Goal: Information Seeking & Learning: Stay updated

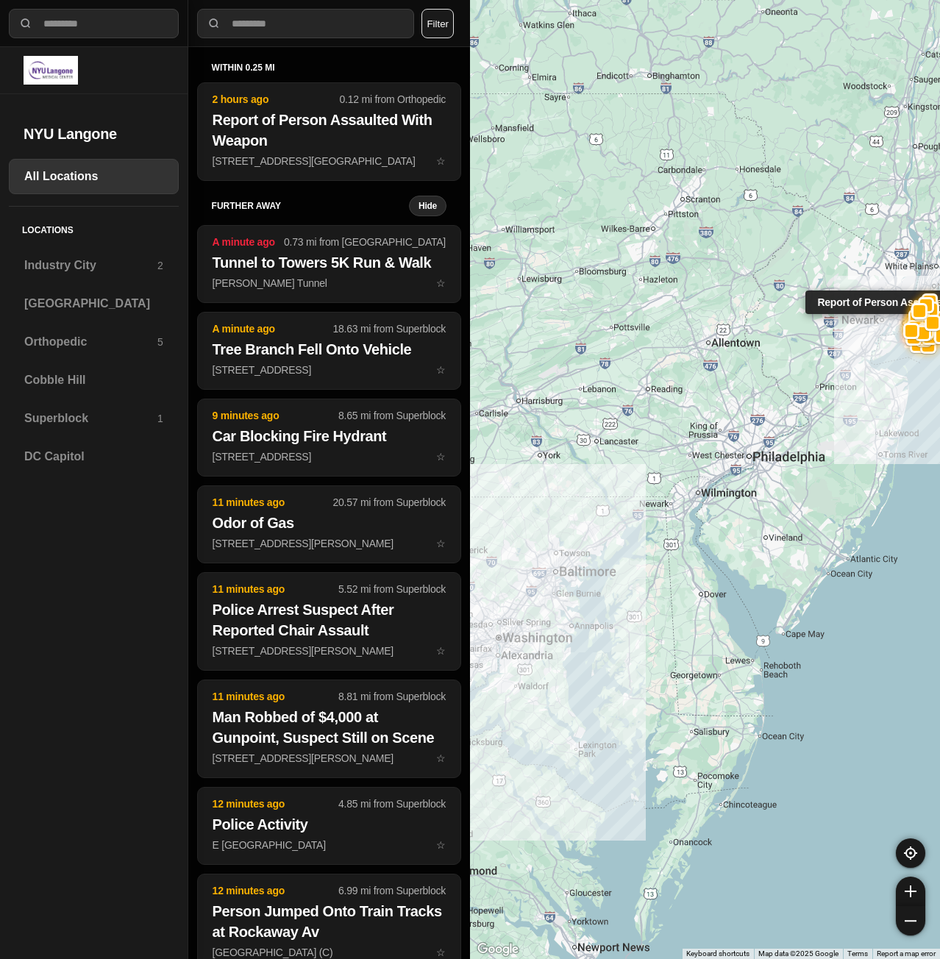
select select "*"
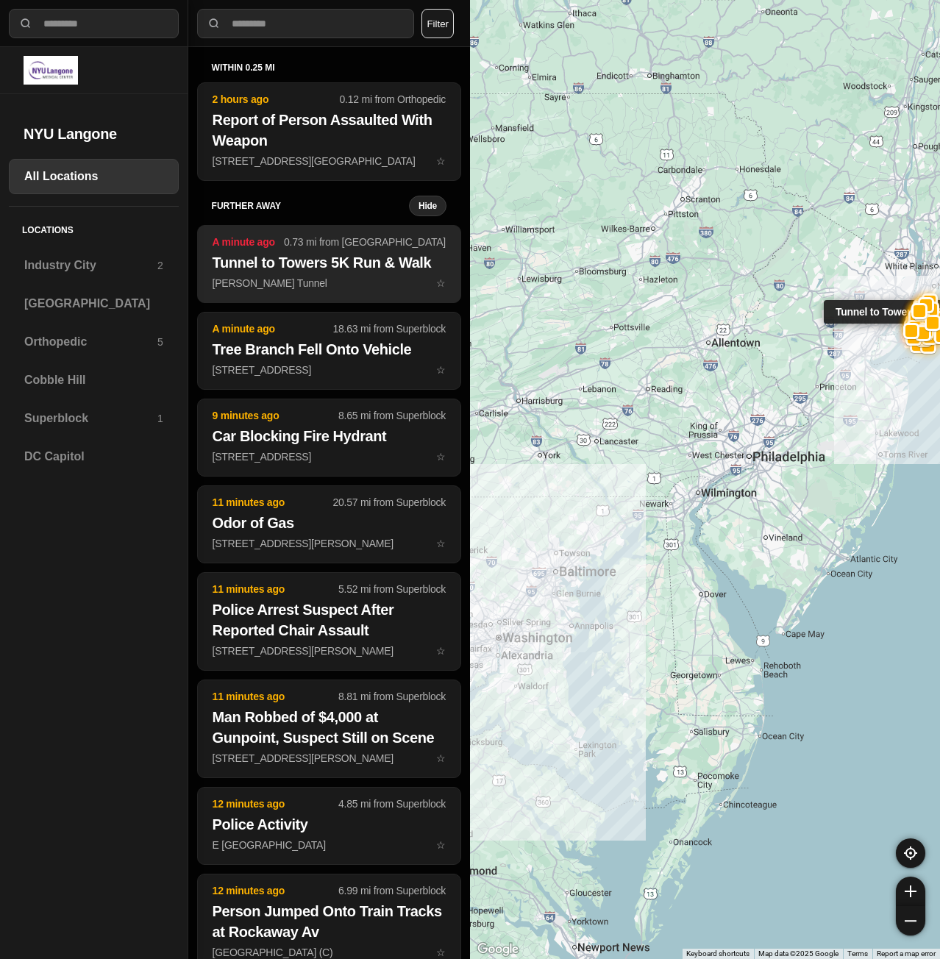
click at [317, 285] on p "[PERSON_NAME] Tunnel ☆" at bounding box center [329, 283] width 233 height 15
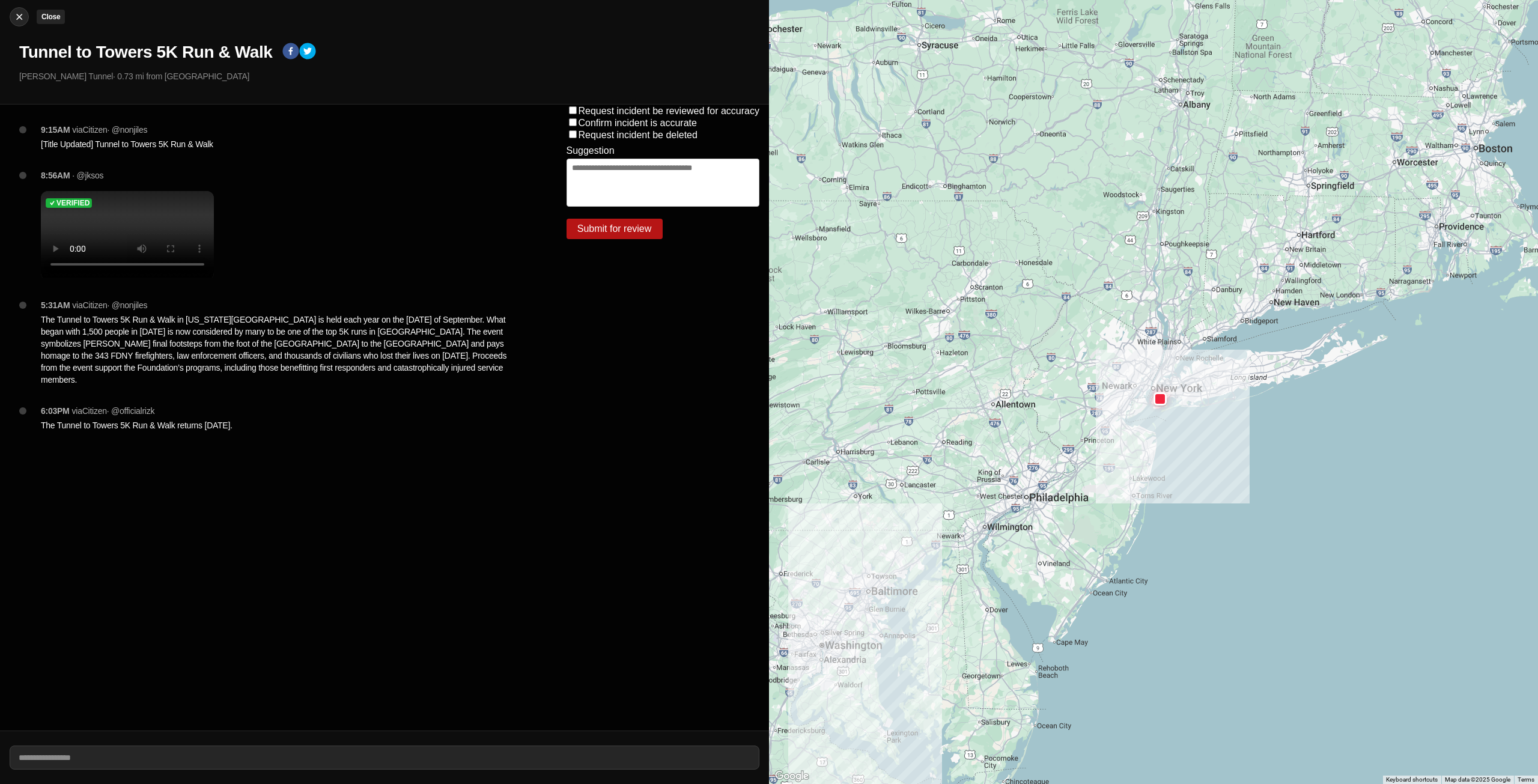
click at [19, 14] on img at bounding box center [19, 16] width 12 height 12
select select "*"
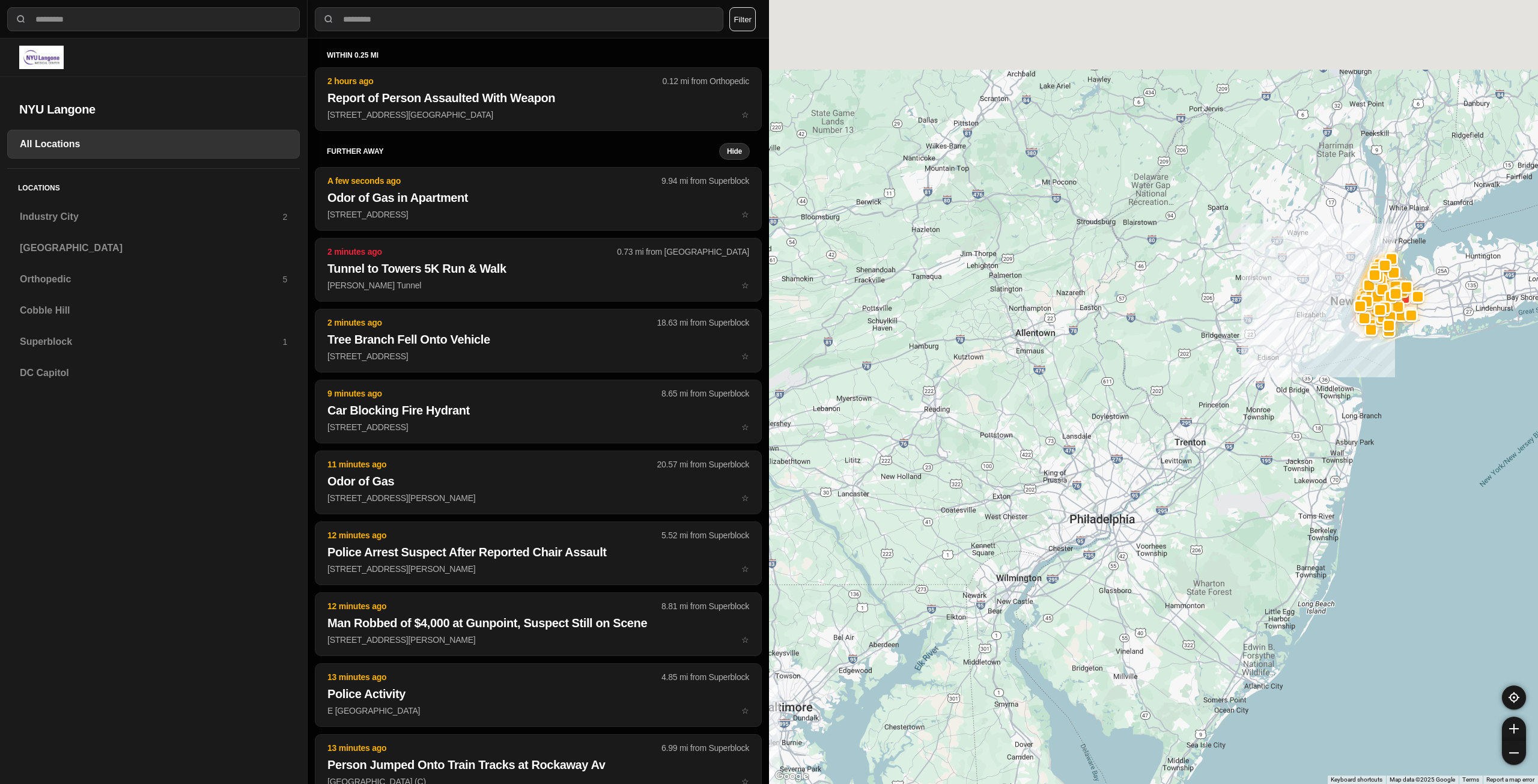
drag, startPoint x: 1224, startPoint y: 234, endPoint x: 1084, endPoint y: 421, distance: 233.6
click at [767, 421] on div at bounding box center [1152, 392] width 769 height 784
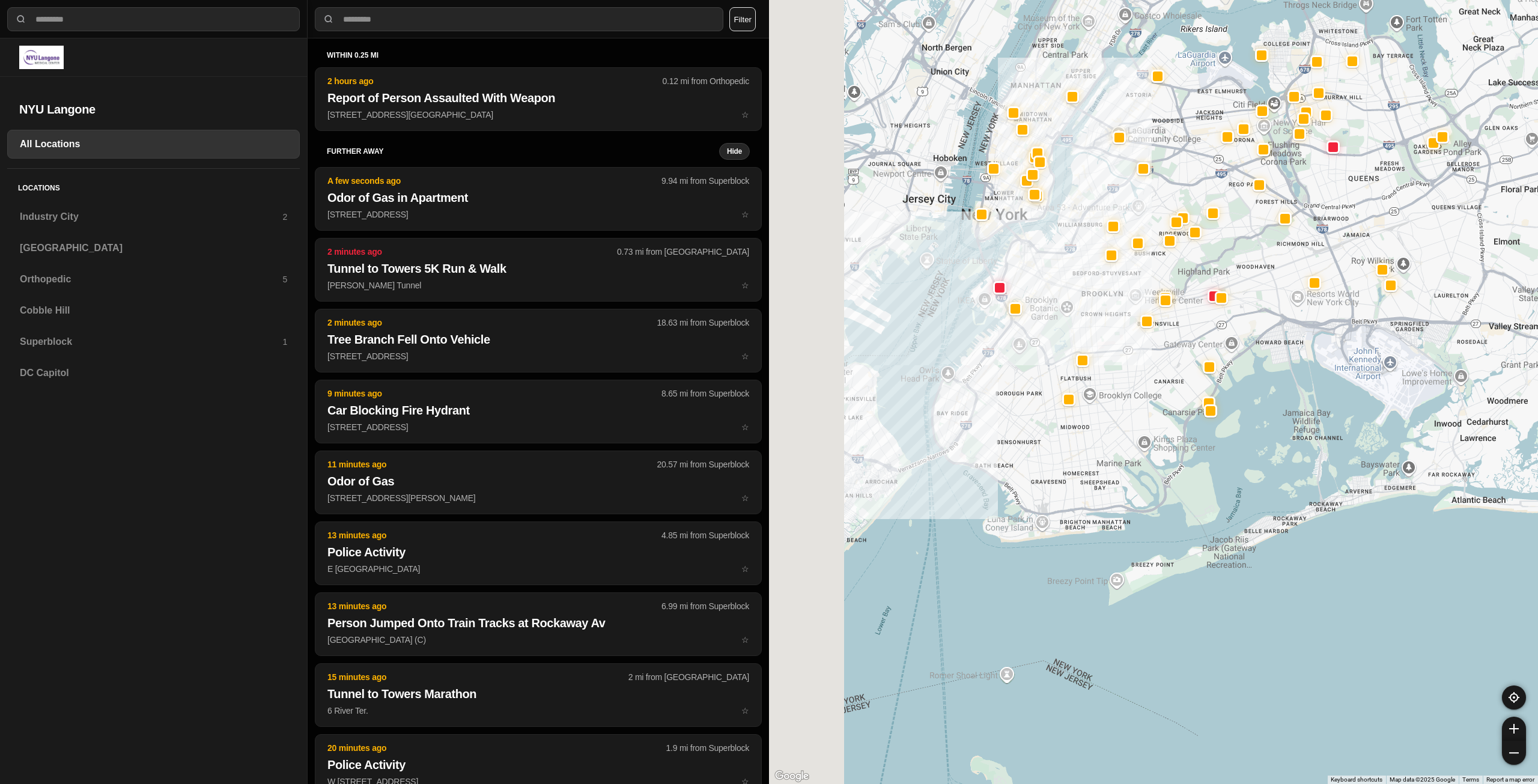
drag, startPoint x: 1050, startPoint y: 383, endPoint x: 1066, endPoint y: 392, distance: 18.4
click at [767, 392] on div at bounding box center [1152, 392] width 769 height 784
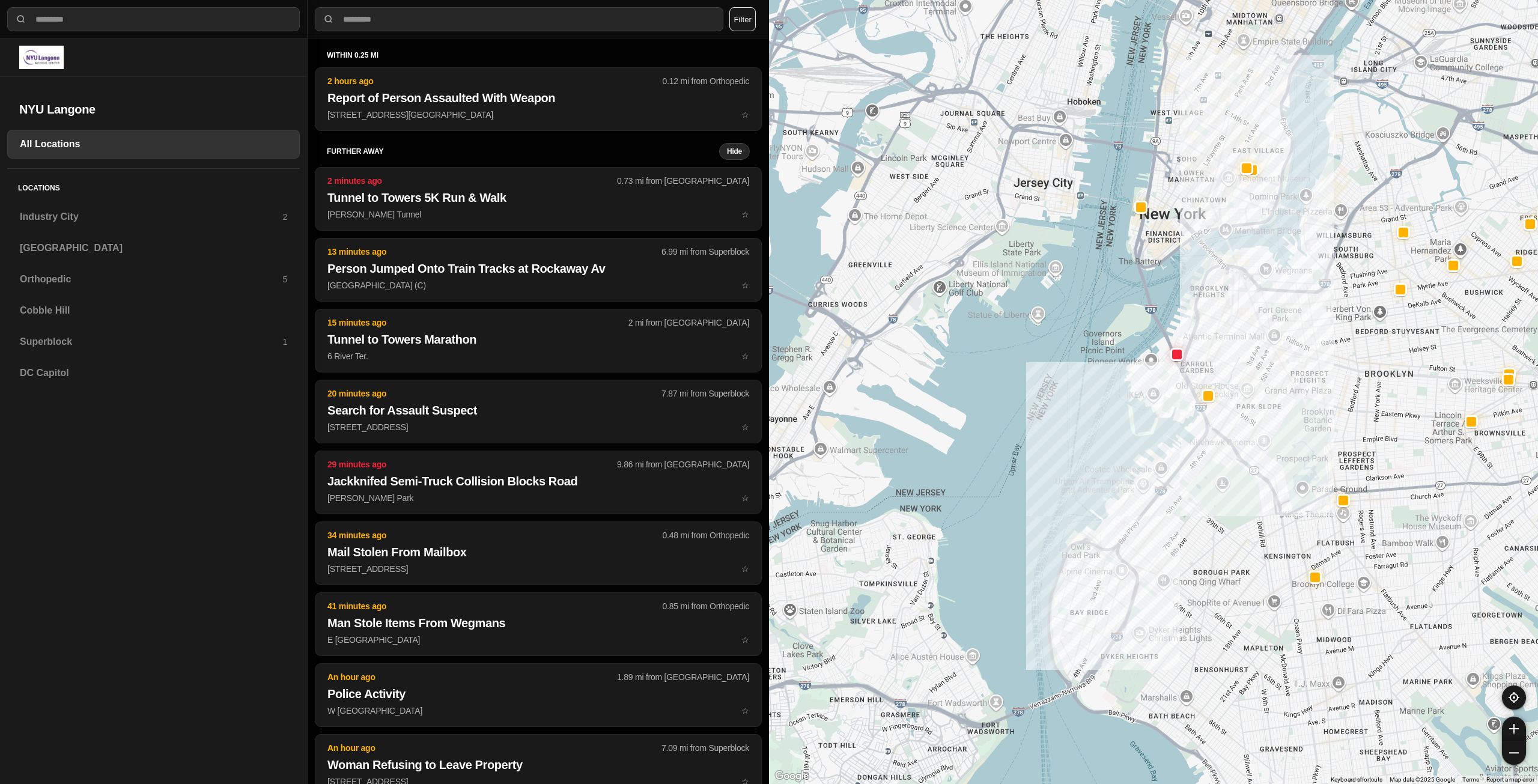
drag, startPoint x: 933, startPoint y: 253, endPoint x: 1128, endPoint y: 421, distance: 257.4
click at [767, 421] on div at bounding box center [1152, 392] width 769 height 784
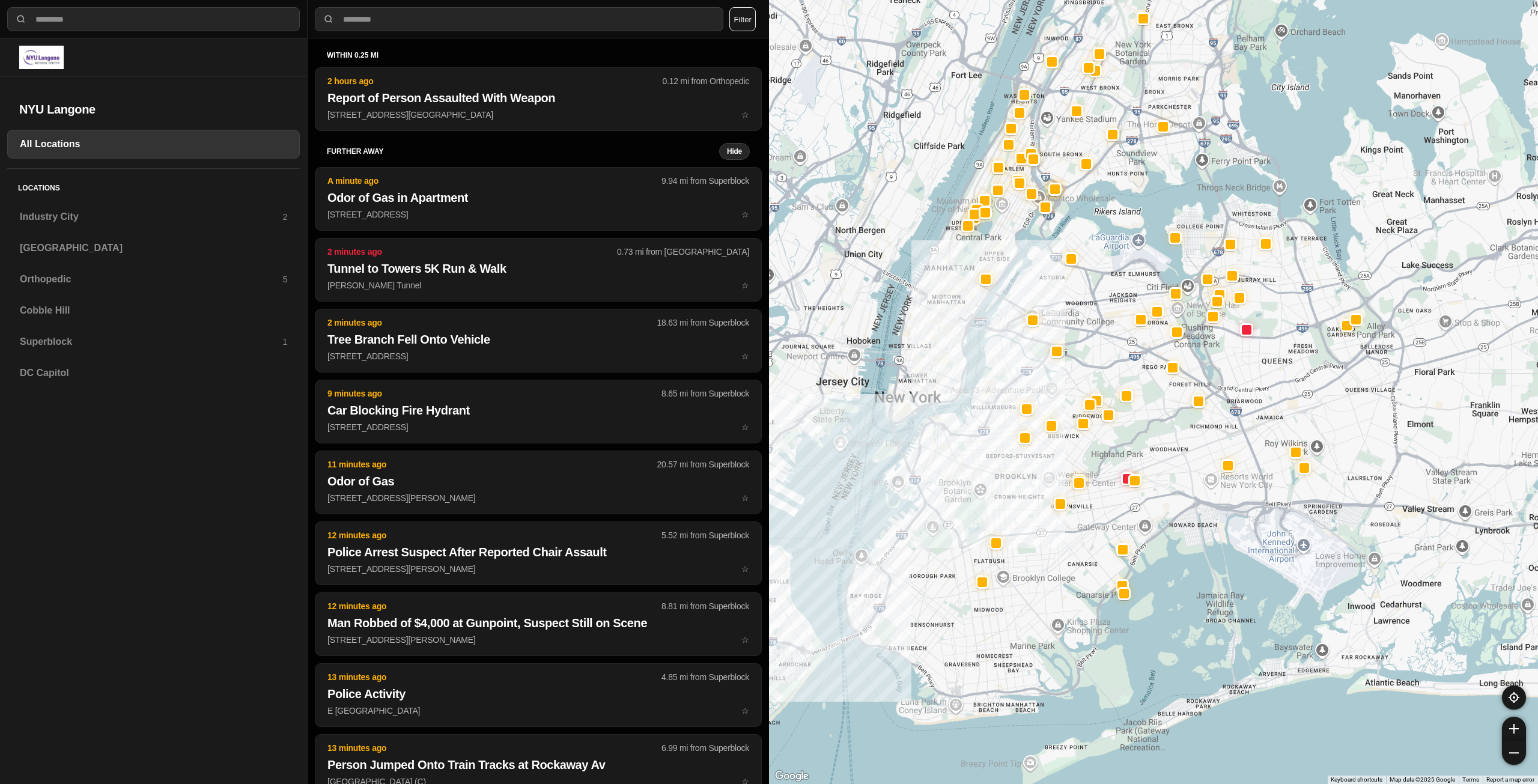
drag, startPoint x: 863, startPoint y: 477, endPoint x: 1121, endPoint y: 371, distance: 278.9
click at [767, 372] on div at bounding box center [1152, 392] width 769 height 784
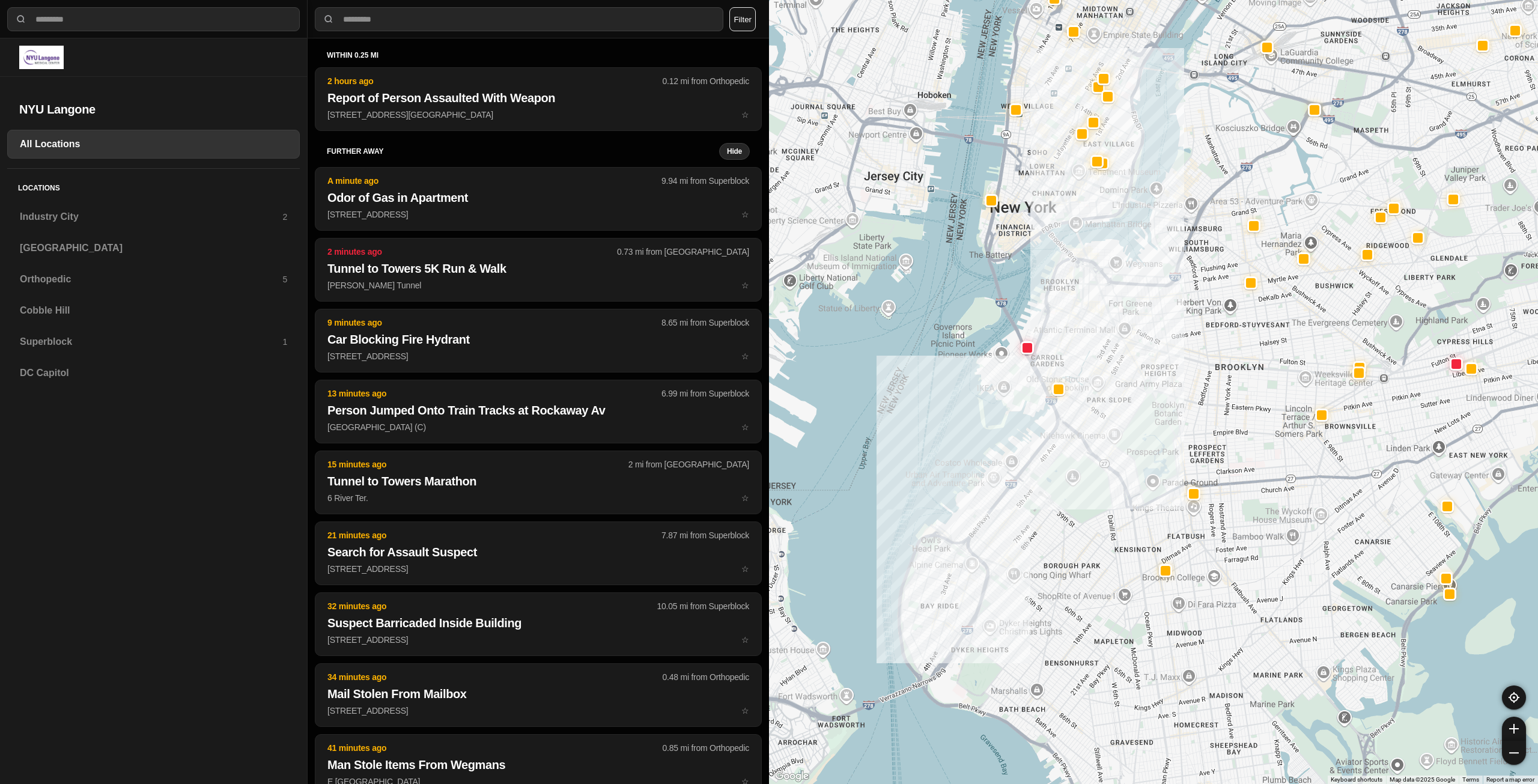
drag, startPoint x: 1034, startPoint y: 435, endPoint x: 1099, endPoint y: 303, distance: 147.1
click at [767, 303] on div at bounding box center [1152, 392] width 769 height 784
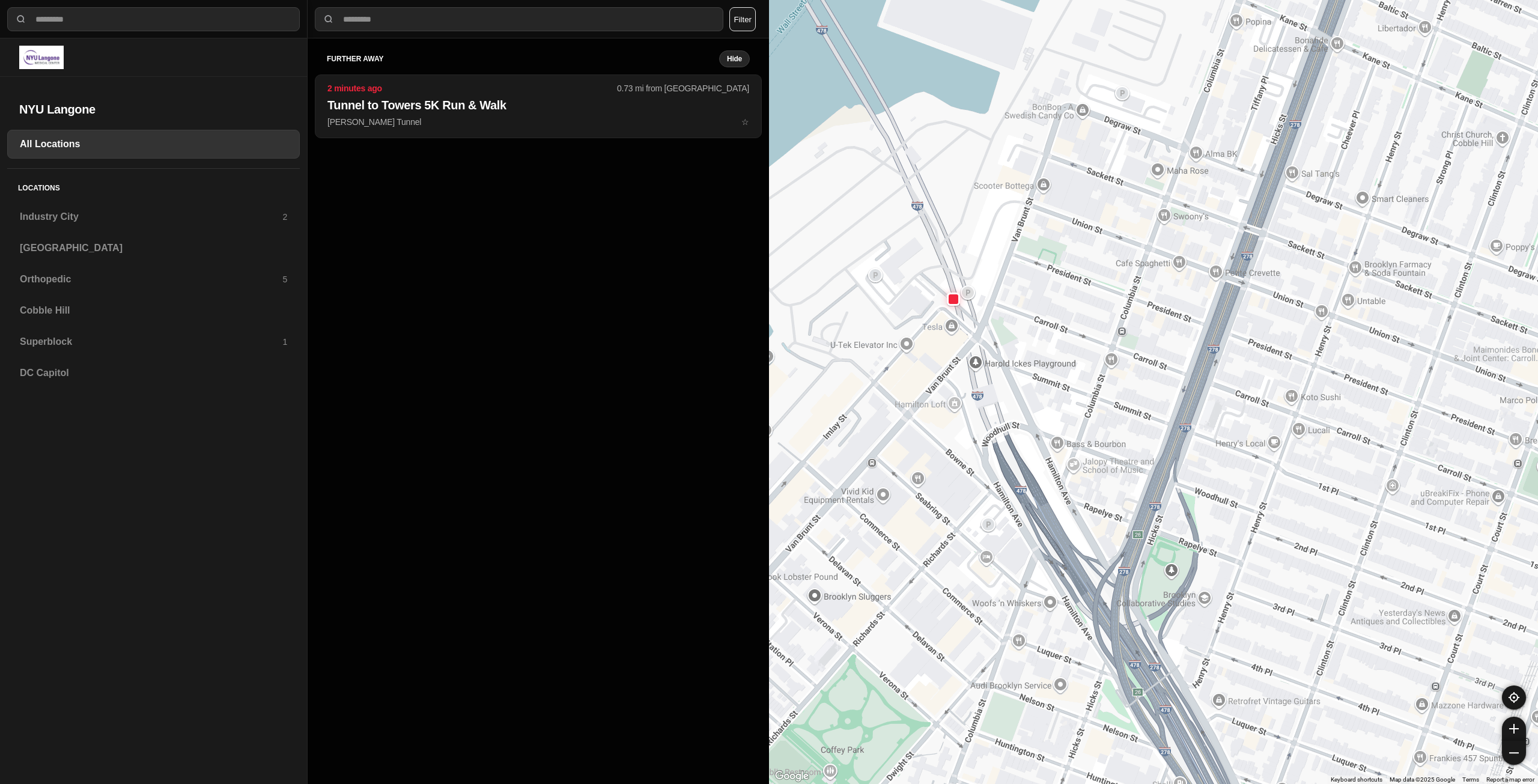
click at [767, 306] on div at bounding box center [1152, 392] width 769 height 784
click at [767, 301] on div at bounding box center [953, 299] width 10 height 10
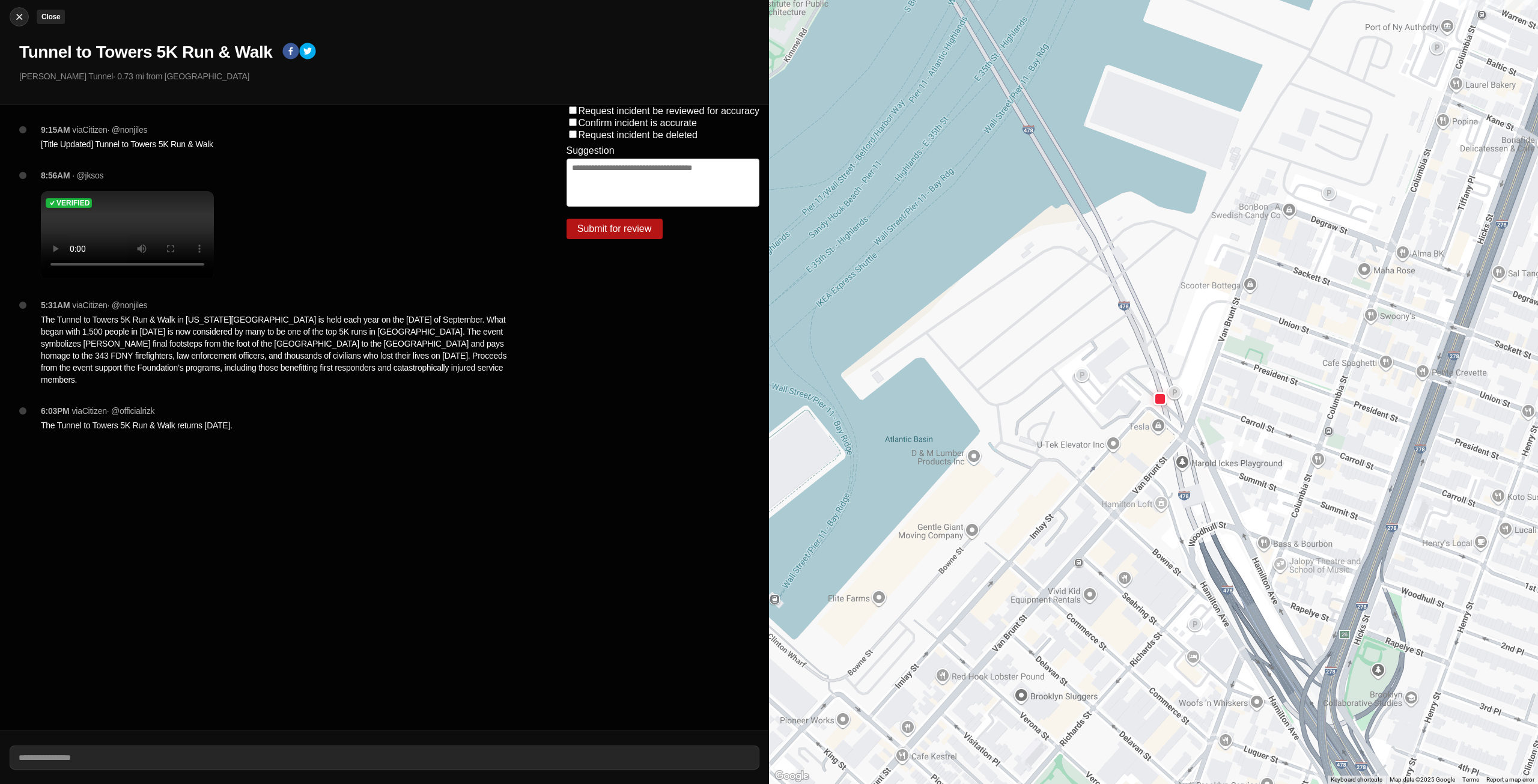
click at [20, 21] on img at bounding box center [19, 16] width 12 height 12
select select "*"
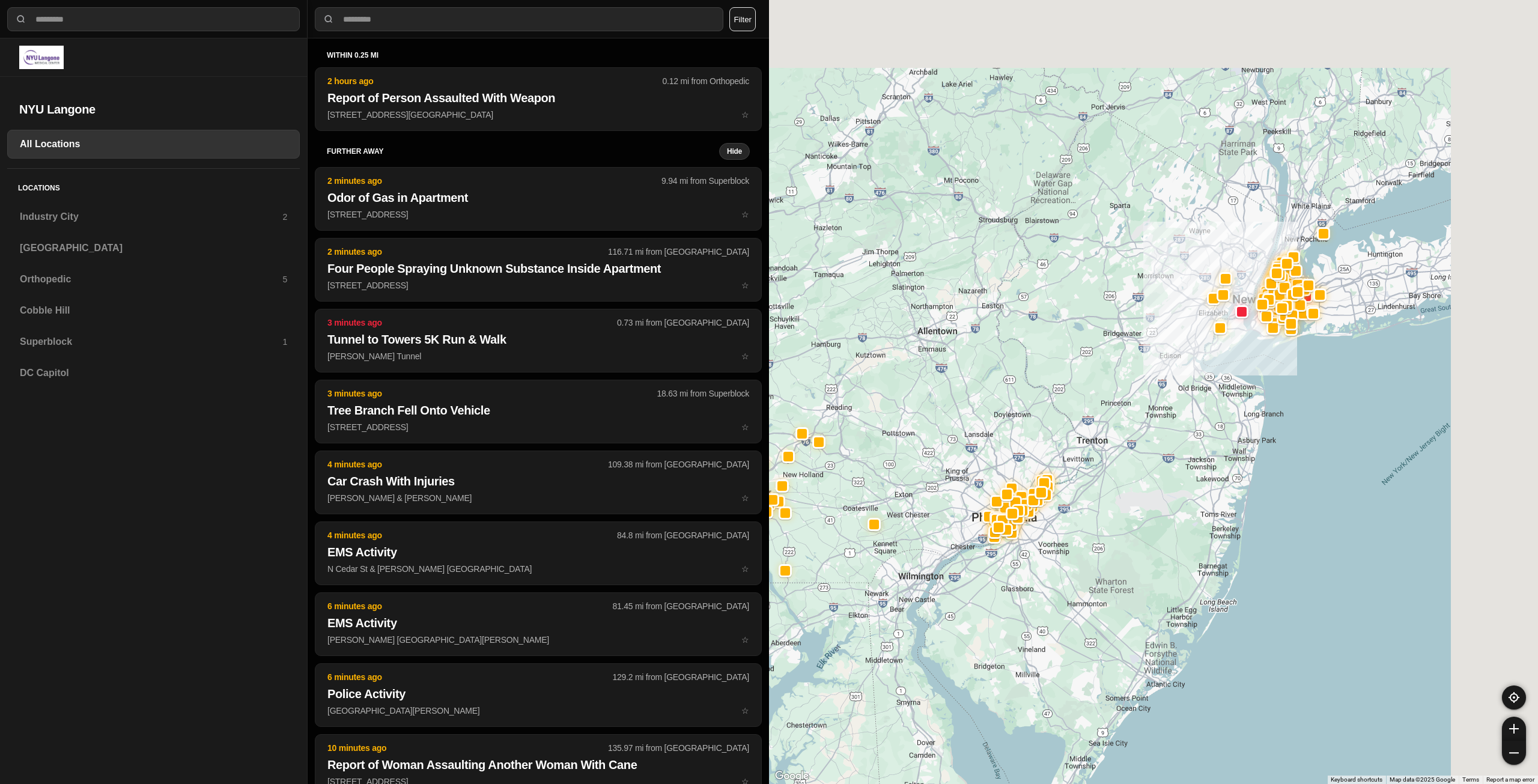
drag, startPoint x: 1407, startPoint y: 231, endPoint x: 1202, endPoint y: 374, distance: 249.9
click at [767, 403] on div at bounding box center [1152, 392] width 769 height 784
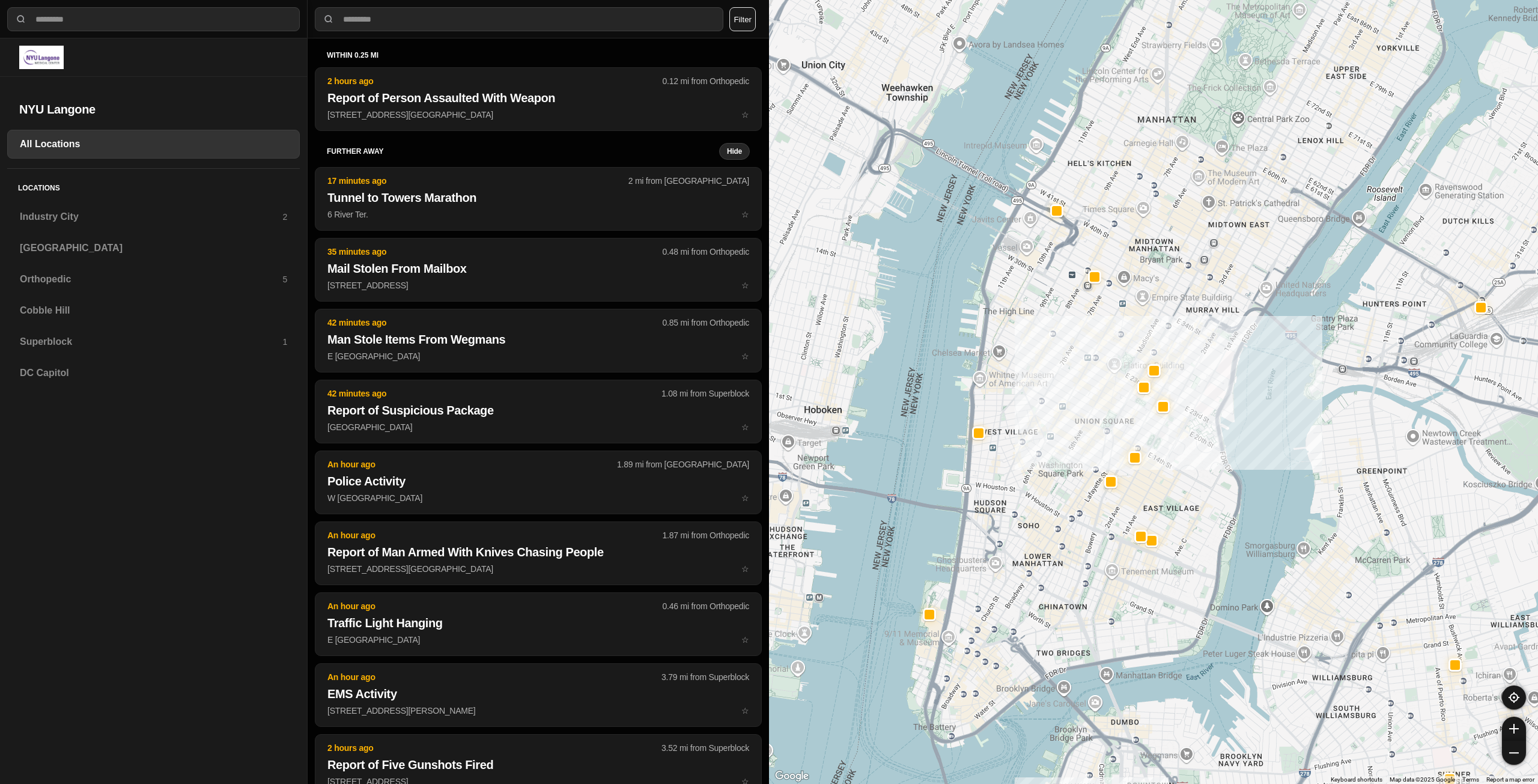
drag, startPoint x: 1196, startPoint y: 233, endPoint x: 1175, endPoint y: 417, distance: 185.2
click at [767, 417] on div at bounding box center [1152, 392] width 769 height 784
click at [767, 614] on div at bounding box center [929, 614] width 10 height 10
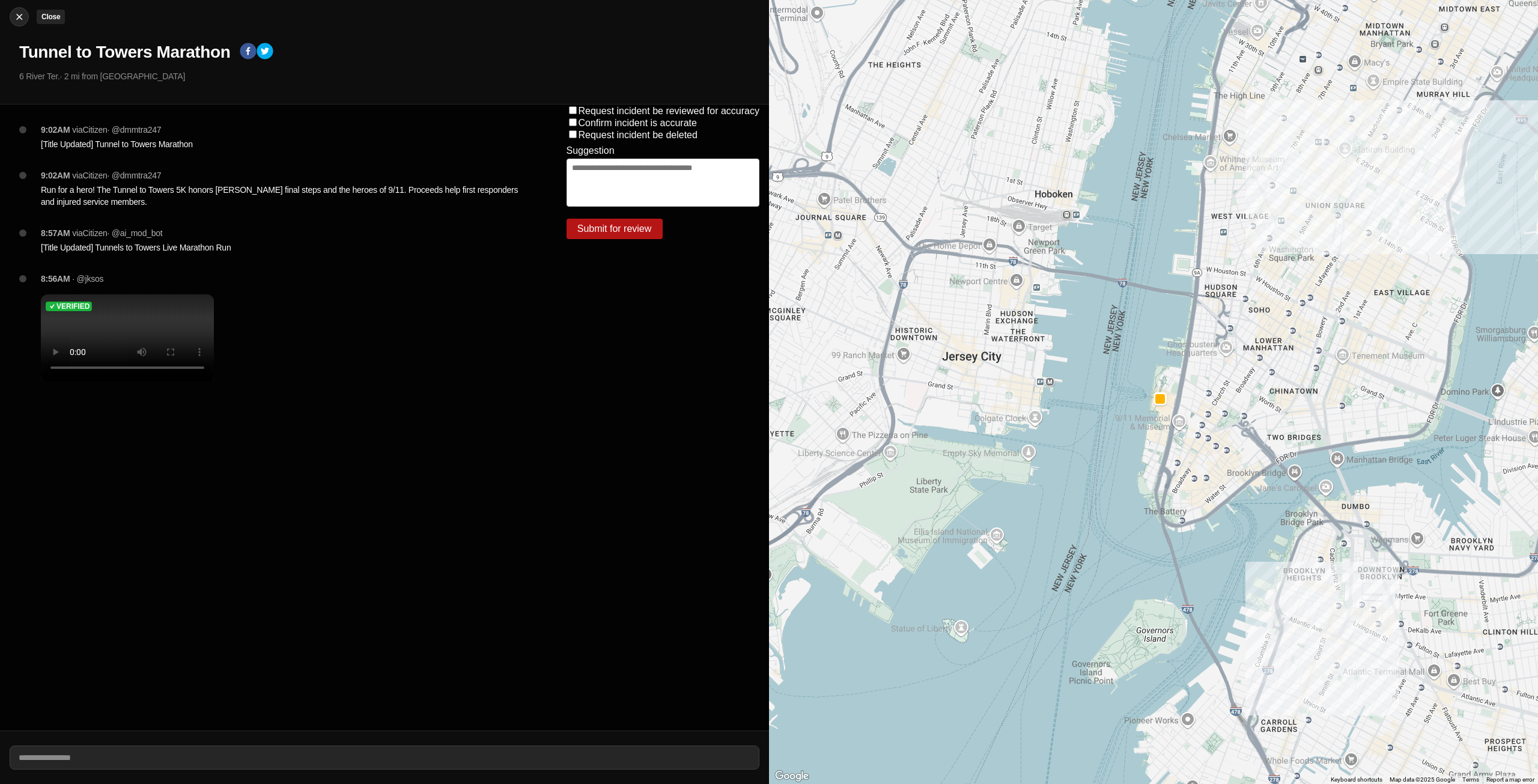
click at [12, 19] on div at bounding box center [20, 16] width 18 height 12
select select "*"
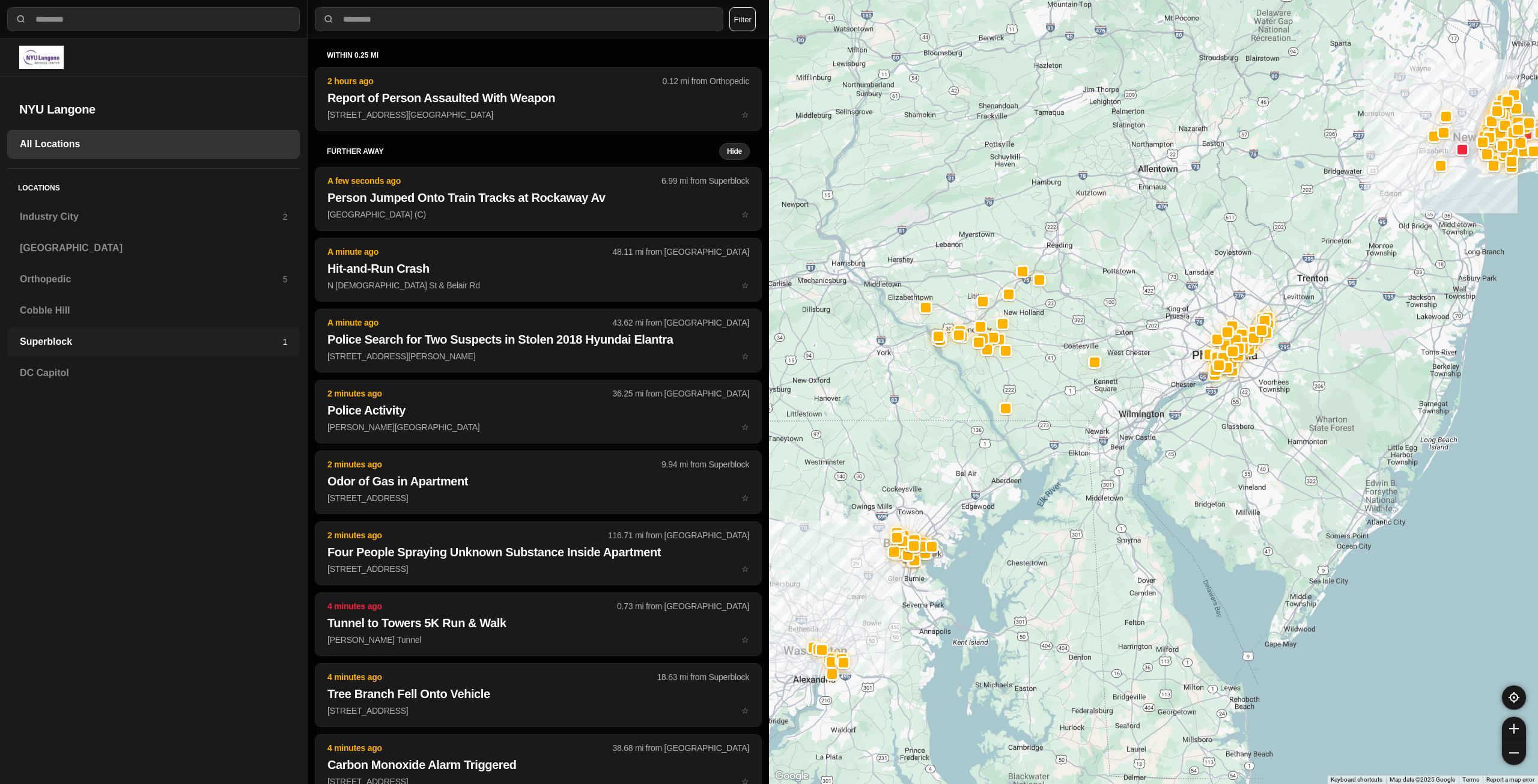
click at [140, 340] on h3 "Superblock" at bounding box center [150, 342] width 262 height 15
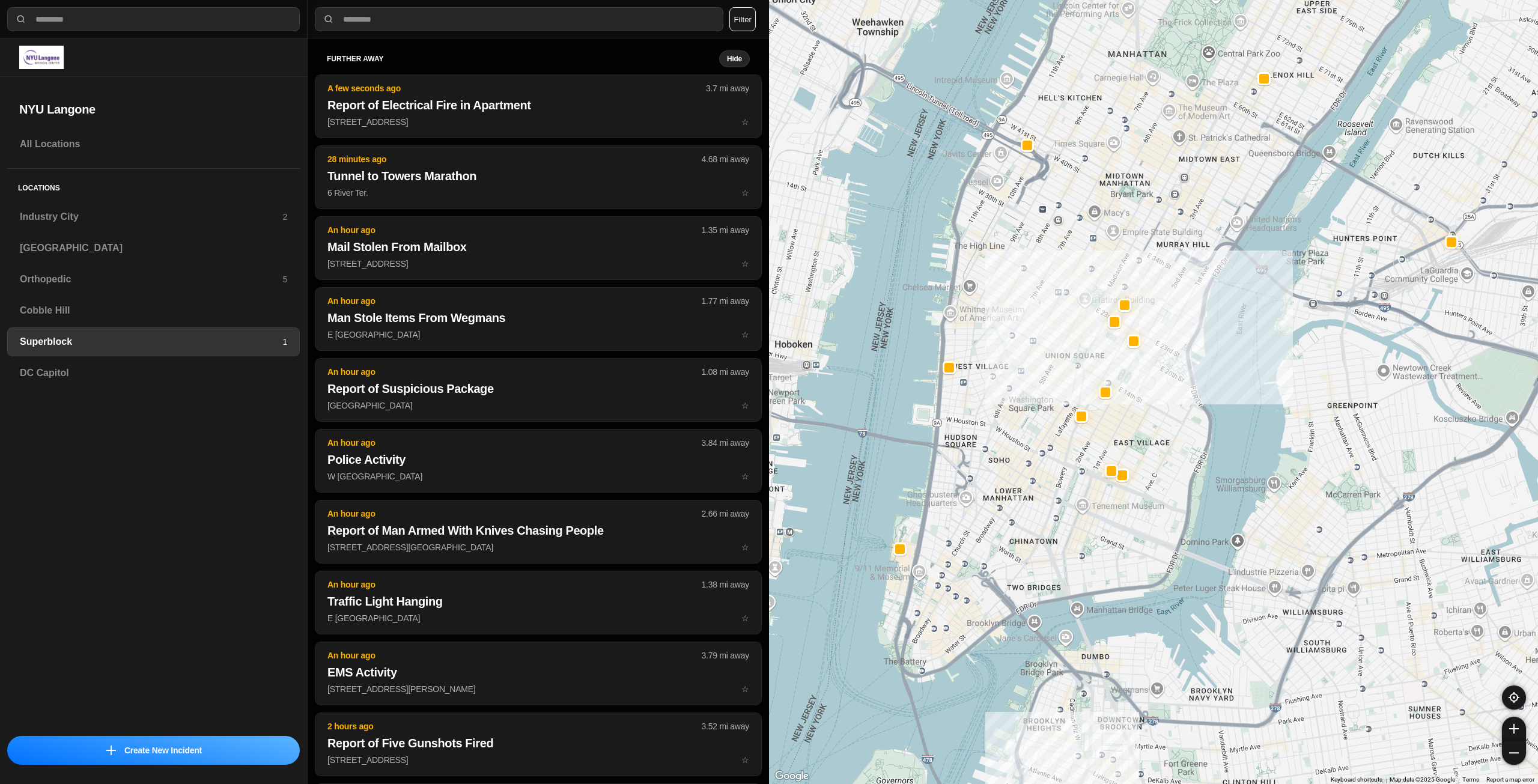
drag, startPoint x: 922, startPoint y: 589, endPoint x: 980, endPoint y: 419, distance: 179.6
click at [767, 419] on div at bounding box center [1152, 392] width 769 height 784
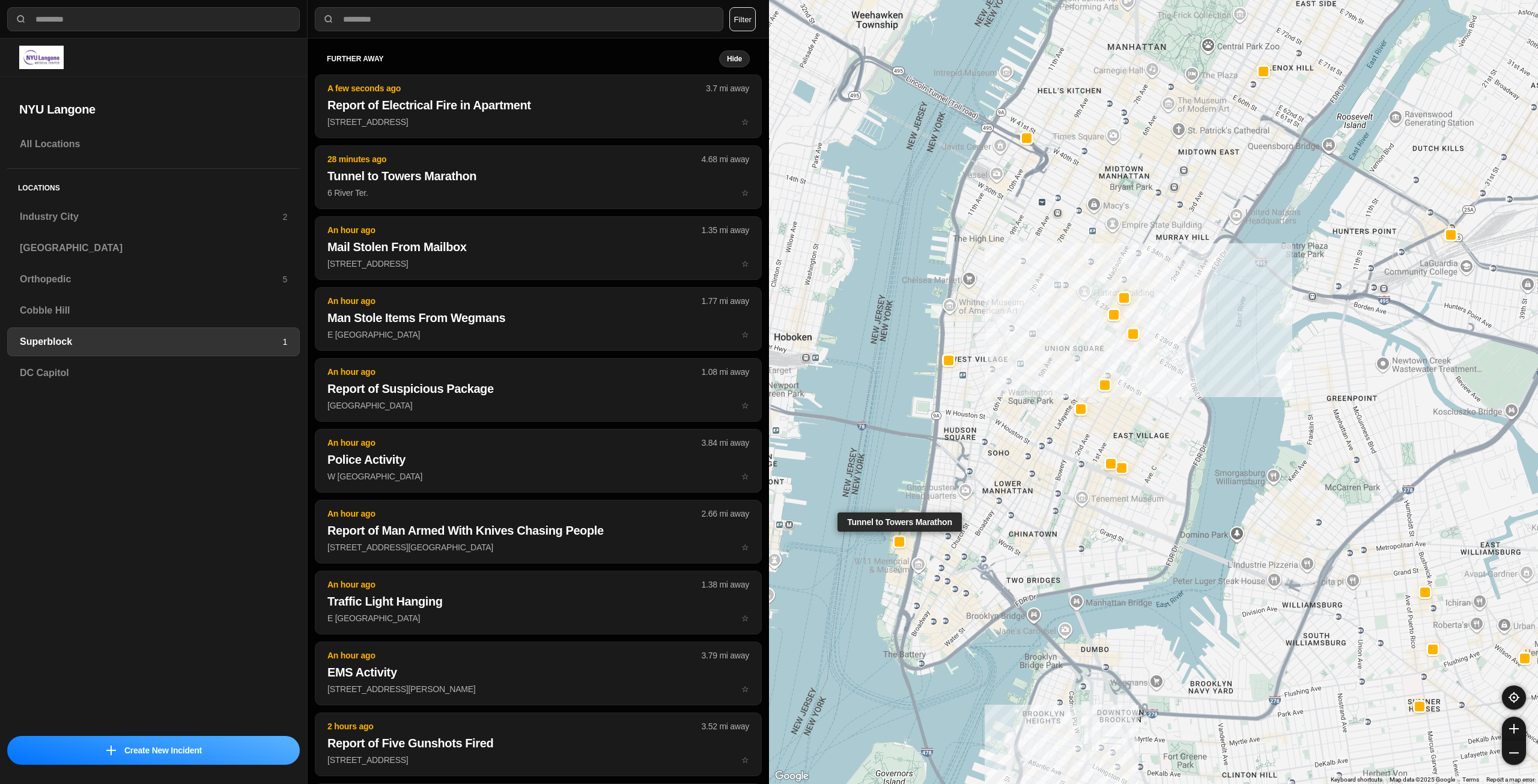
click at [767, 544] on div at bounding box center [899, 541] width 10 height 10
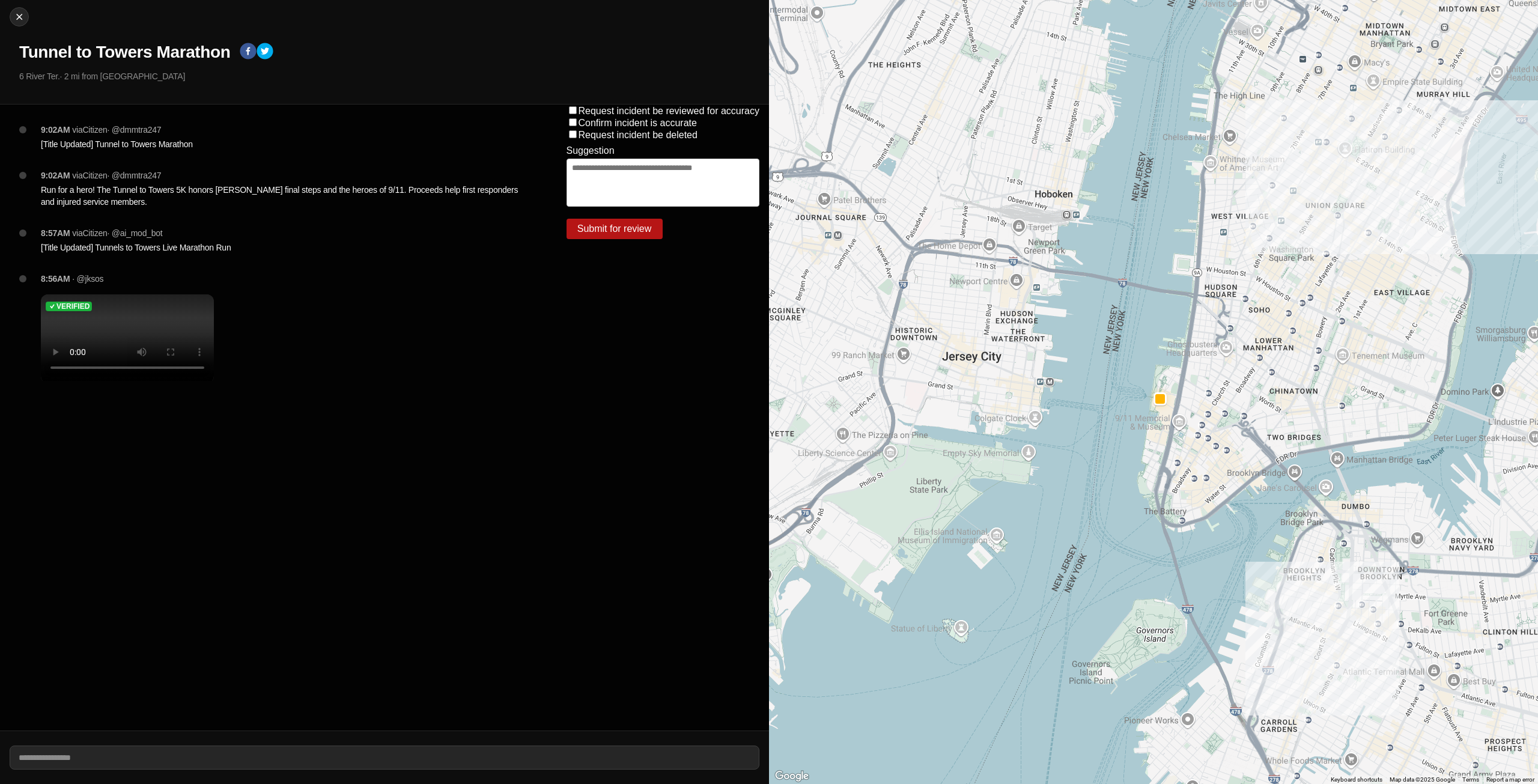
click at [20, 29] on div "Close Tunnel to Towers Marathon 6 River Ter. · 2 mi from Industry City" at bounding box center [384, 52] width 769 height 105
click at [16, 21] on img at bounding box center [19, 16] width 12 height 12
select select "*"
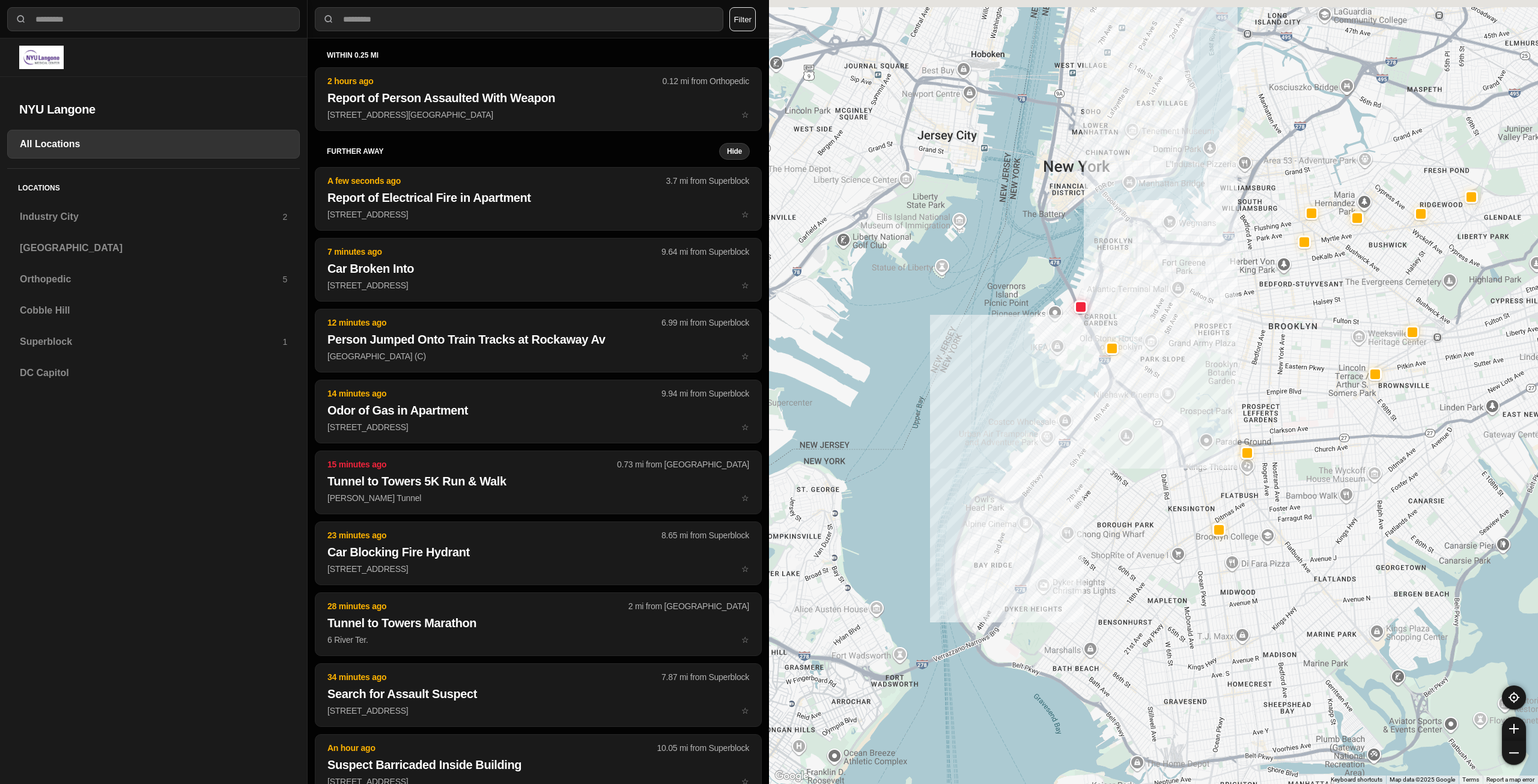
drag, startPoint x: 1073, startPoint y: 168, endPoint x: 1010, endPoint y: 362, distance: 204.0
click at [767, 365] on div at bounding box center [1152, 392] width 769 height 784
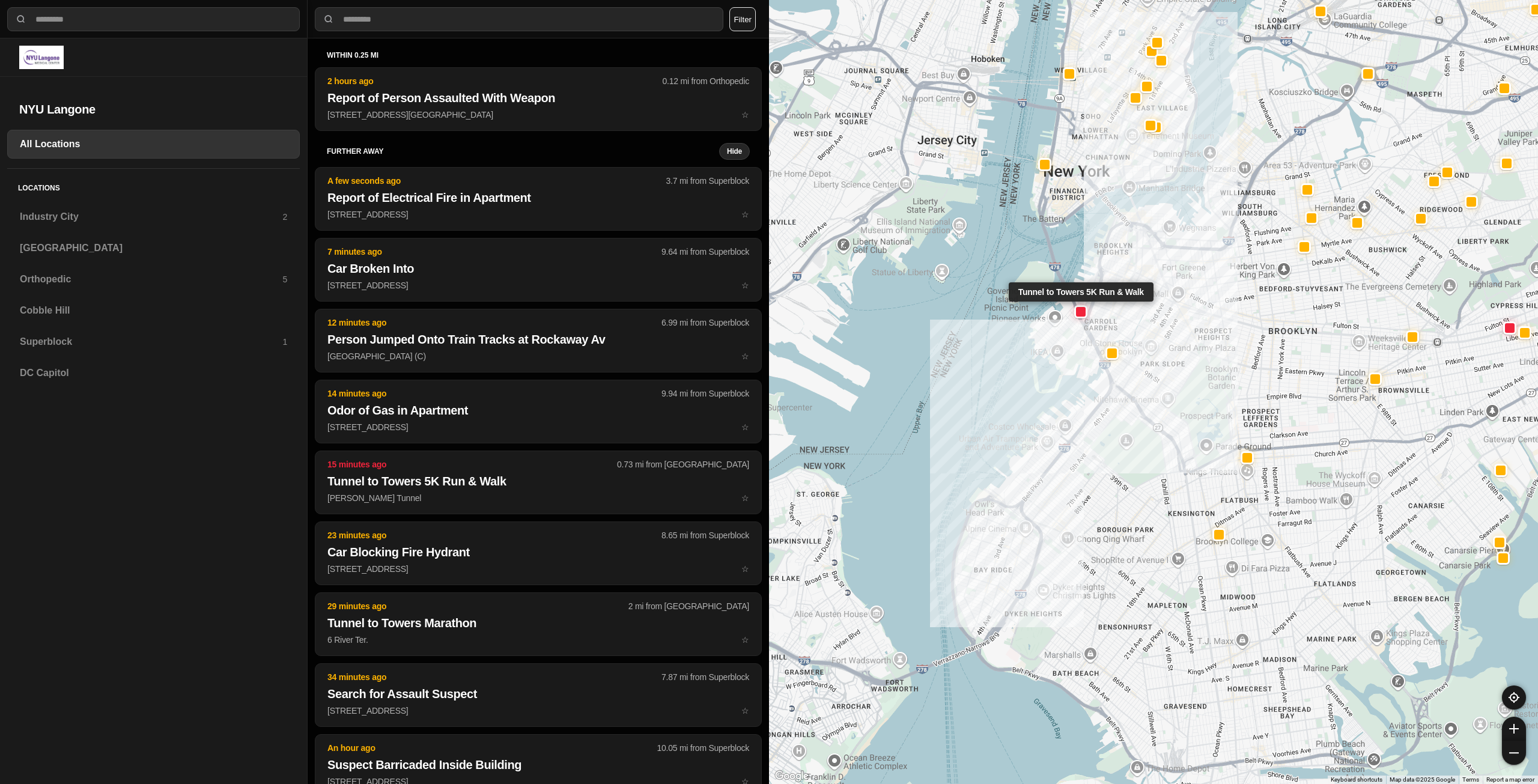
click at [767, 310] on div at bounding box center [1081, 311] width 10 height 10
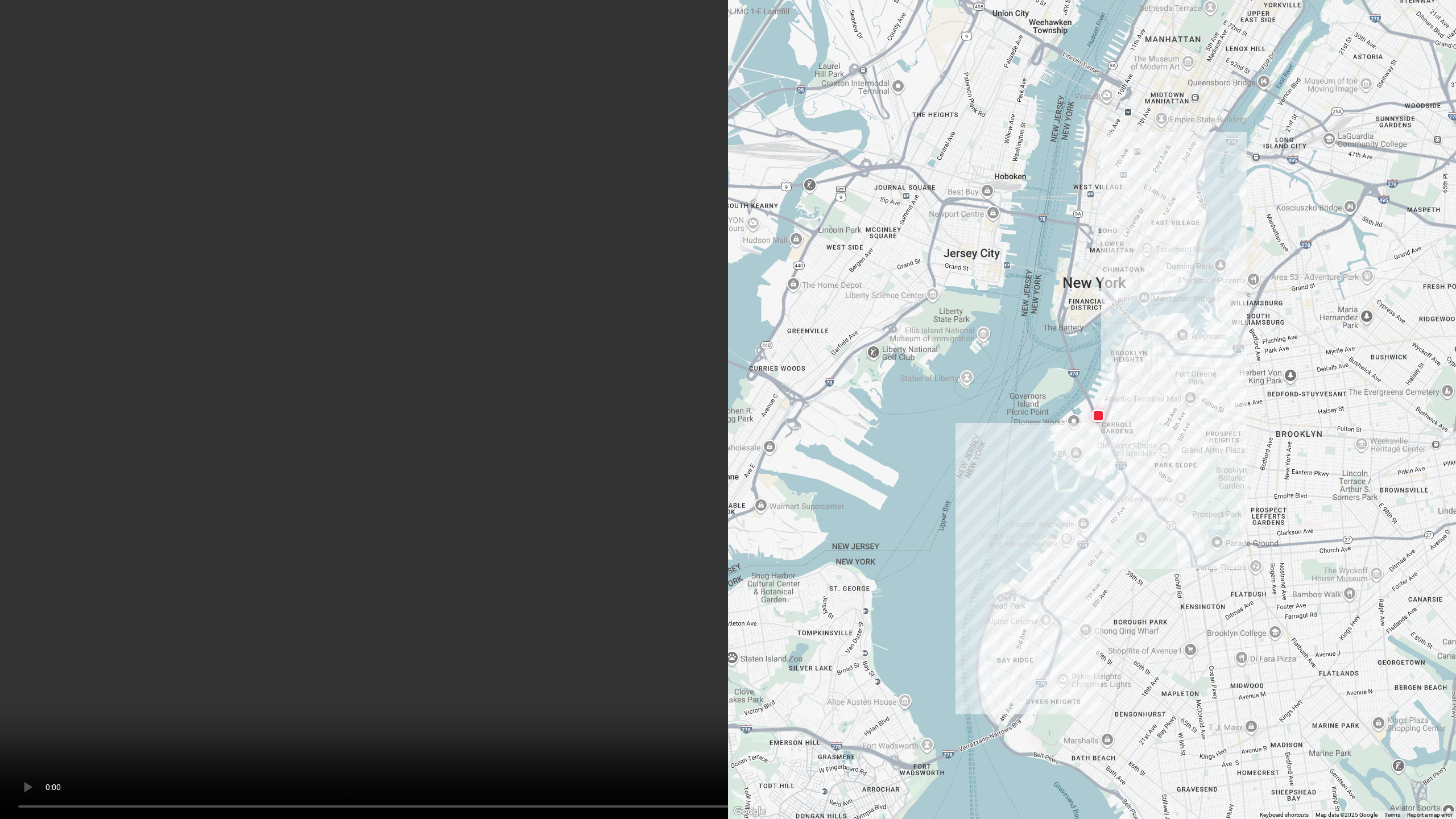
click at [472, 344] on video at bounding box center [728, 409] width 1456 height 819
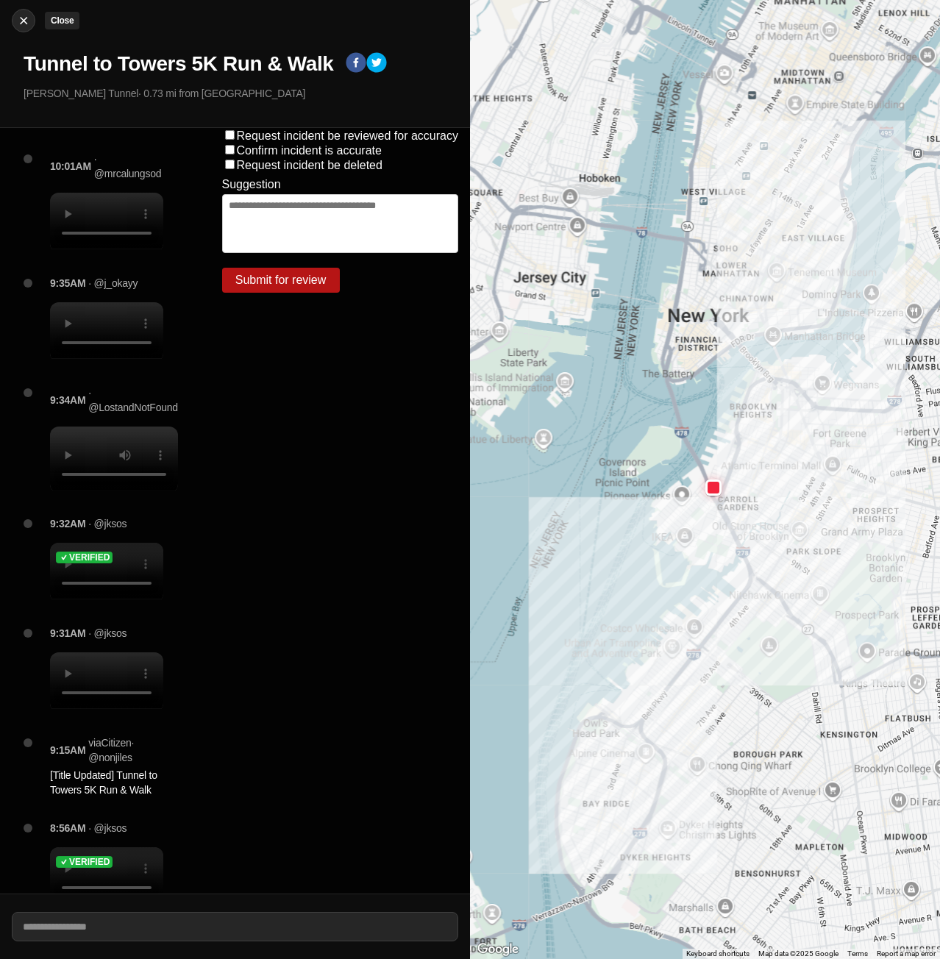
click at [20, 26] on img at bounding box center [23, 20] width 15 height 15
select select "*"
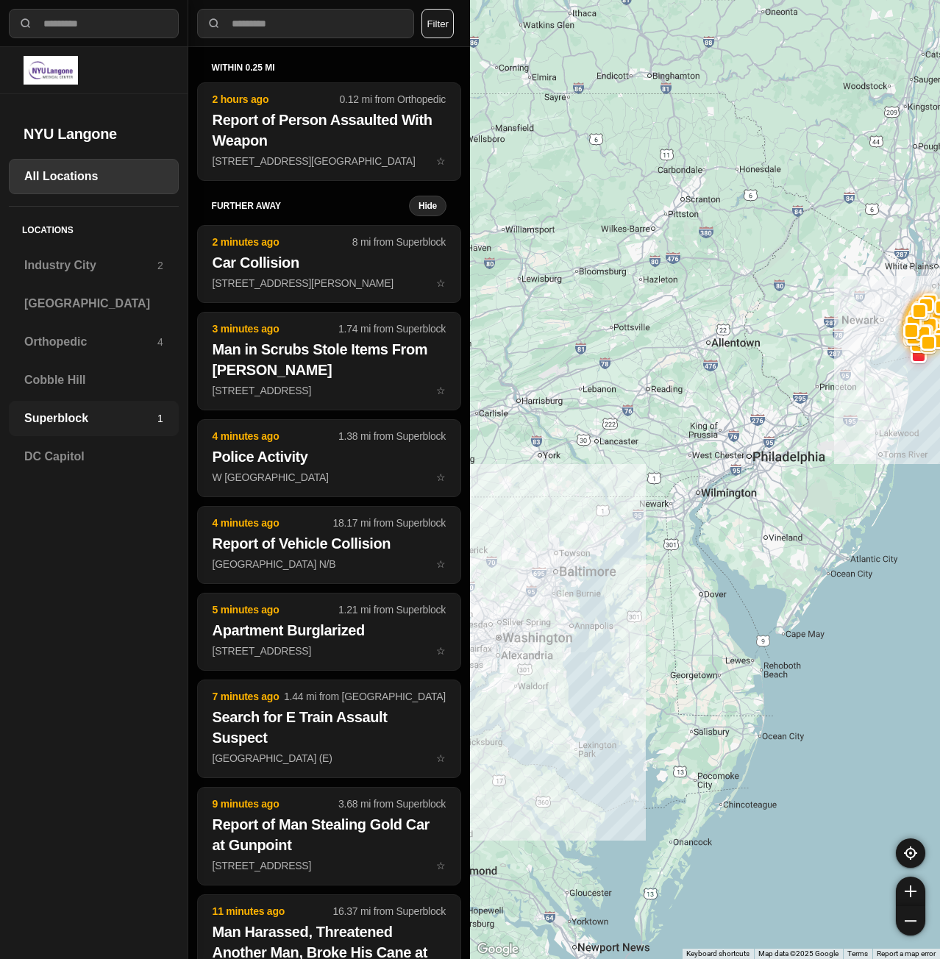
click at [71, 429] on div "Superblock 1" at bounding box center [94, 418] width 170 height 35
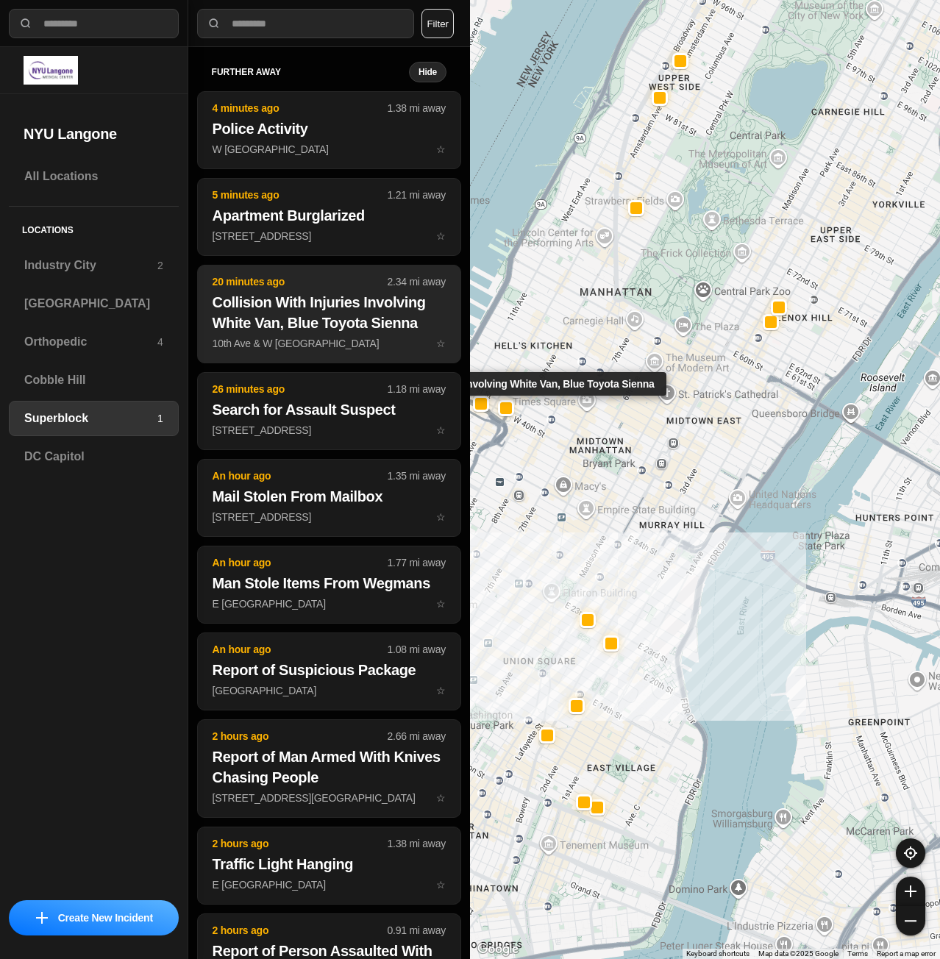
click at [337, 342] on p "10th Ave & W 41st St ☆" at bounding box center [329, 343] width 233 height 15
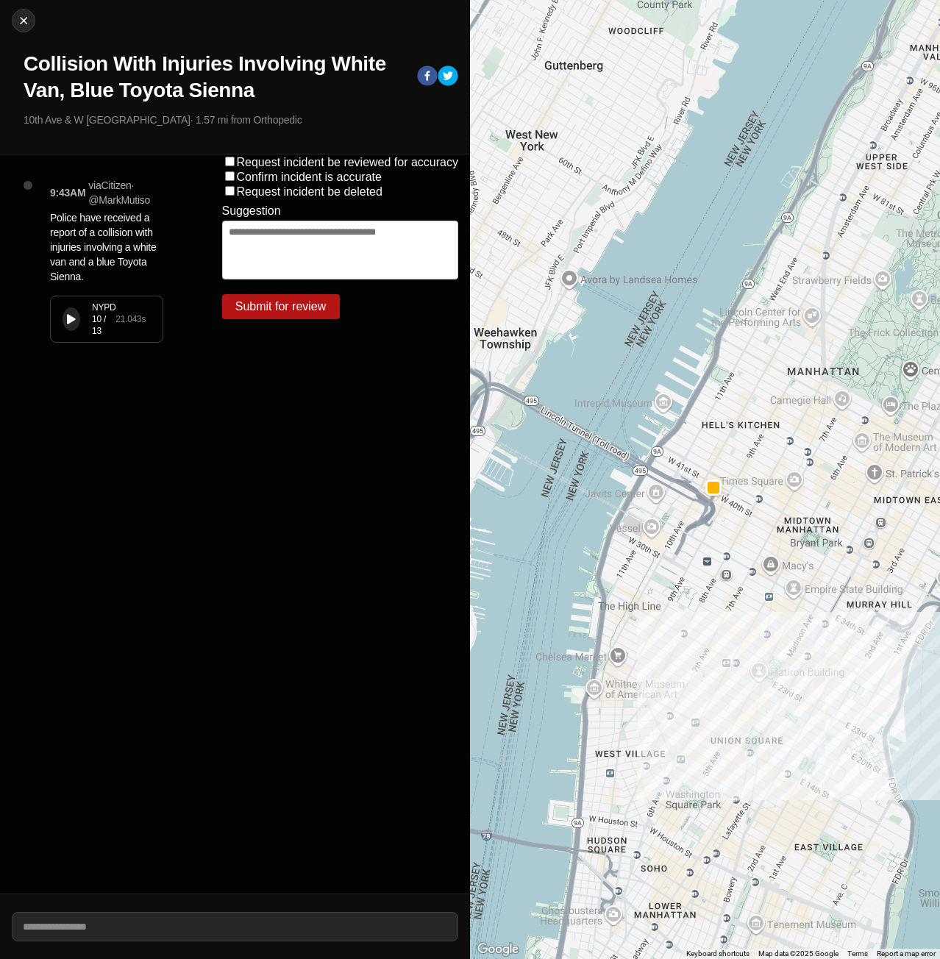
click at [74, 318] on icon at bounding box center [71, 320] width 9 height 10
drag, startPoint x: 91, startPoint y: 338, endPoint x: 16, endPoint y: 335, distance: 75.1
click at [16, 335] on div "9:43AM via Citizen · @ MarkMutiso Police have received a report of a collision …" at bounding box center [105, 523] width 210 height 739
click at [64, 343] on div "9:43AM via Citizen · @ MarkMutiso Police have received a report of a collision …" at bounding box center [112, 275] width 149 height 194
click at [57, 339] on div "NYPD 10 / 13 21.043 s" at bounding box center [107, 319] width 112 height 46
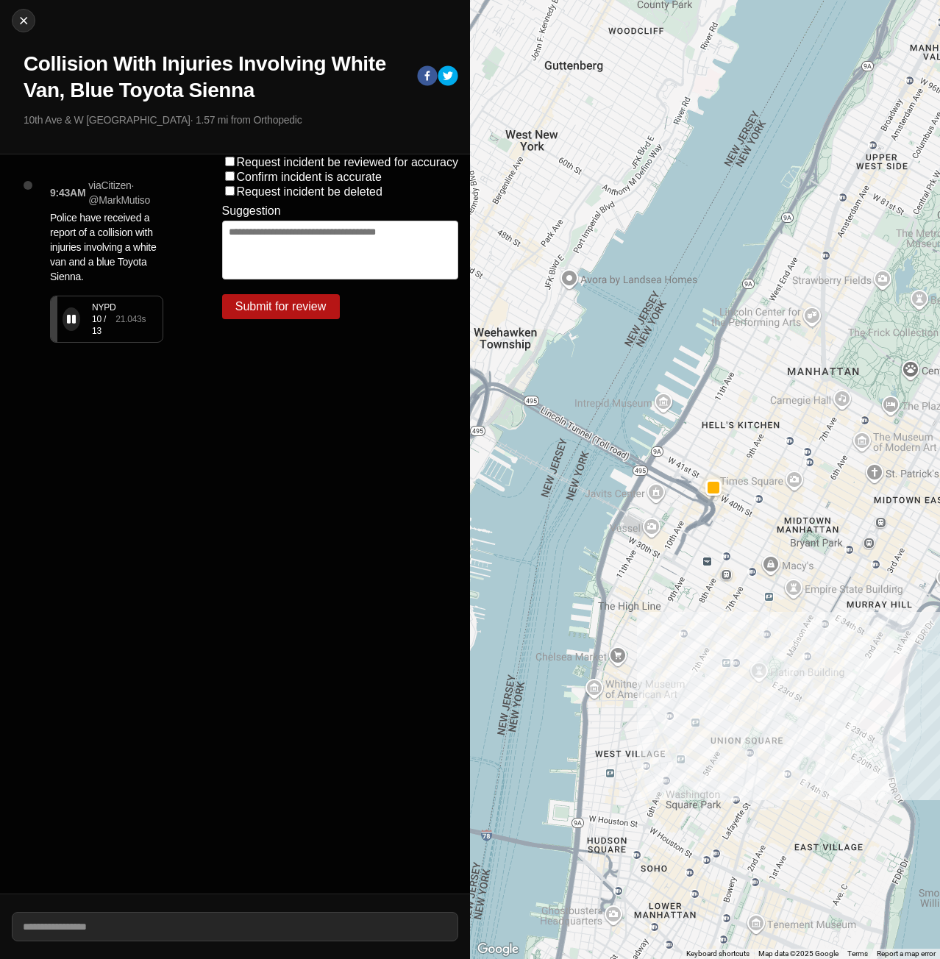
click at [57, 339] on div "NYPD 10 / 13 21.043 s" at bounding box center [107, 319] width 112 height 46
click at [60, 345] on div "9:43AM via Citizen · @ MarkMutiso Police have received a report of a collision …" at bounding box center [112, 275] width 149 height 194
click at [58, 338] on div "NYPD 10 / 13 21.043 s" at bounding box center [107, 319] width 112 height 46
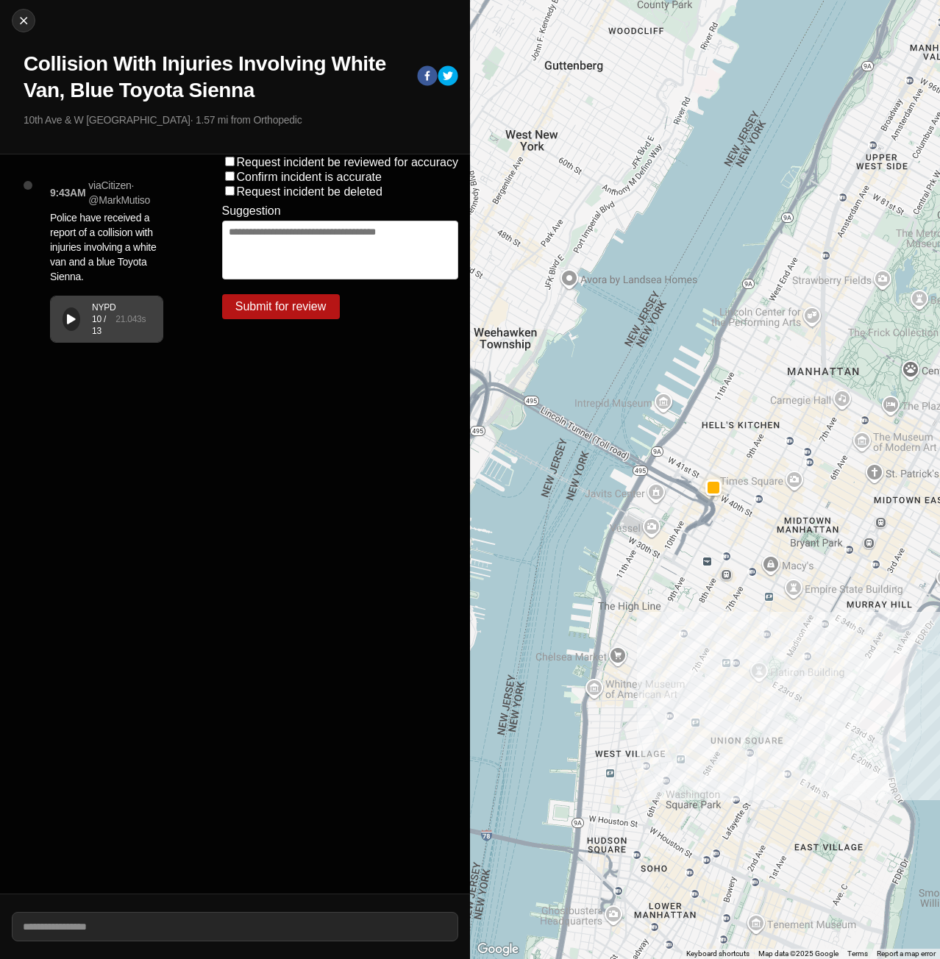
click at [64, 317] on button at bounding box center [72, 319] width 18 height 24
click at [21, 28] on button "Close" at bounding box center [24, 21] width 24 height 24
select select "*"
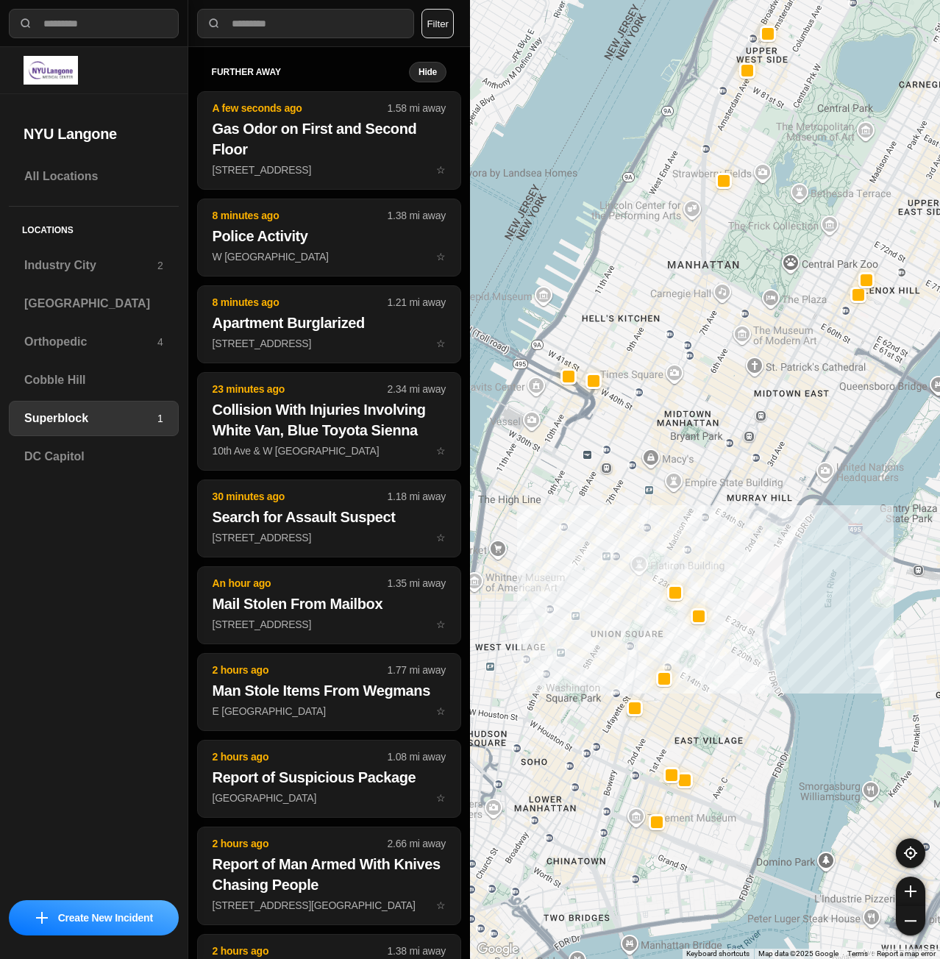
drag, startPoint x: 672, startPoint y: 624, endPoint x: 753, endPoint y: 630, distance: 81.9
click at [753, 630] on div at bounding box center [705, 479] width 470 height 959
click at [13, 305] on div "[GEOGRAPHIC_DATA]" at bounding box center [94, 303] width 170 height 35
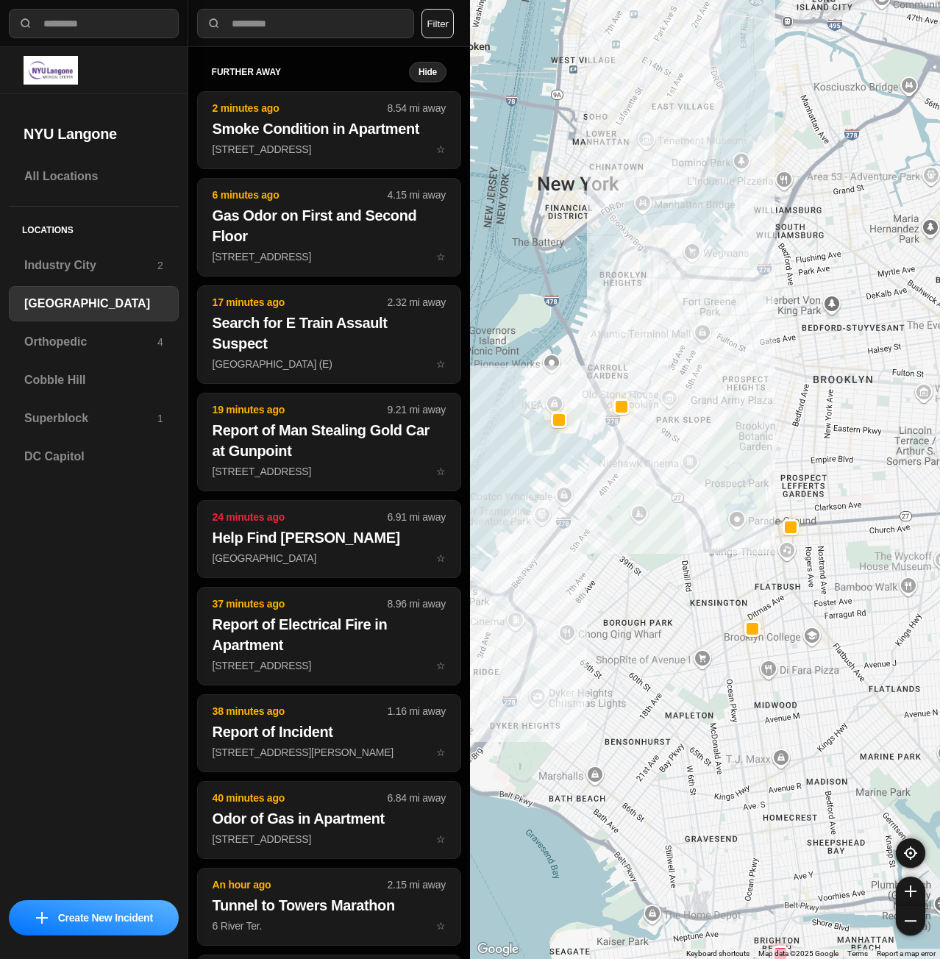
drag, startPoint x: 759, startPoint y: 389, endPoint x: 645, endPoint y: 590, distance: 230.9
click at [645, 590] on div at bounding box center [705, 479] width 470 height 959
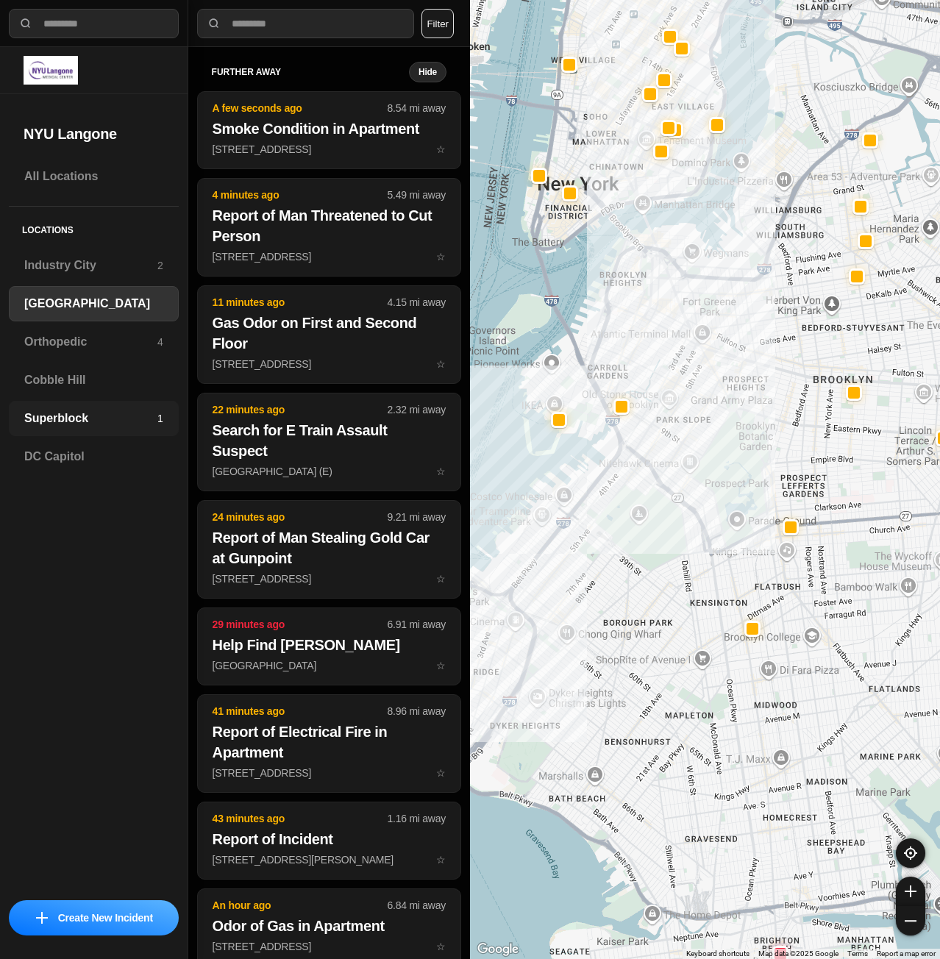
click at [110, 410] on h3 "Superblock" at bounding box center [90, 419] width 133 height 18
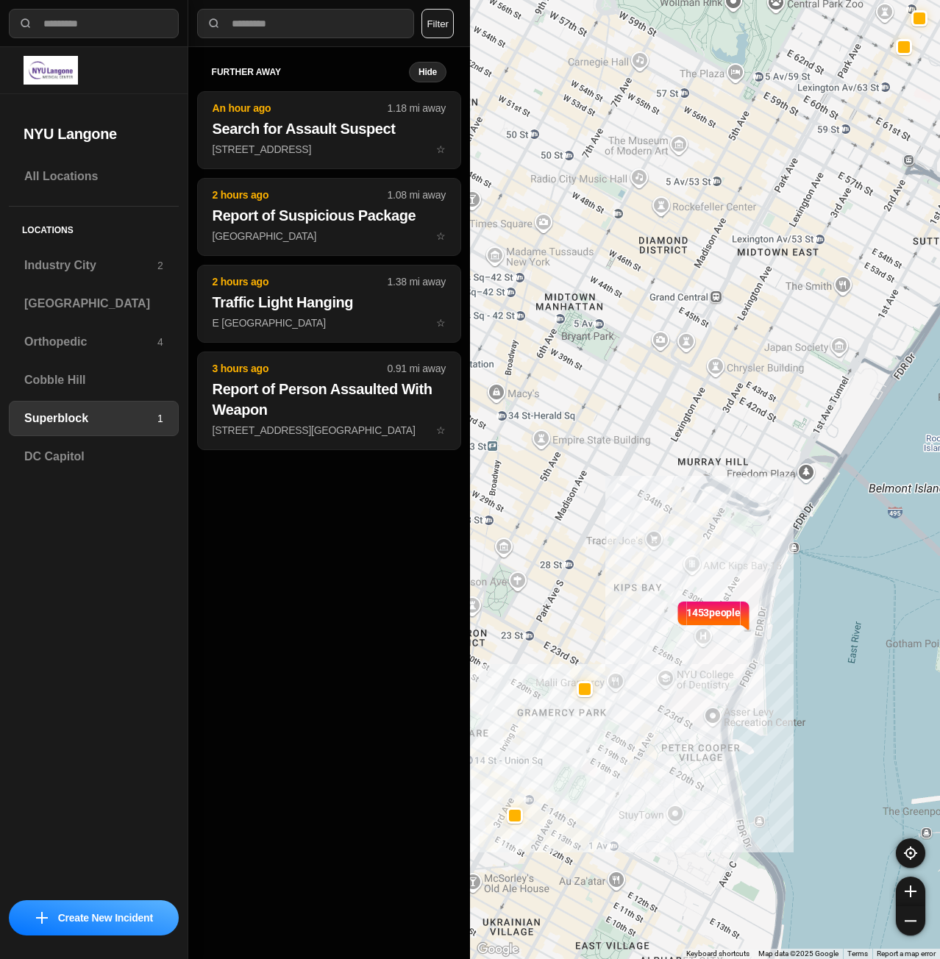
select select "*"
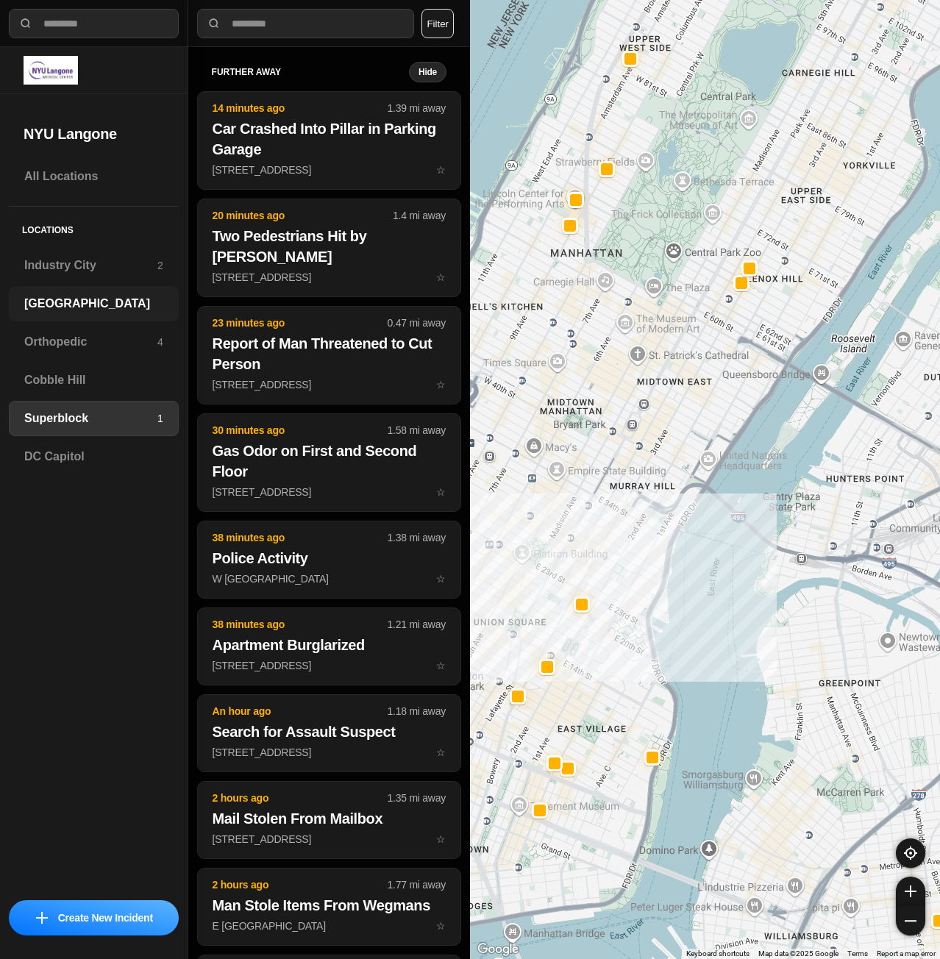
click at [85, 305] on h3 "[GEOGRAPHIC_DATA]" at bounding box center [93, 304] width 139 height 18
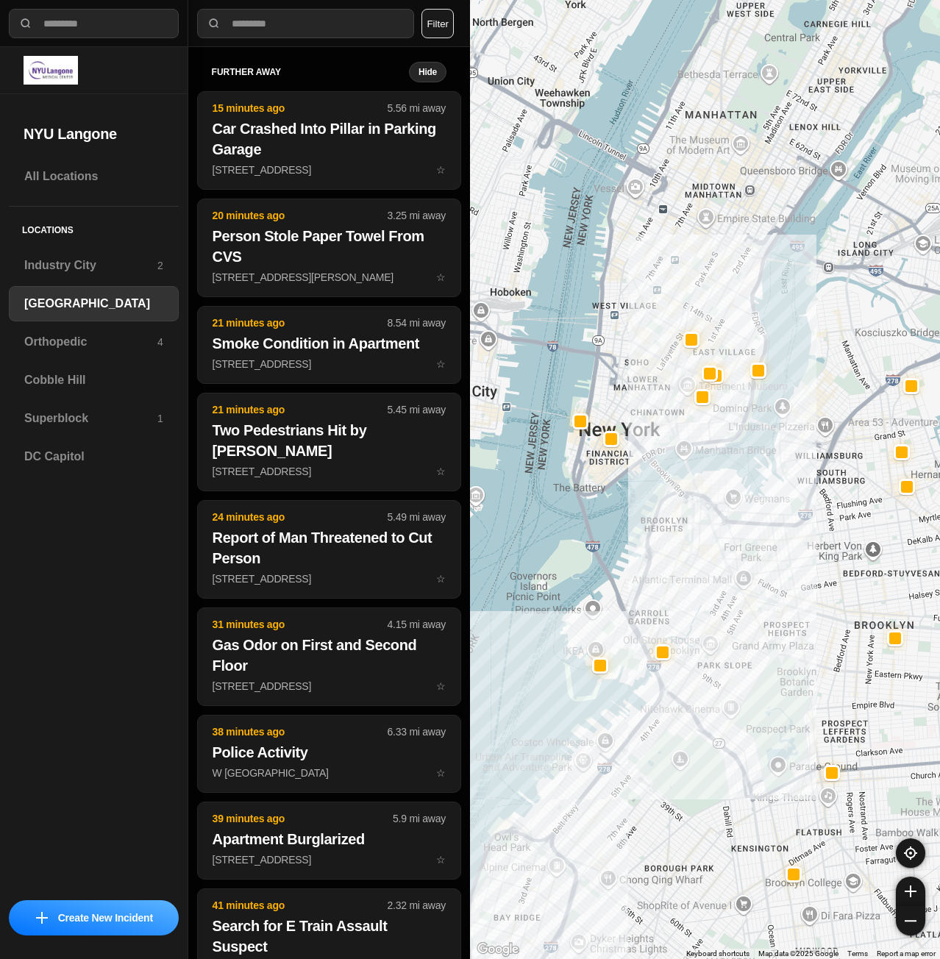
drag, startPoint x: 665, startPoint y: 184, endPoint x: 639, endPoint y: 476, distance: 293.1
click at [639, 476] on div at bounding box center [705, 479] width 470 height 959
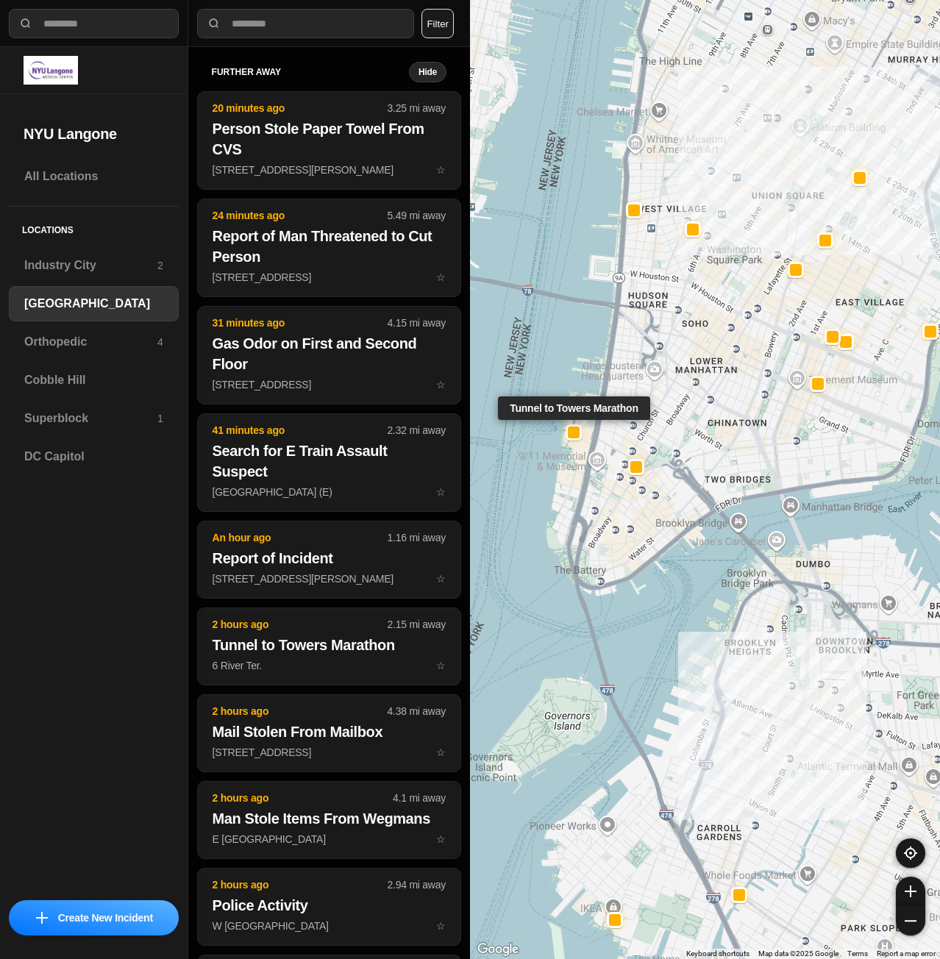
click at [579, 432] on div at bounding box center [574, 433] width 12 height 12
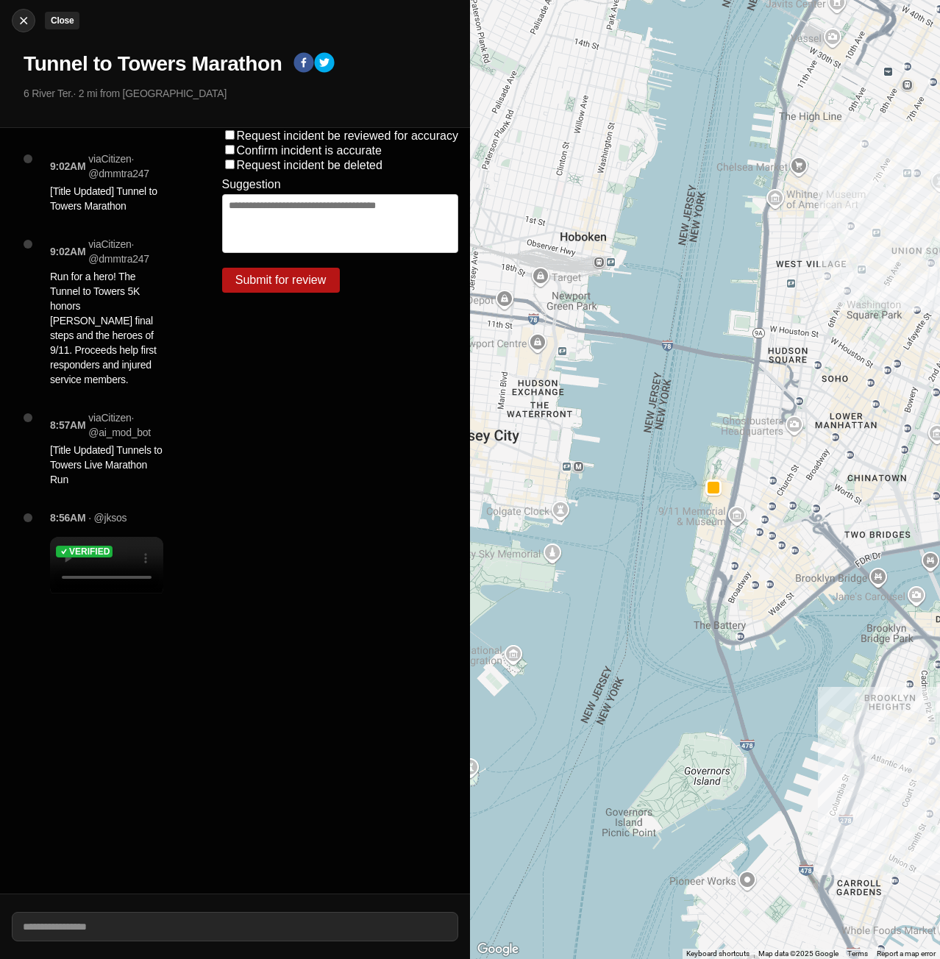
click at [29, 26] on img at bounding box center [23, 20] width 15 height 15
select select "*"
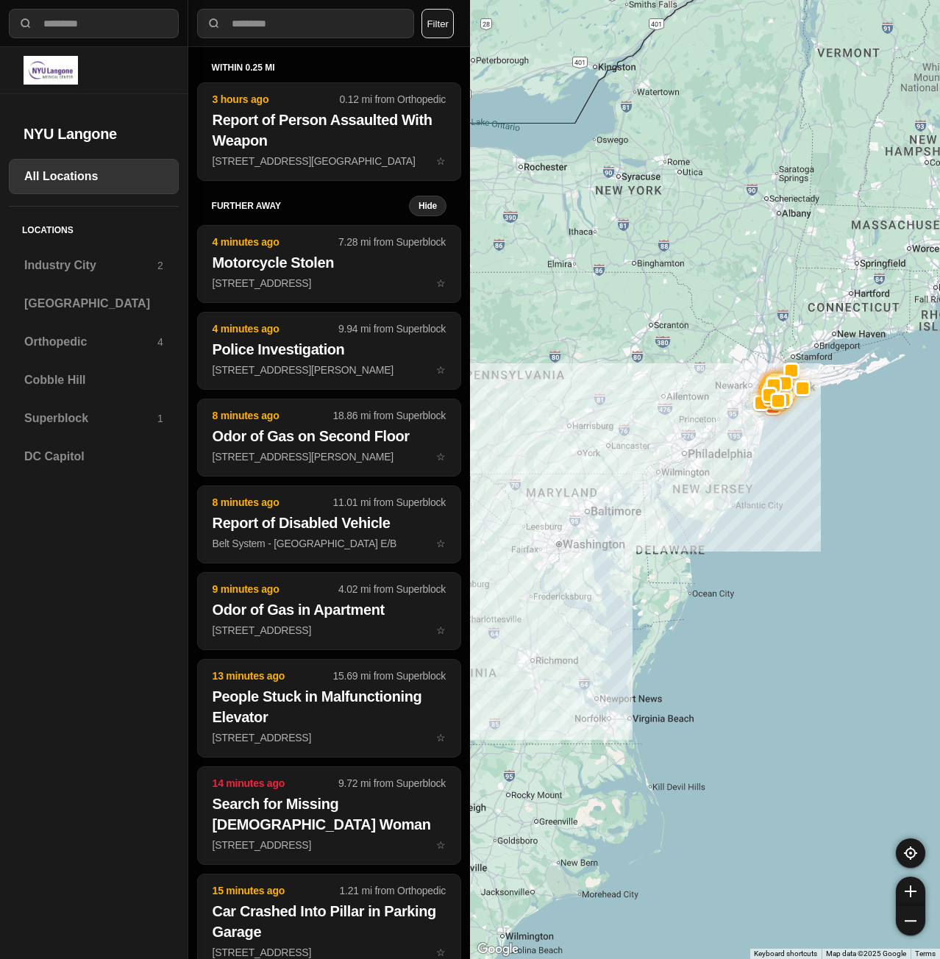
click at [756, 488] on div at bounding box center [705, 479] width 470 height 959
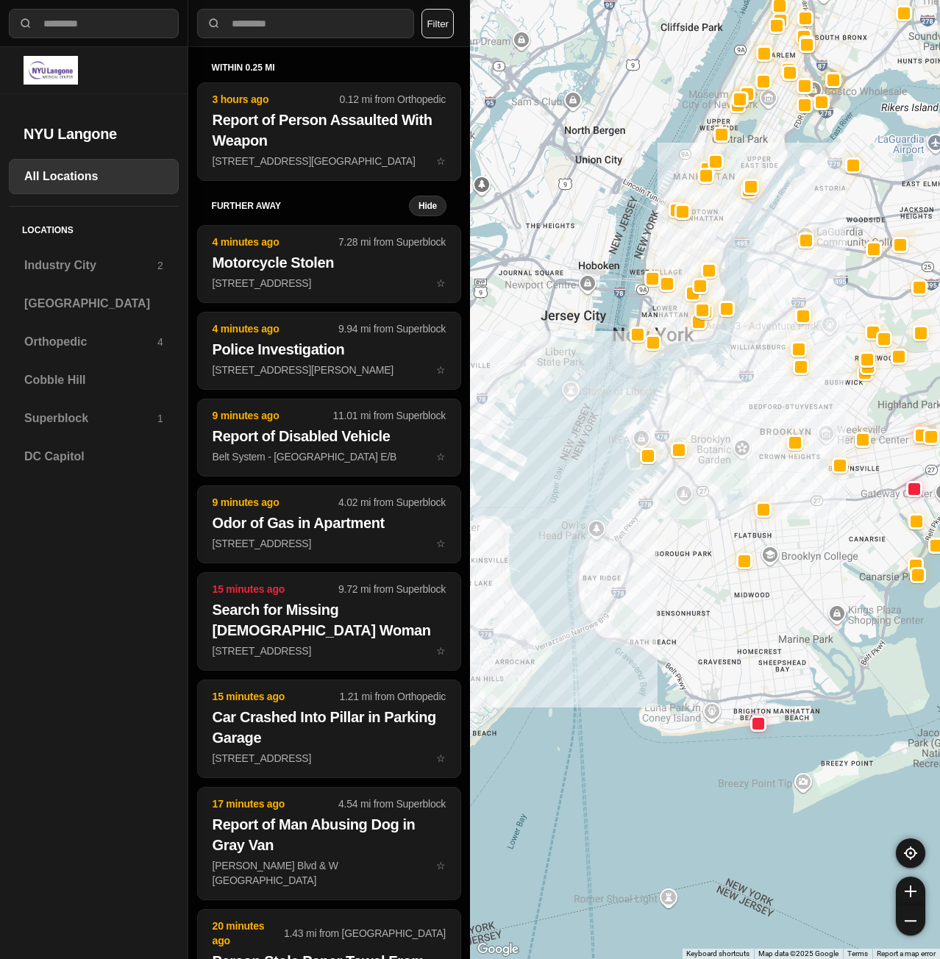
drag, startPoint x: 721, startPoint y: 666, endPoint x: 869, endPoint y: 624, distance: 154.6
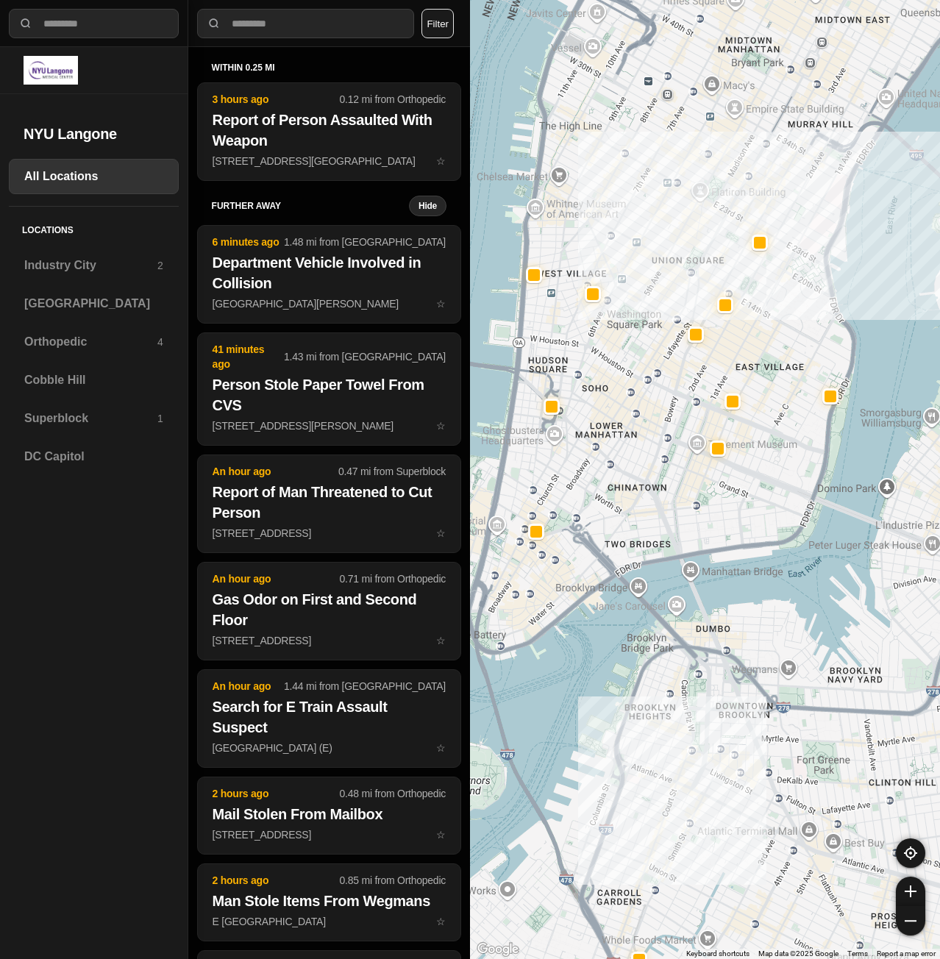
drag, startPoint x: 839, startPoint y: 26, endPoint x: 843, endPoint y: 170, distance: 144.2
click at [843, 170] on div at bounding box center [705, 479] width 470 height 959
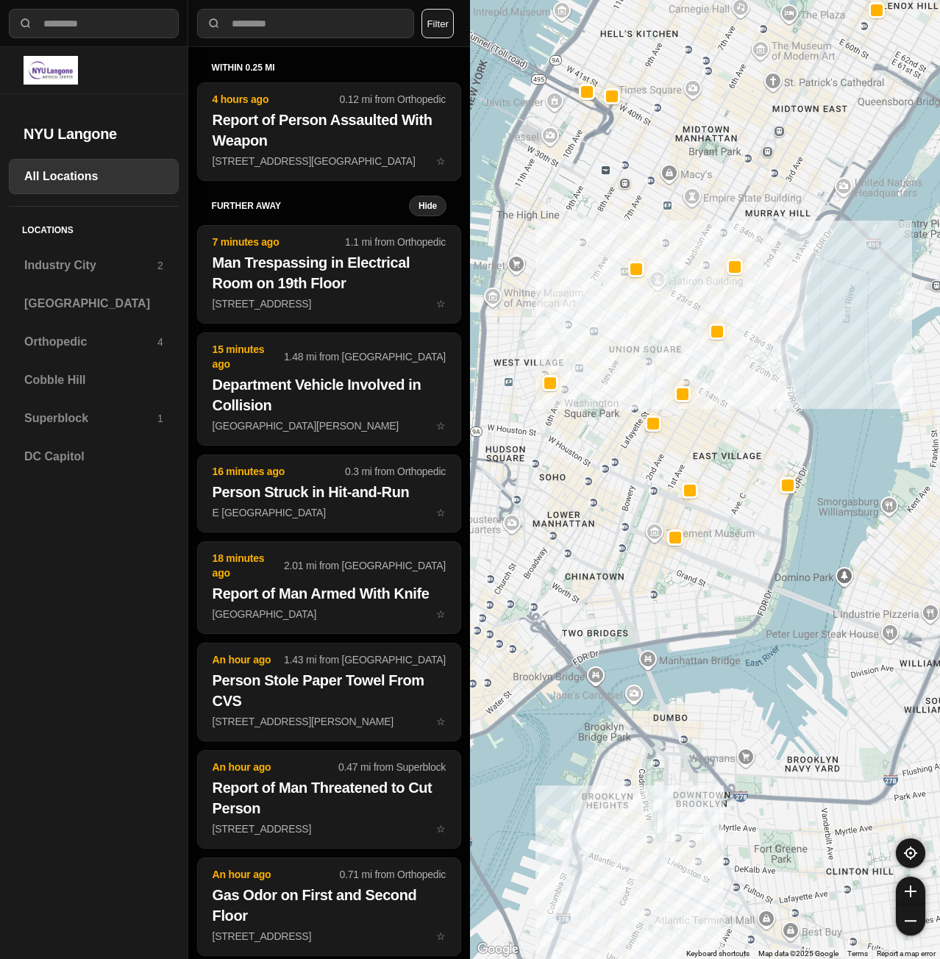
drag, startPoint x: 580, startPoint y: 324, endPoint x: 698, endPoint y: 329, distance: 118.5
click at [698, 329] on div at bounding box center [705, 479] width 470 height 959
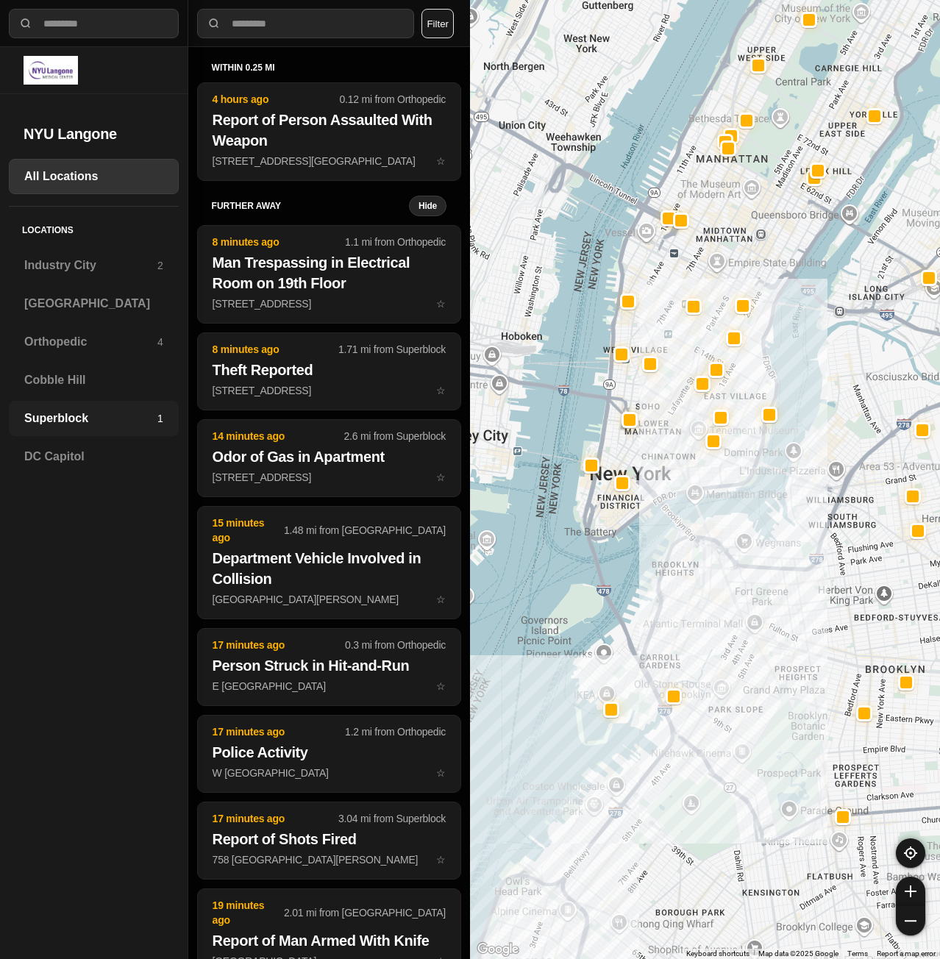
click at [54, 428] on div "Superblock 1" at bounding box center [94, 418] width 170 height 35
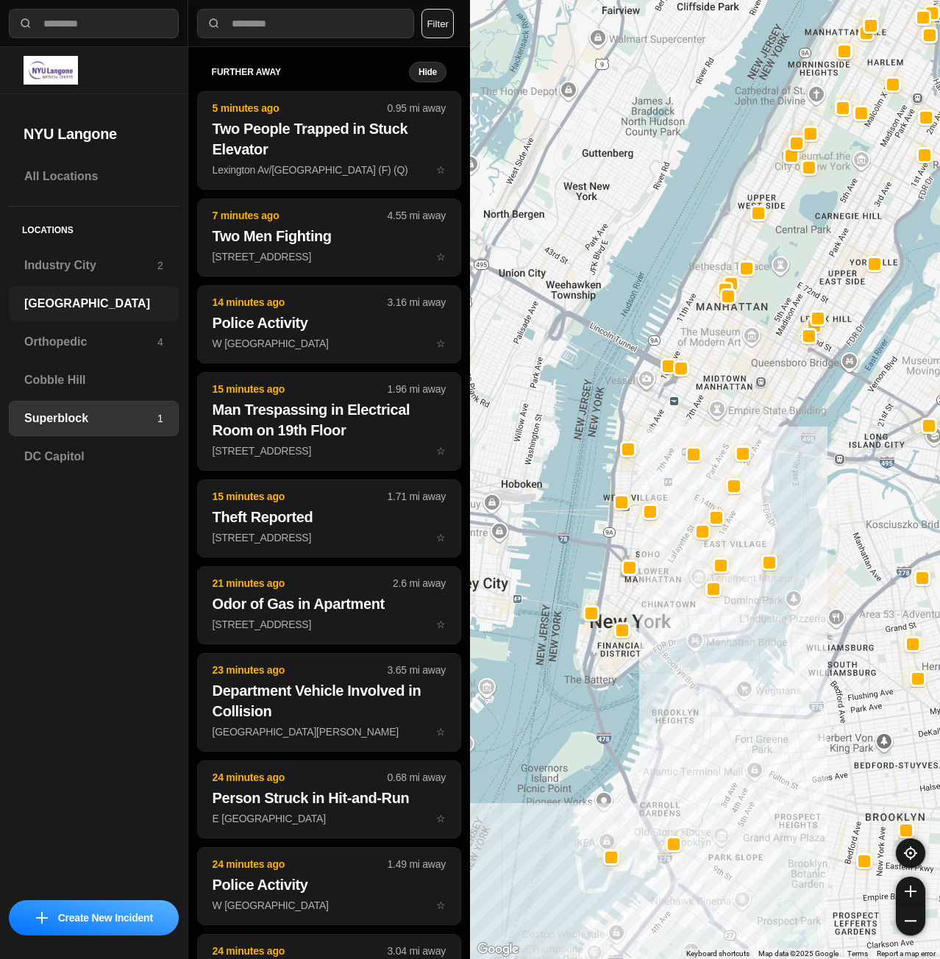
click at [88, 302] on h3 "[GEOGRAPHIC_DATA]" at bounding box center [93, 304] width 139 height 18
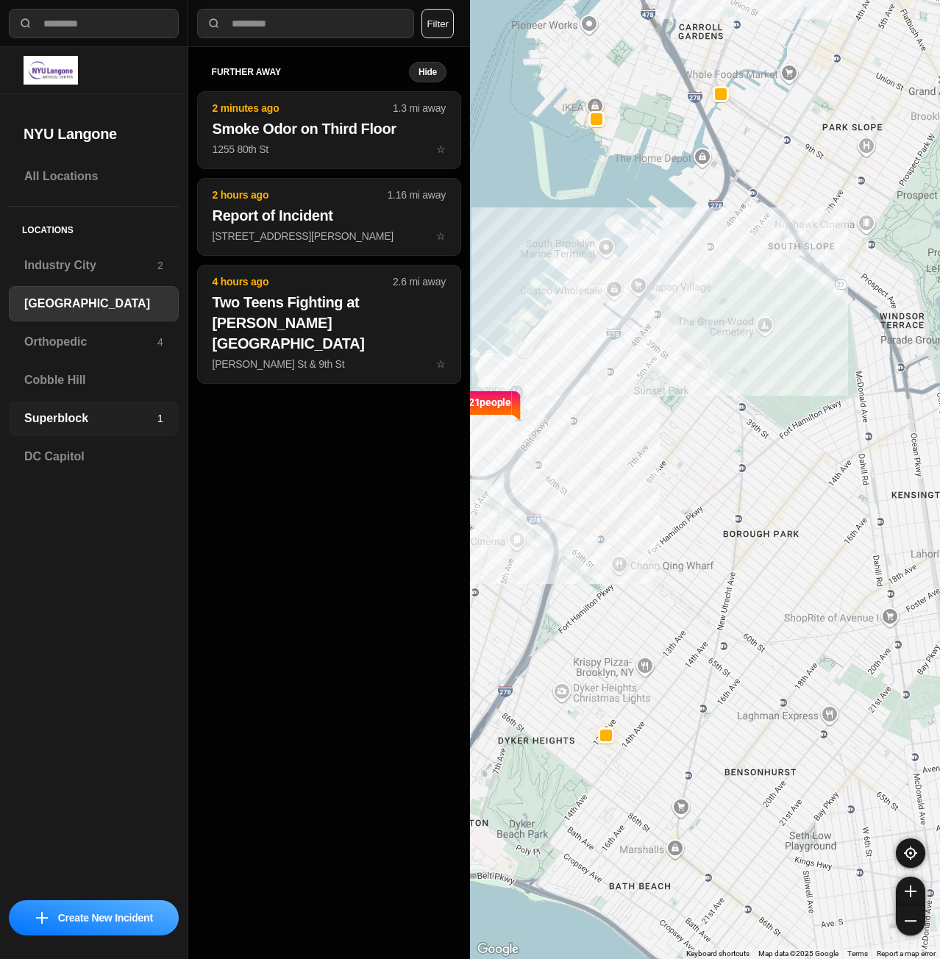
click at [102, 411] on h3 "Superblock" at bounding box center [90, 419] width 133 height 18
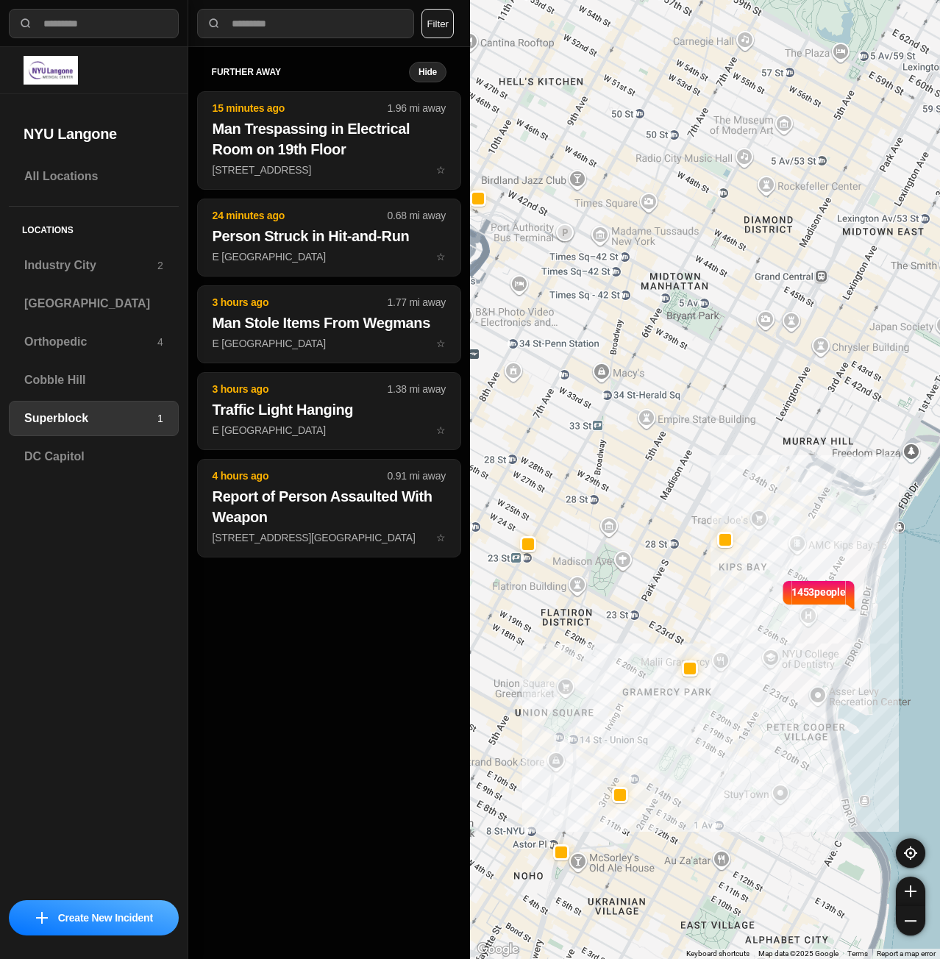
drag, startPoint x: 834, startPoint y: 689, endPoint x: 806, endPoint y: 681, distance: 29.1
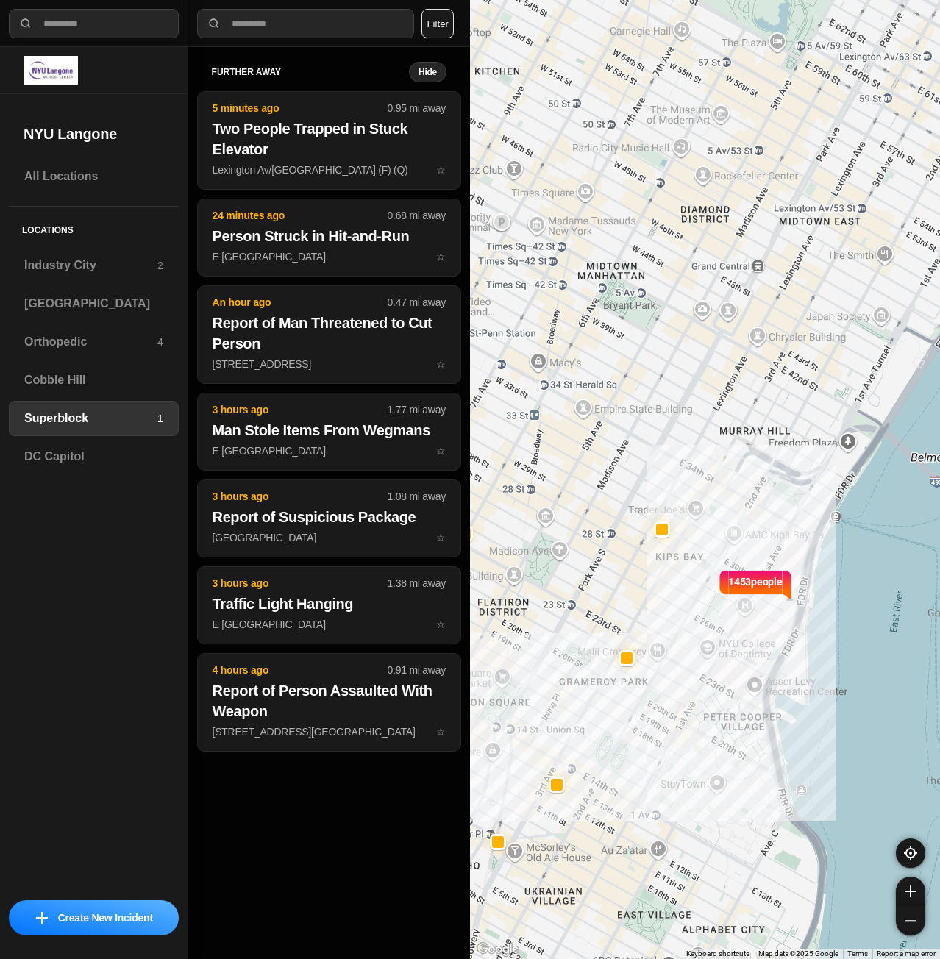
drag, startPoint x: 850, startPoint y: 564, endPoint x: 836, endPoint y: 572, distance: 15.5
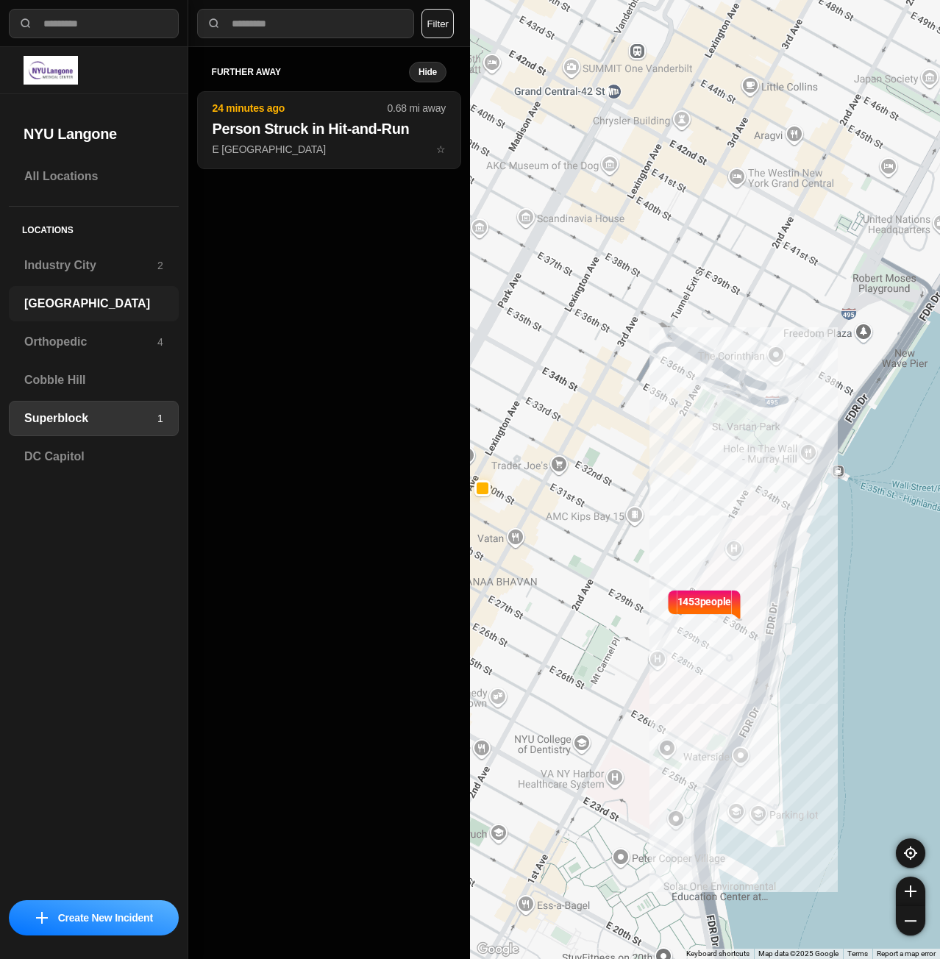
click at [96, 310] on h3 "[GEOGRAPHIC_DATA]" at bounding box center [93, 304] width 139 height 18
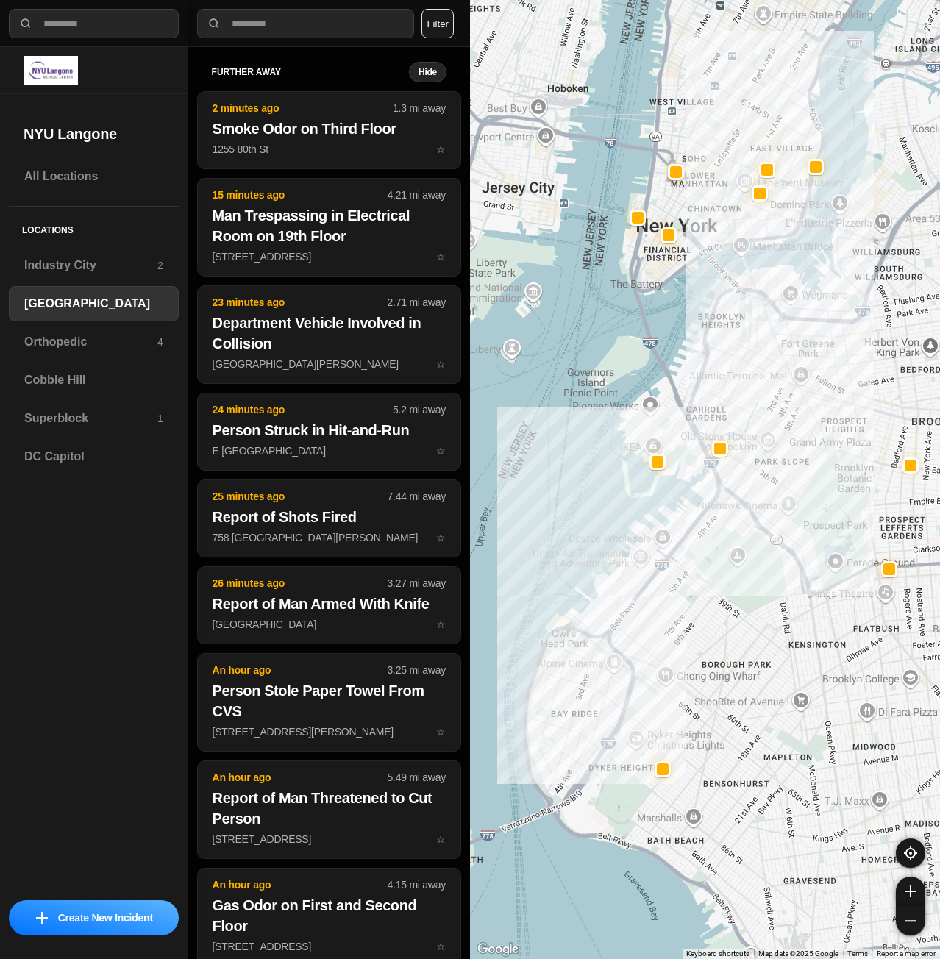
drag, startPoint x: 748, startPoint y: 424, endPoint x: 741, endPoint y: 480, distance: 56.3
click at [741, 480] on div at bounding box center [705, 479] width 470 height 959
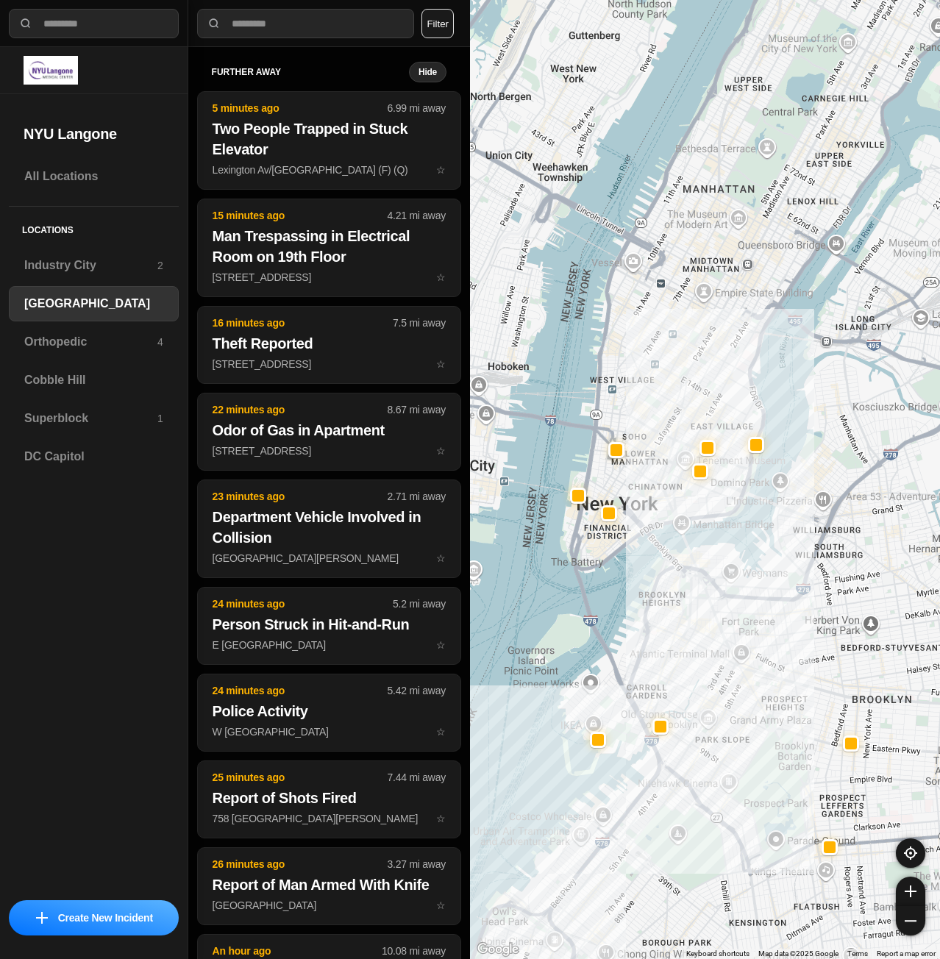
drag, startPoint x: 820, startPoint y: 244, endPoint x: 766, endPoint y: 473, distance: 235.1
click at [766, 473] on div at bounding box center [705, 479] width 470 height 959
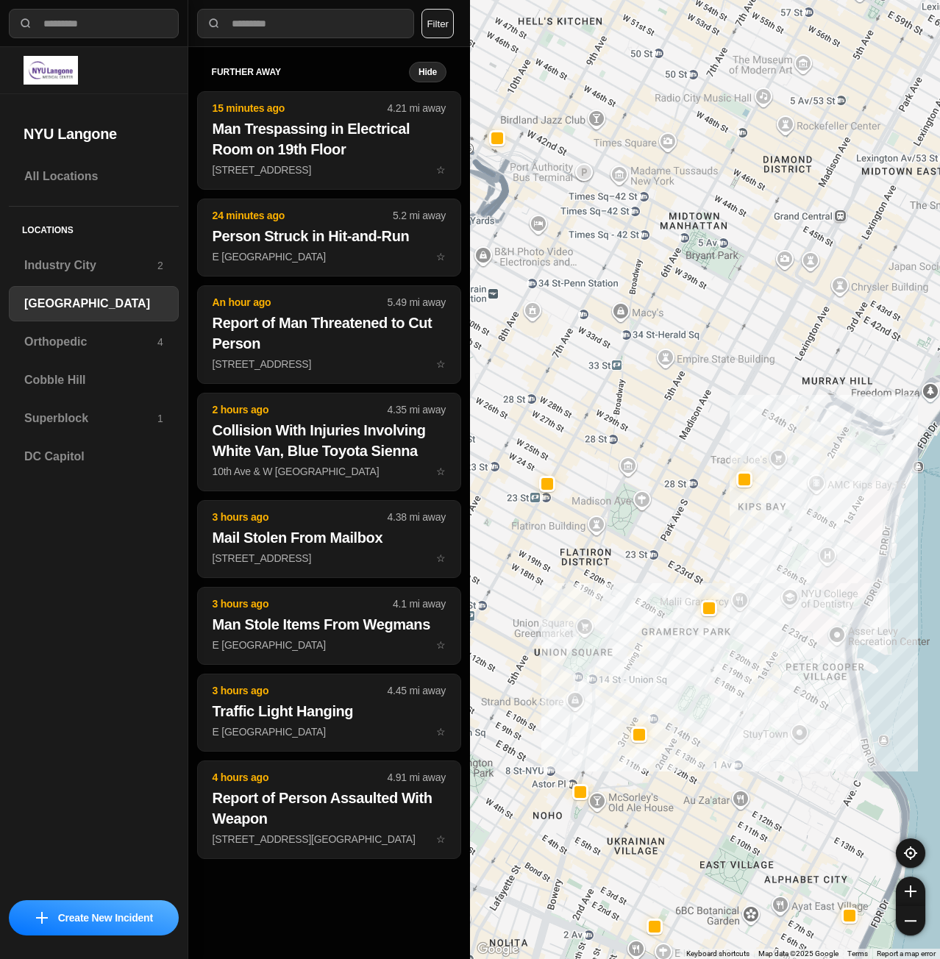
drag, startPoint x: 870, startPoint y: 558, endPoint x: 780, endPoint y: 538, distance: 91.8
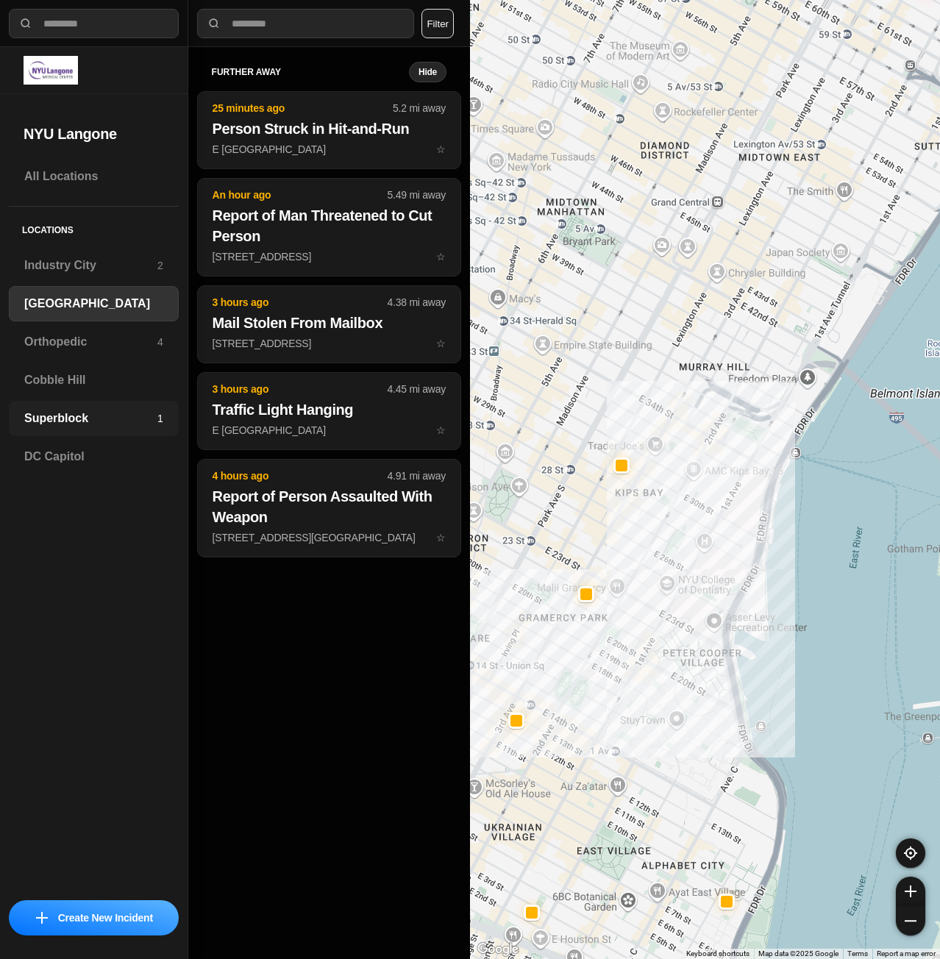
click at [68, 419] on h3 "Superblock" at bounding box center [90, 419] width 133 height 18
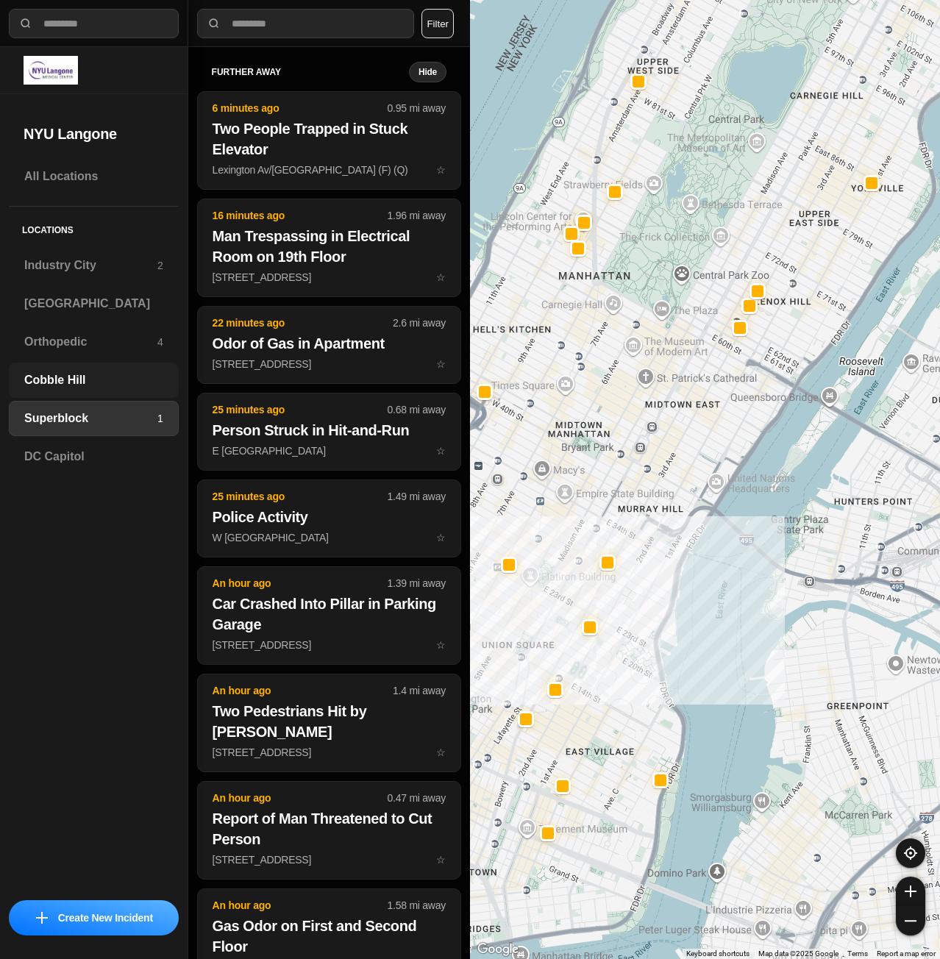
click at [100, 363] on div "Cobble Hill" at bounding box center [94, 380] width 170 height 35
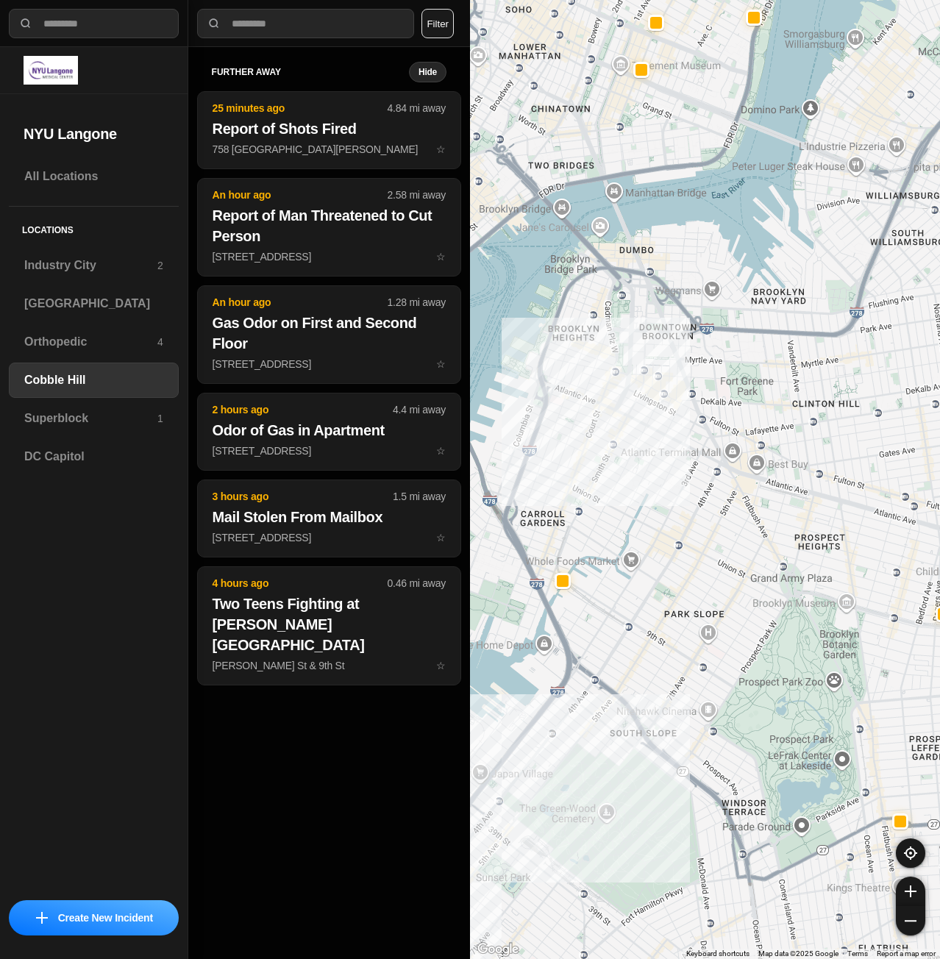
drag, startPoint x: 583, startPoint y: 527, endPoint x: 663, endPoint y: 499, distance: 85.4
click at [663, 499] on div at bounding box center [705, 479] width 470 height 959
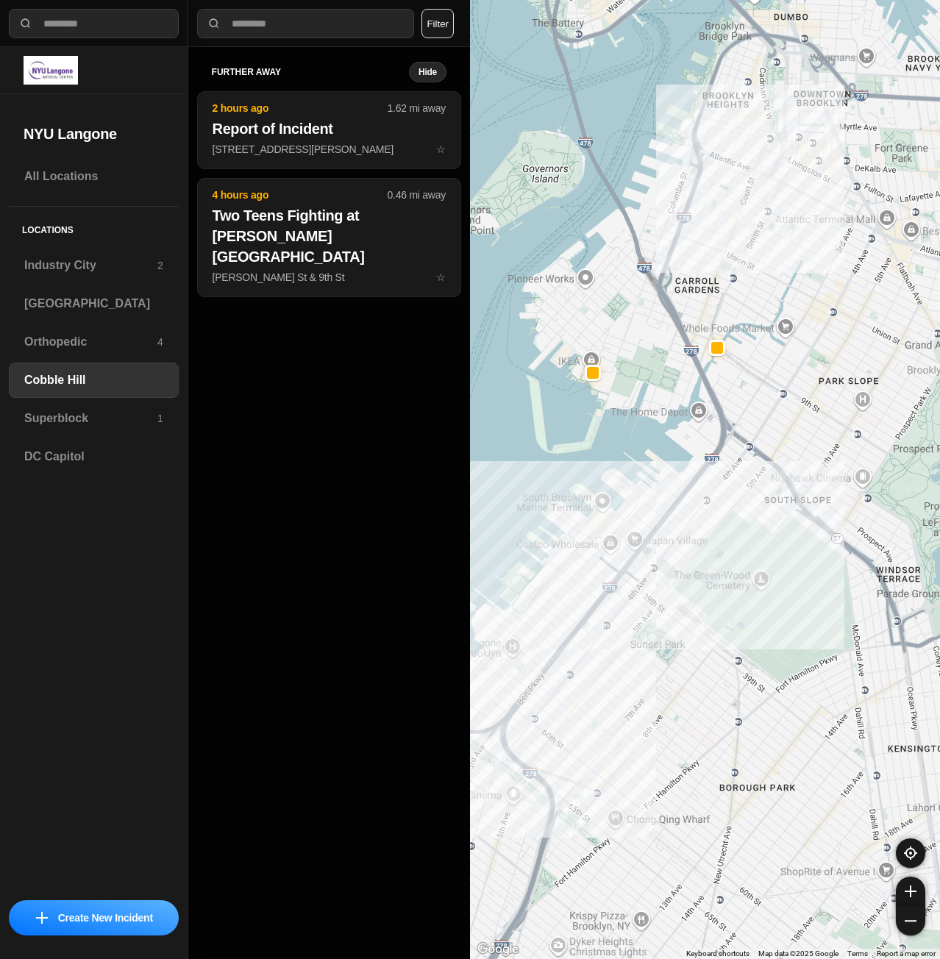
drag, startPoint x: 648, startPoint y: 643, endPoint x: 677, endPoint y: 556, distance: 91.4
click at [675, 558] on div at bounding box center [705, 479] width 470 height 959
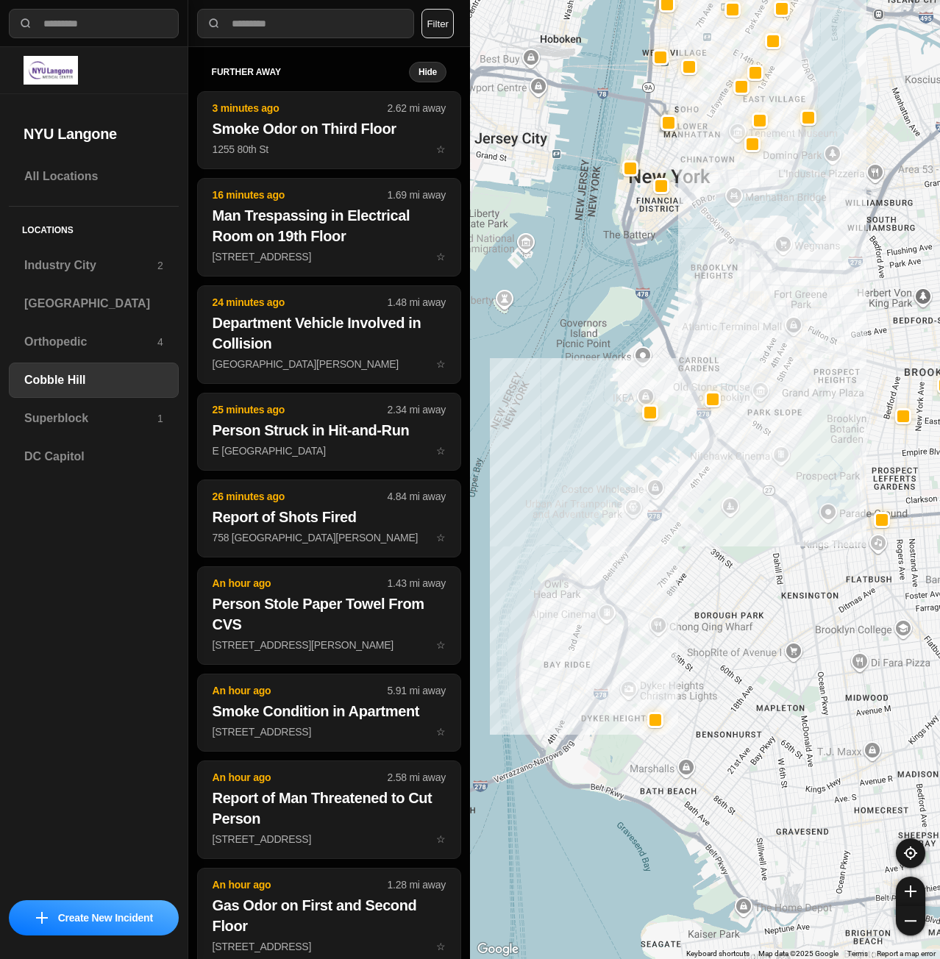
drag, startPoint x: 694, startPoint y: 647, endPoint x: 694, endPoint y: 614, distance: 32.4
click at [694, 614] on div at bounding box center [705, 479] width 470 height 959
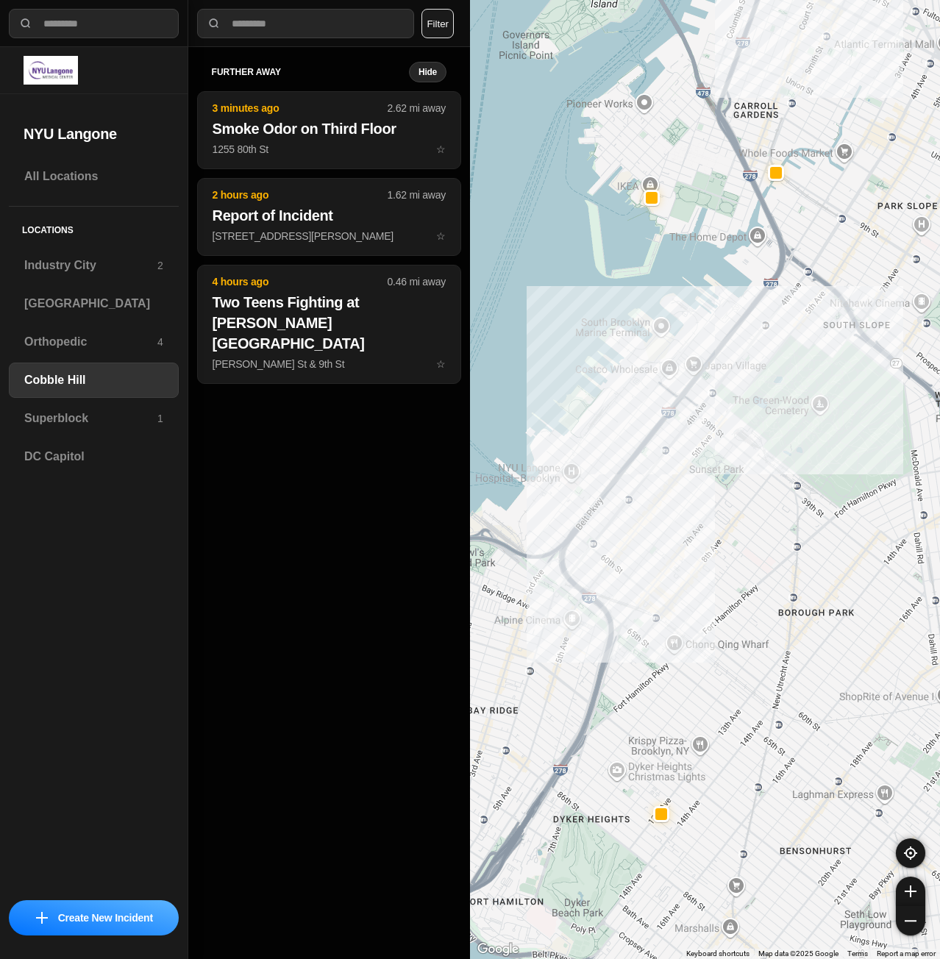
drag, startPoint x: 712, startPoint y: 611, endPoint x: 758, endPoint y: 629, distance: 49.2
click at [758, 628] on div at bounding box center [705, 479] width 470 height 959
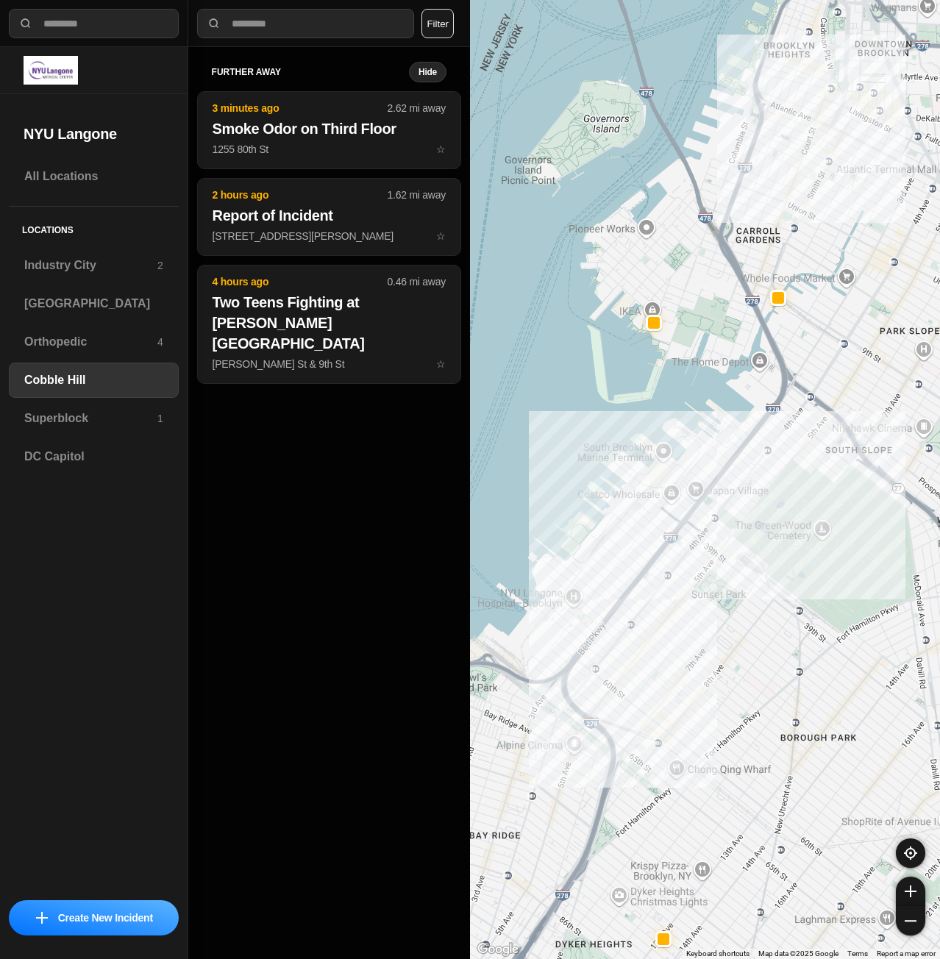
drag, startPoint x: 775, startPoint y: 460, endPoint x: 776, endPoint y: 591, distance: 131.7
click at [776, 591] on div at bounding box center [705, 479] width 470 height 959
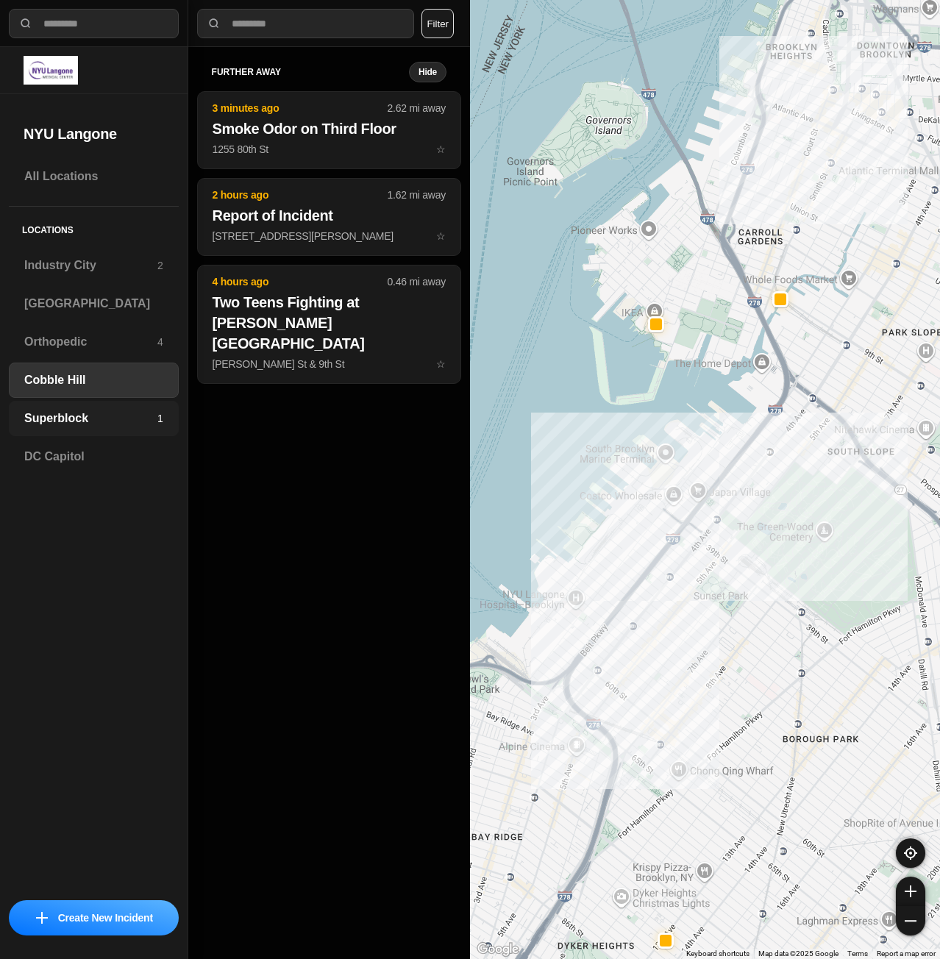
click at [66, 428] on div "Superblock 1" at bounding box center [94, 418] width 170 height 35
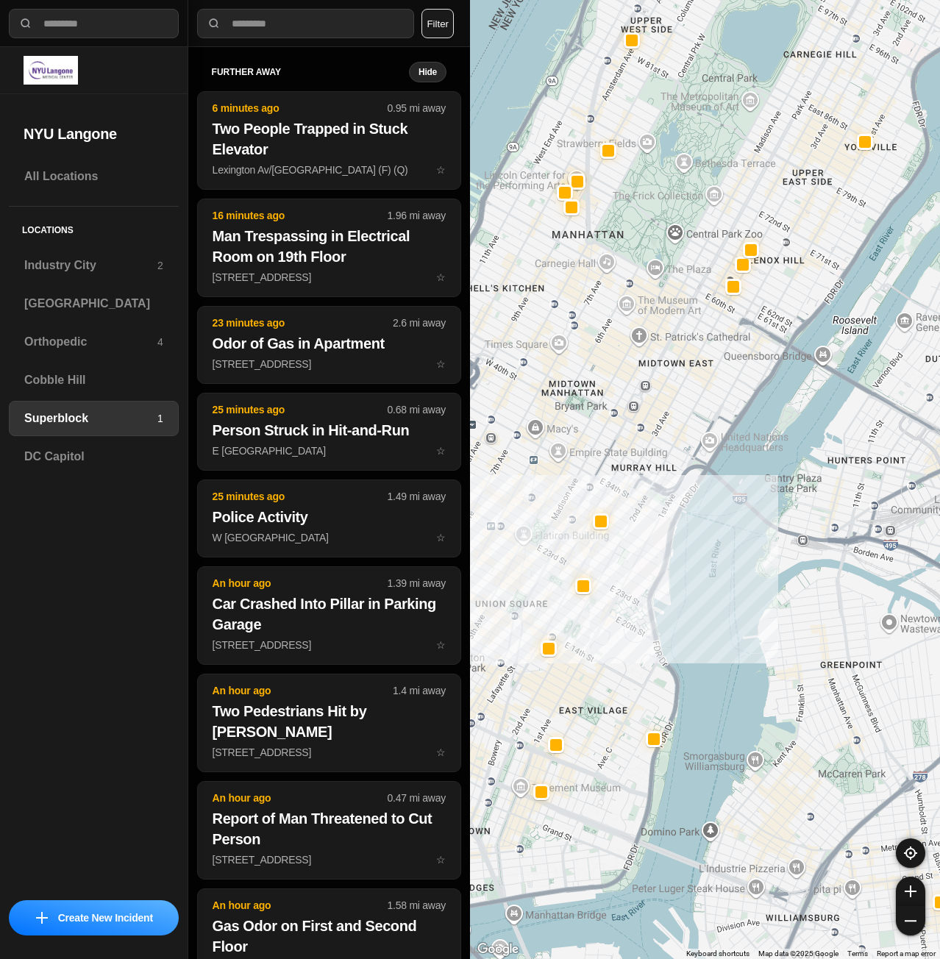
drag, startPoint x: 564, startPoint y: 710, endPoint x: 678, endPoint y: 649, distance: 129.3
click at [673, 652] on div at bounding box center [705, 479] width 470 height 959
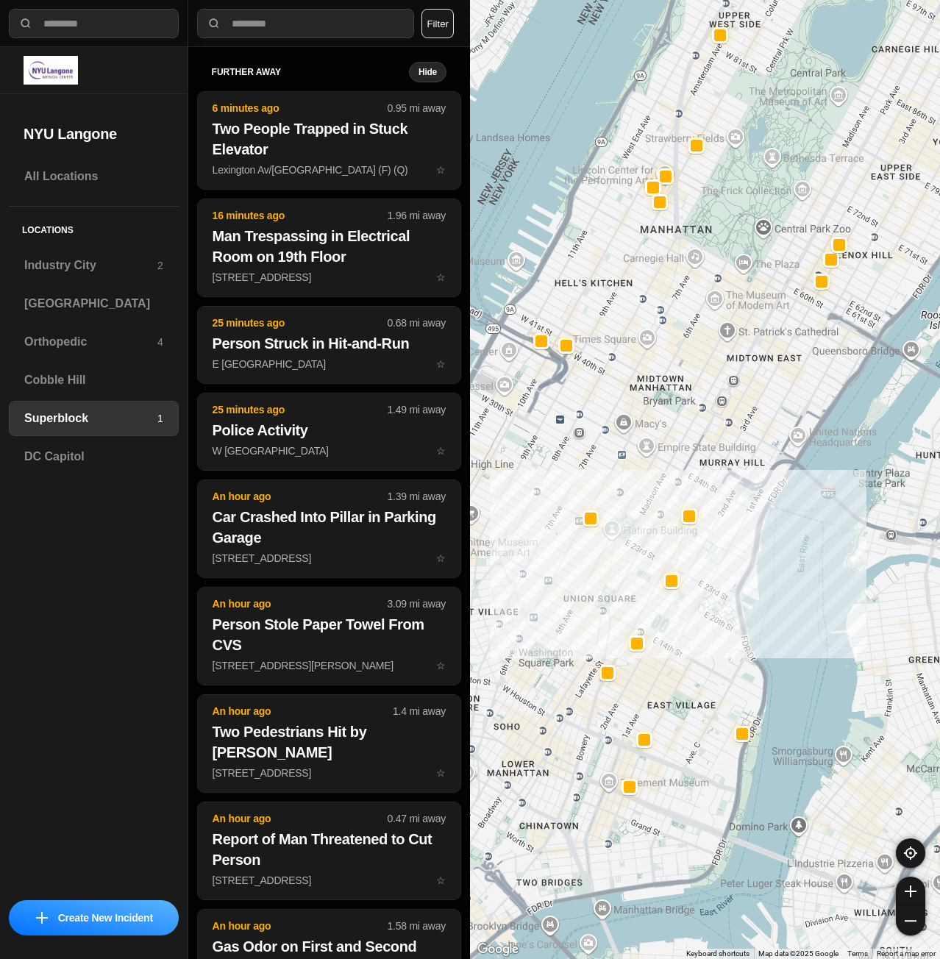
drag, startPoint x: 676, startPoint y: 590, endPoint x: 718, endPoint y: 557, distance: 53.4
click at [718, 557] on div at bounding box center [705, 479] width 470 height 959
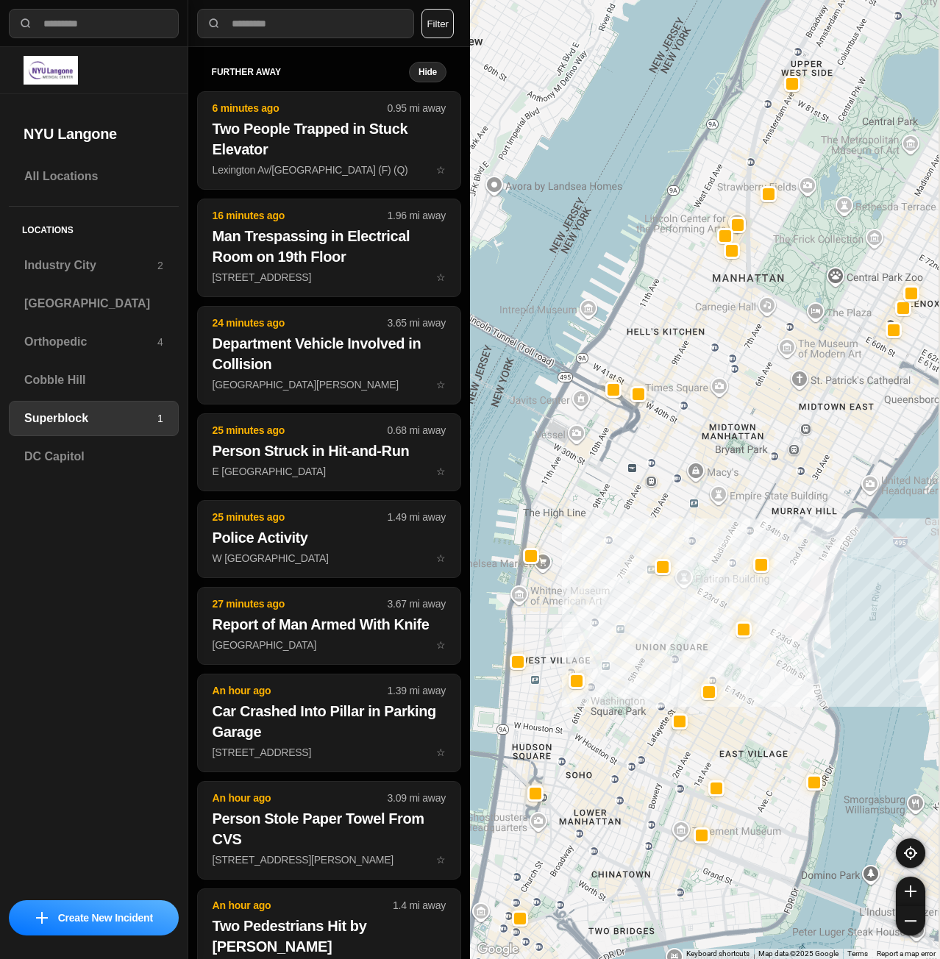
drag, startPoint x: 841, startPoint y: 639, endPoint x: 830, endPoint y: 640, distance: 11.8
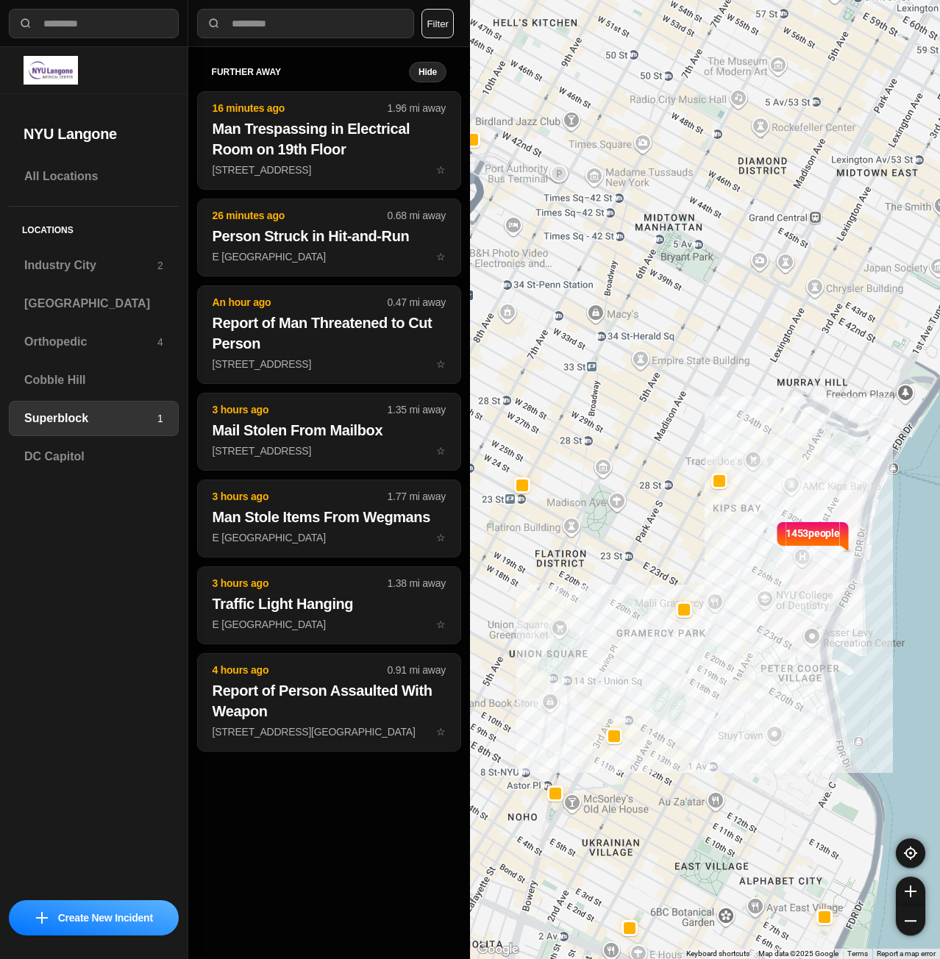
drag, startPoint x: 872, startPoint y: 672, endPoint x: 775, endPoint y: 684, distance: 97.8
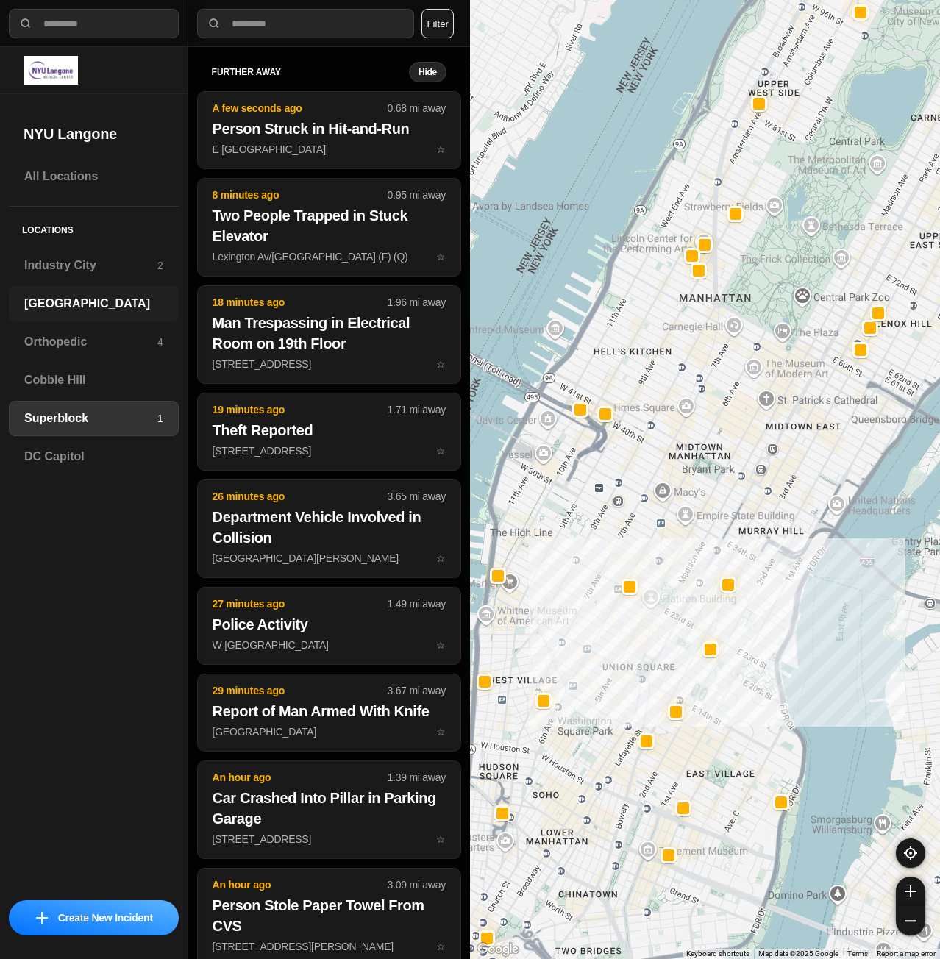
click at [99, 307] on h3 "[GEOGRAPHIC_DATA]" at bounding box center [93, 304] width 139 height 18
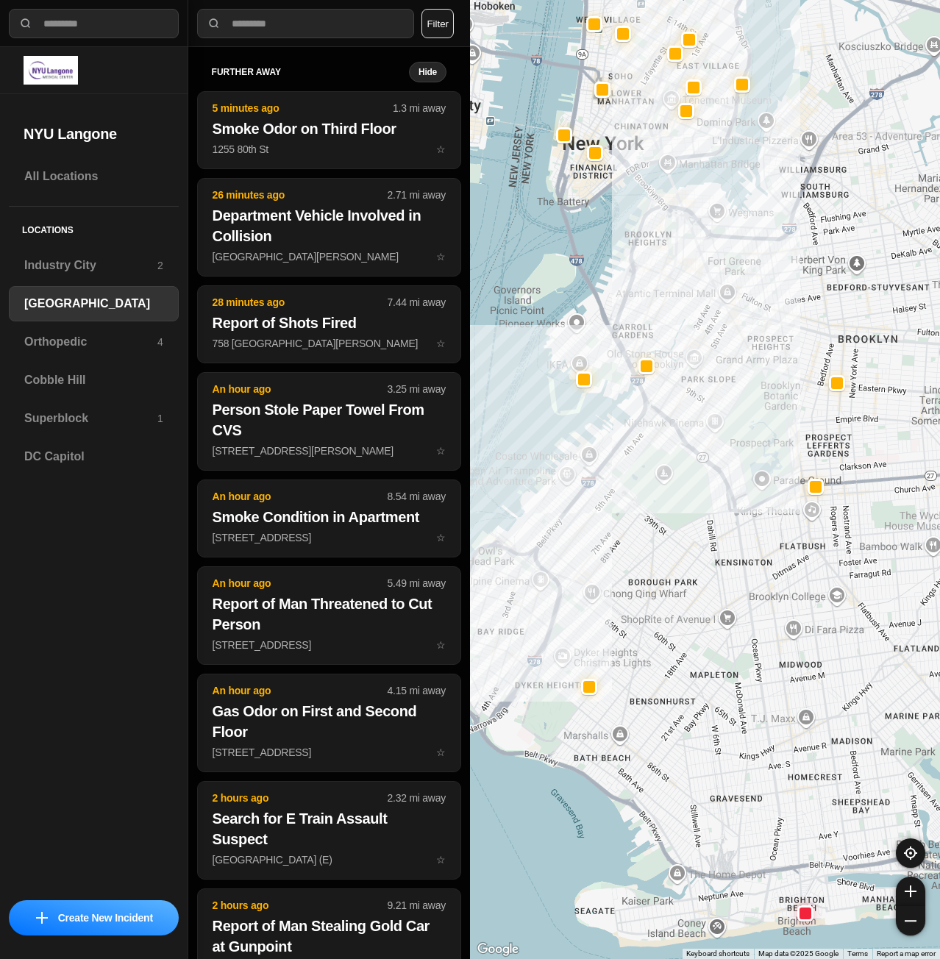
drag, startPoint x: 760, startPoint y: 612, endPoint x: 685, endPoint y: 623, distance: 75.8
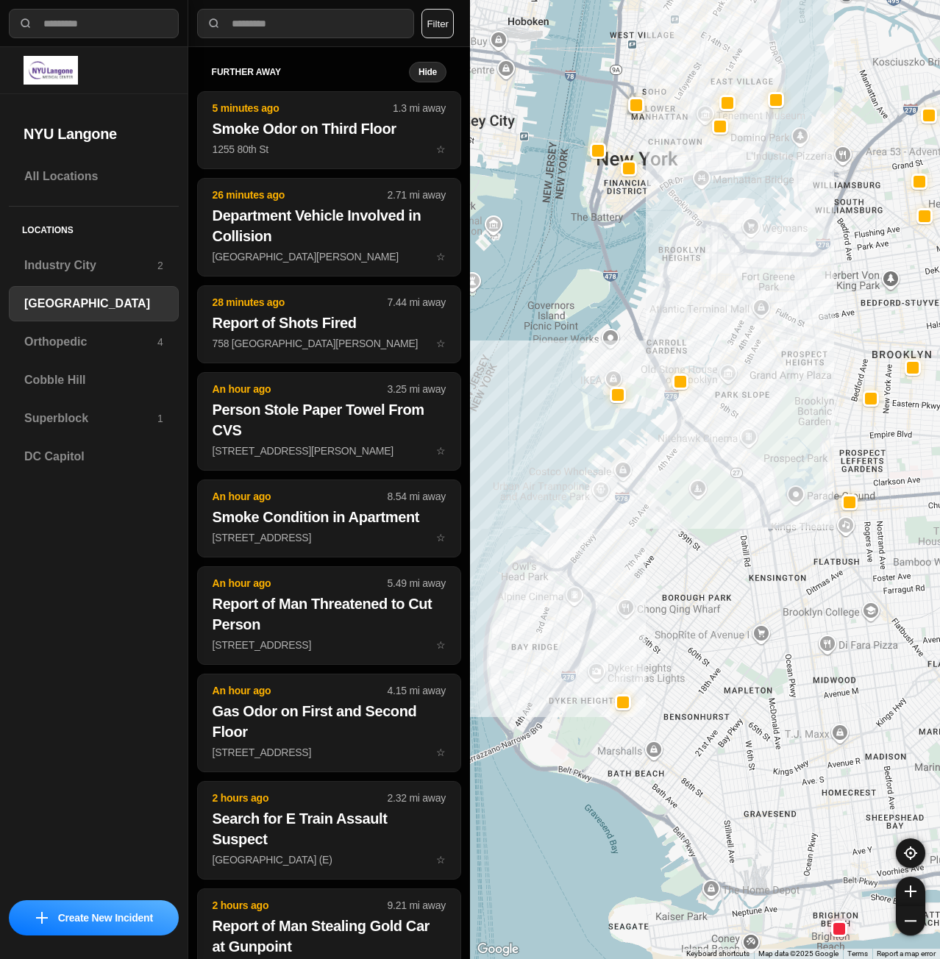
drag, startPoint x: 641, startPoint y: 478, endPoint x: 701, endPoint y: 558, distance: 99.9
click at [698, 558] on div at bounding box center [705, 479] width 470 height 959
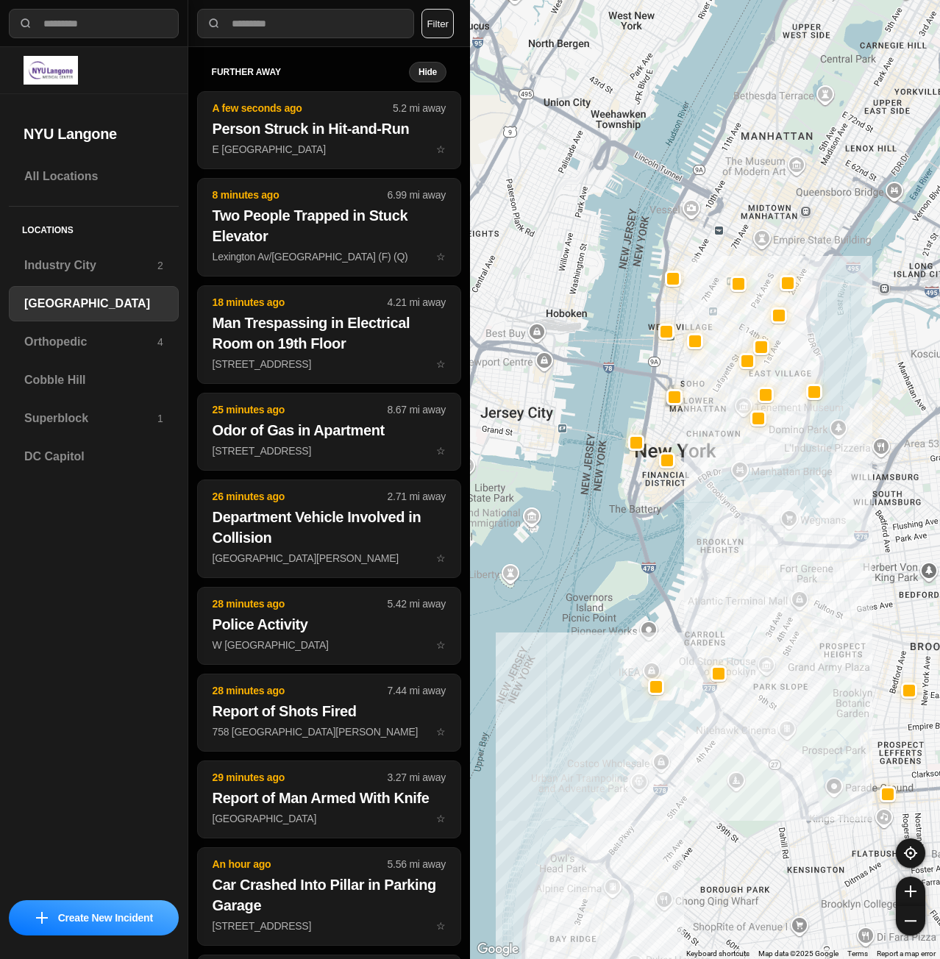
drag, startPoint x: 681, startPoint y: 284, endPoint x: 722, endPoint y: 494, distance: 214.4
click at [702, 509] on div at bounding box center [705, 479] width 470 height 959
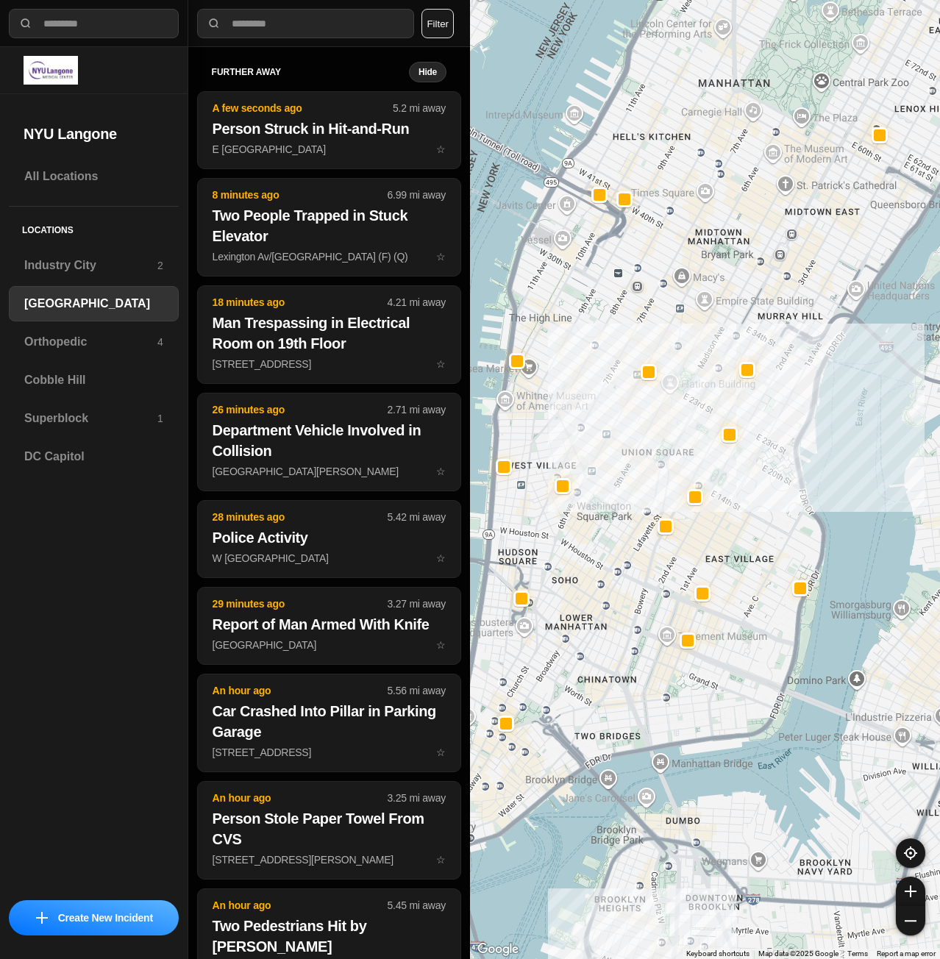
drag, startPoint x: 780, startPoint y: 339, endPoint x: 779, endPoint y: 474, distance: 135.3
click at [779, 474] on div "421 people" at bounding box center [705, 479] width 470 height 959
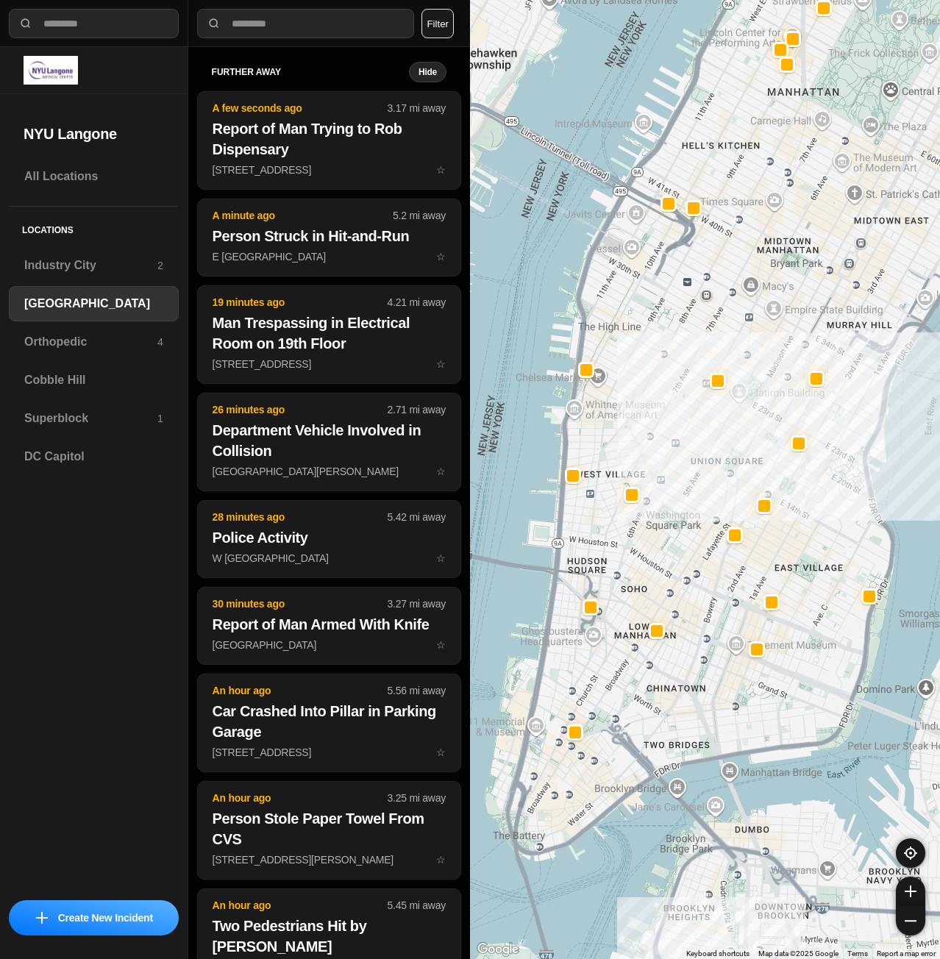
drag, startPoint x: 748, startPoint y: 765, endPoint x: 818, endPoint y: 718, distance: 84.3
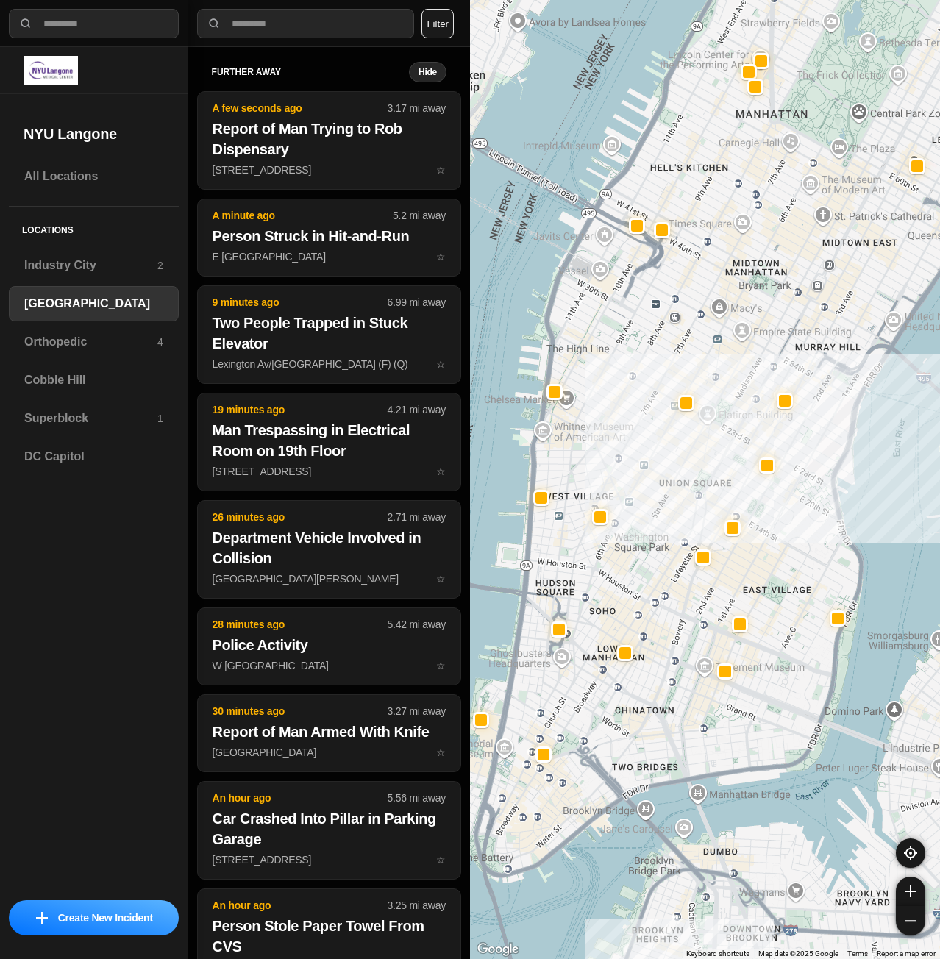
drag, startPoint x: 844, startPoint y: 703, endPoint x: 818, endPoint y: 724, distance: 33.5
click at [58, 415] on h3 "Superblock" at bounding box center [90, 419] width 133 height 18
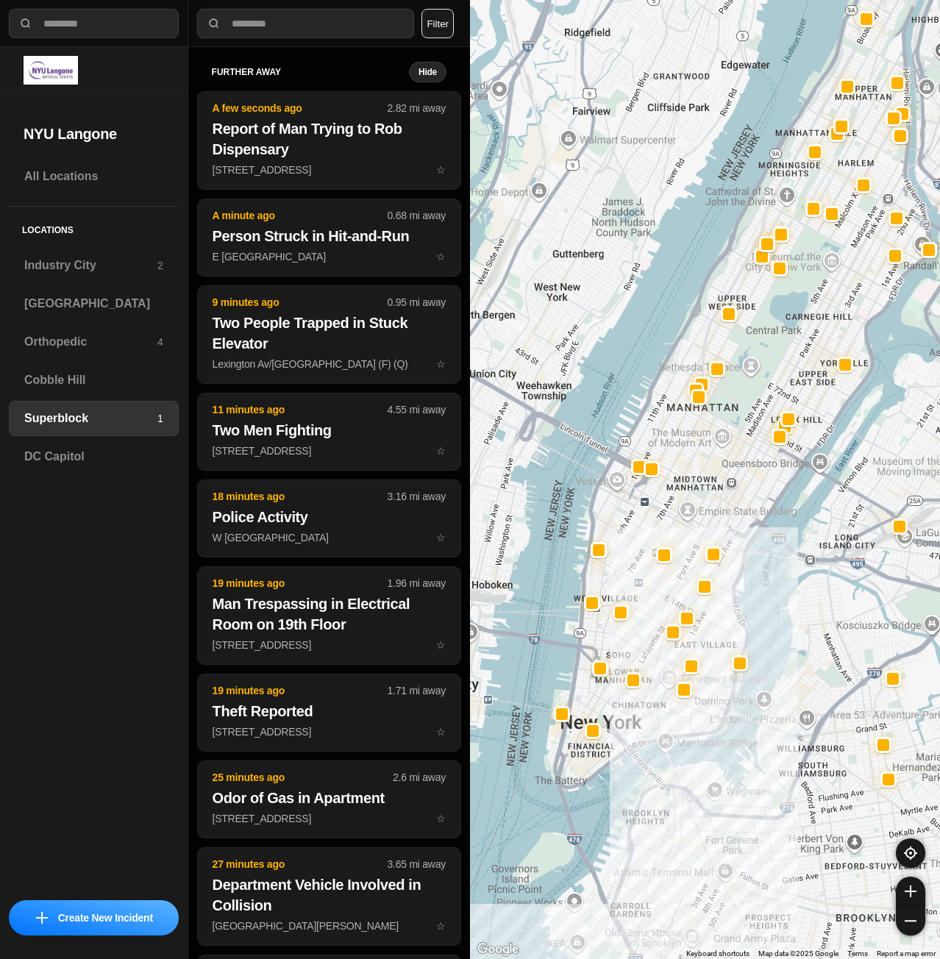
drag, startPoint x: 584, startPoint y: 699, endPoint x: 648, endPoint y: 613, distance: 107.2
click at [648, 613] on div at bounding box center [705, 479] width 470 height 959
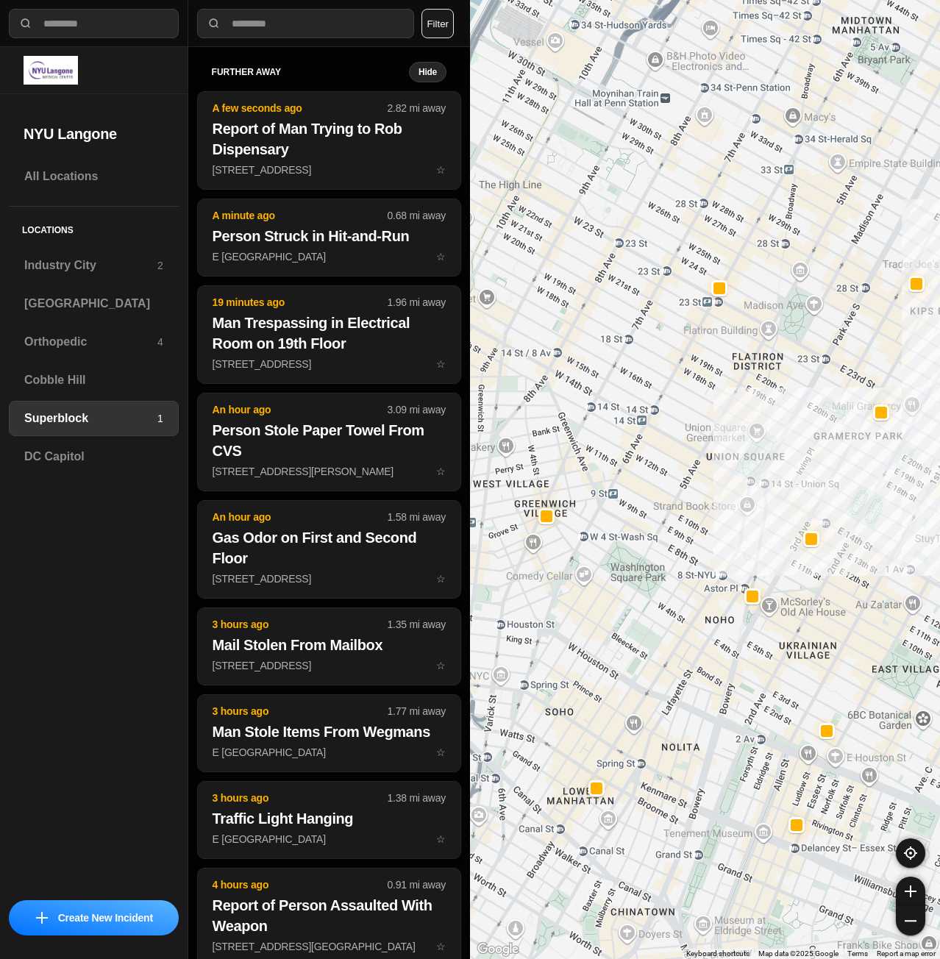
drag, startPoint x: 895, startPoint y: 652, endPoint x: 789, endPoint y: 719, distance: 125.9
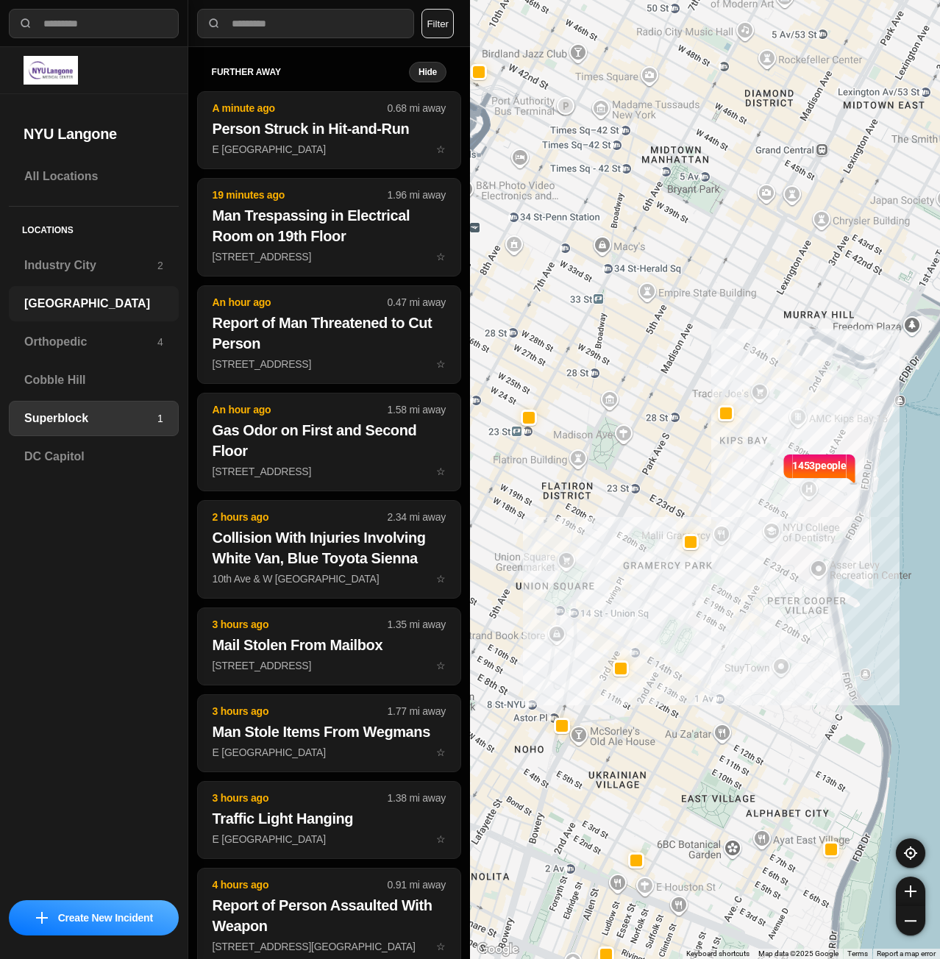
click at [72, 305] on h3 "[GEOGRAPHIC_DATA]" at bounding box center [93, 304] width 139 height 18
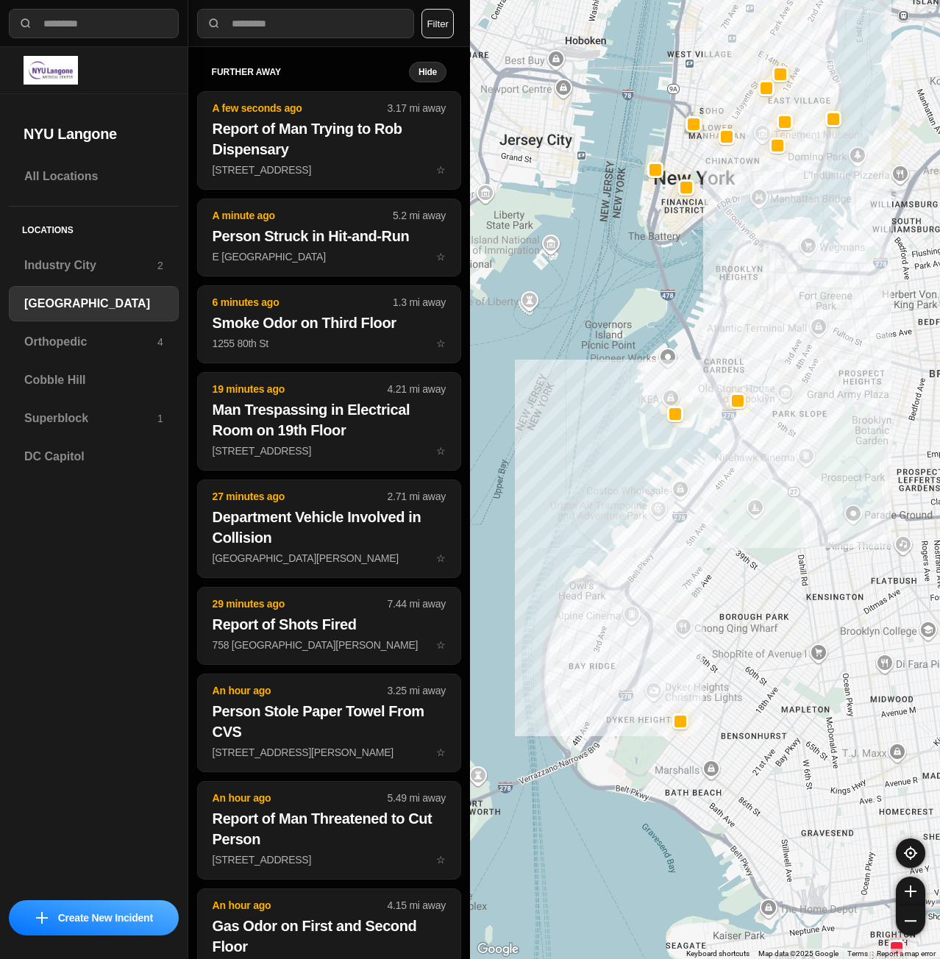
click at [775, 507] on div at bounding box center [705, 479] width 470 height 959
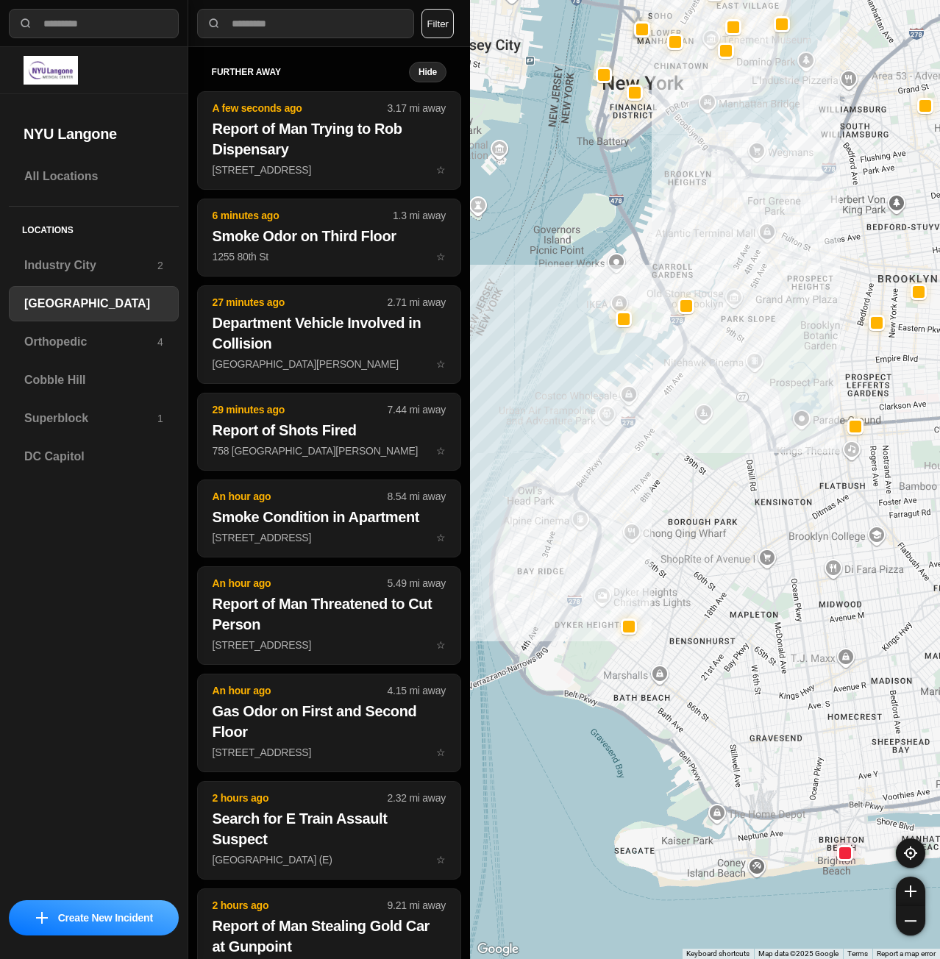
drag, startPoint x: 834, startPoint y: 637, endPoint x: 808, endPoint y: 524, distance: 115.6
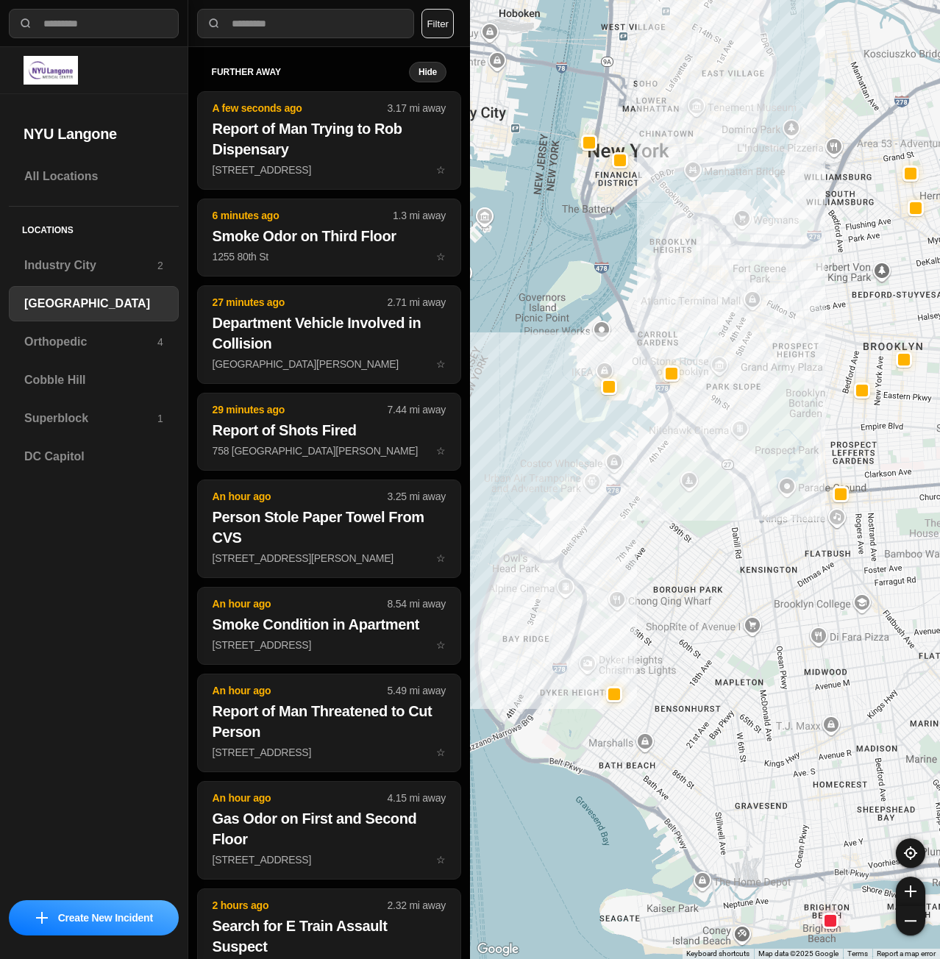
drag, startPoint x: 672, startPoint y: 328, endPoint x: 683, endPoint y: 466, distance: 138.0
click at [683, 466] on div at bounding box center [705, 479] width 470 height 959
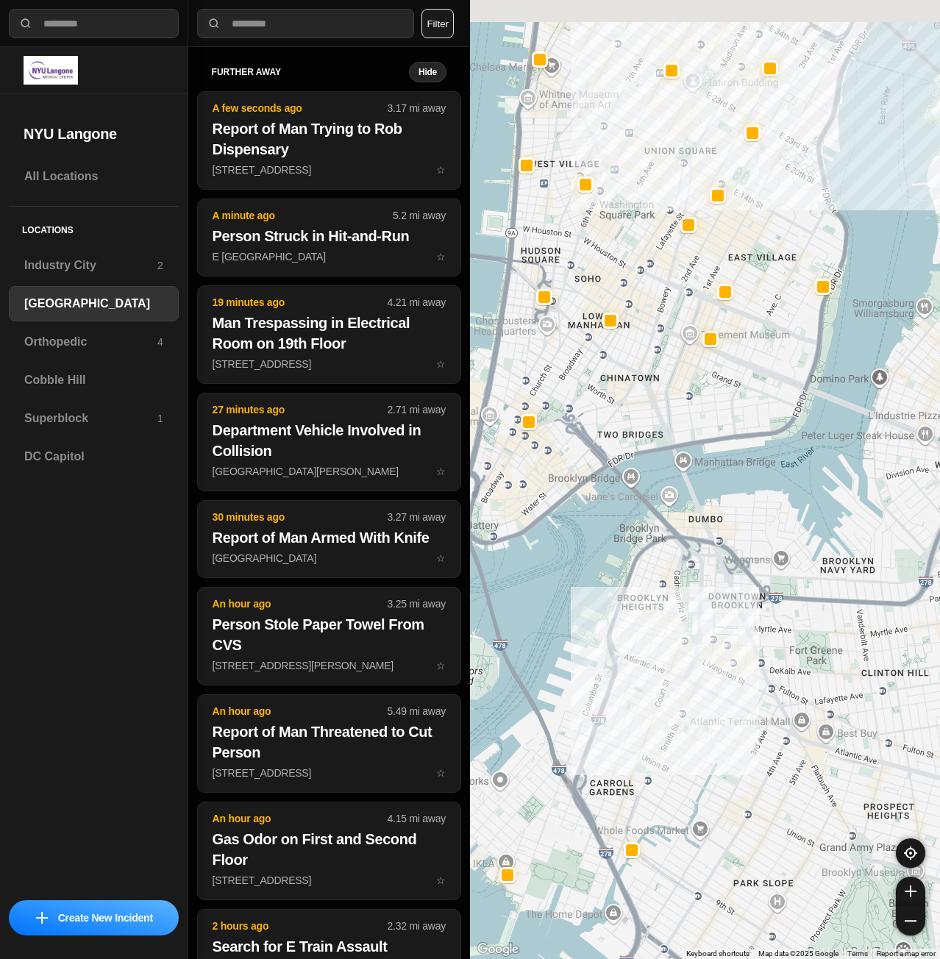
drag, startPoint x: 780, startPoint y: 249, endPoint x: 770, endPoint y: 475, distance: 226.8
click at [770, 474] on div "421 people" at bounding box center [705, 479] width 470 height 959
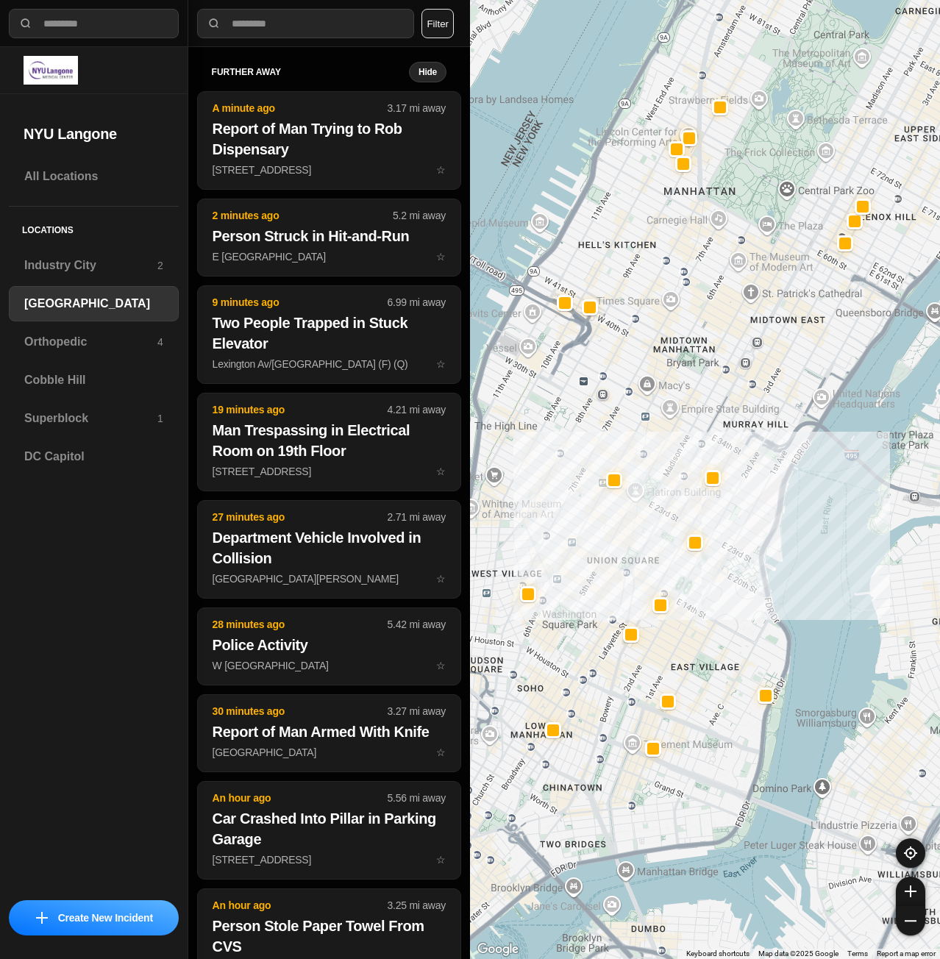
drag, startPoint x: 769, startPoint y: 575, endPoint x: 806, endPoint y: 584, distance: 37.8
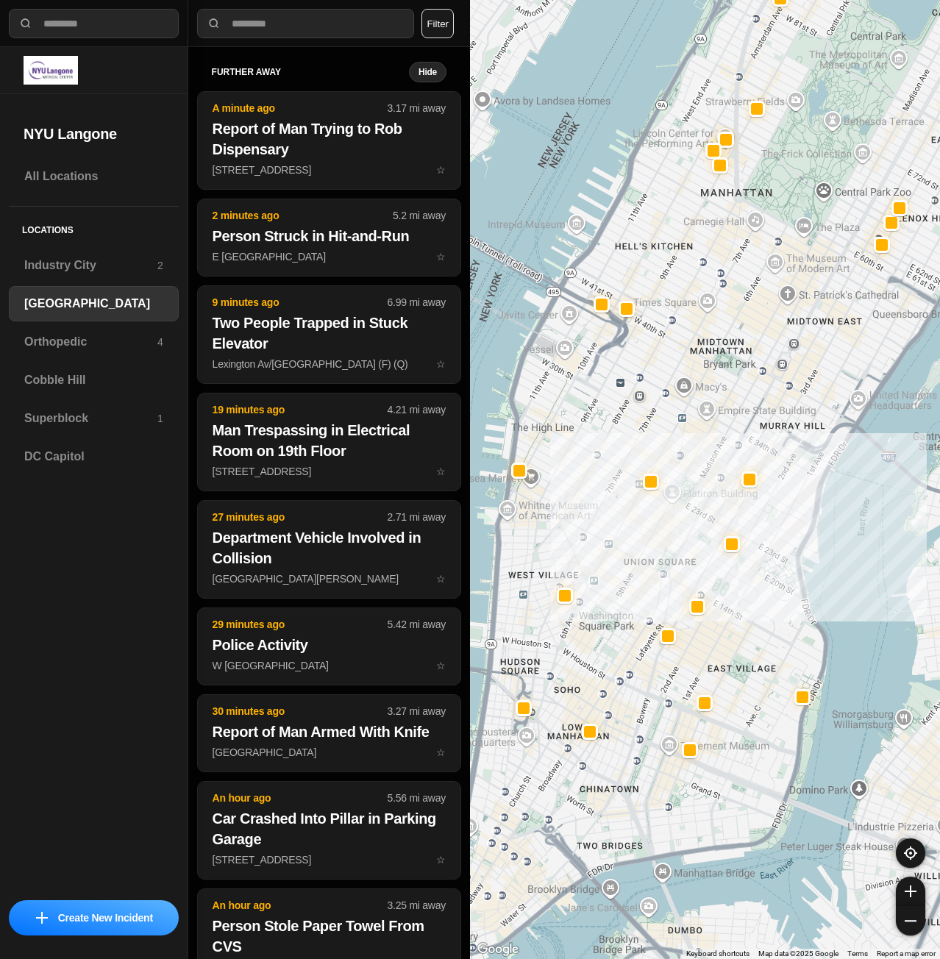
drag, startPoint x: 830, startPoint y: 683, endPoint x: 853, endPoint y: 650, distance: 40.0
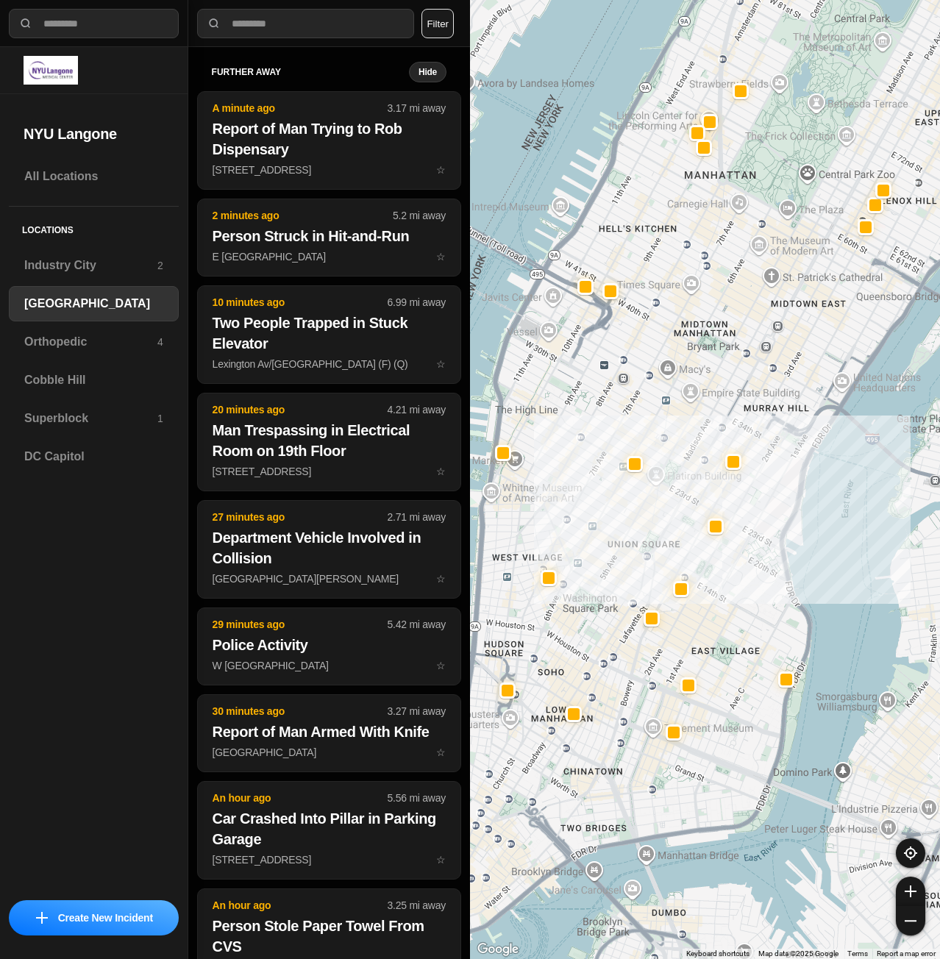
drag, startPoint x: 802, startPoint y: 564, endPoint x: 832, endPoint y: 549, distance: 32.9
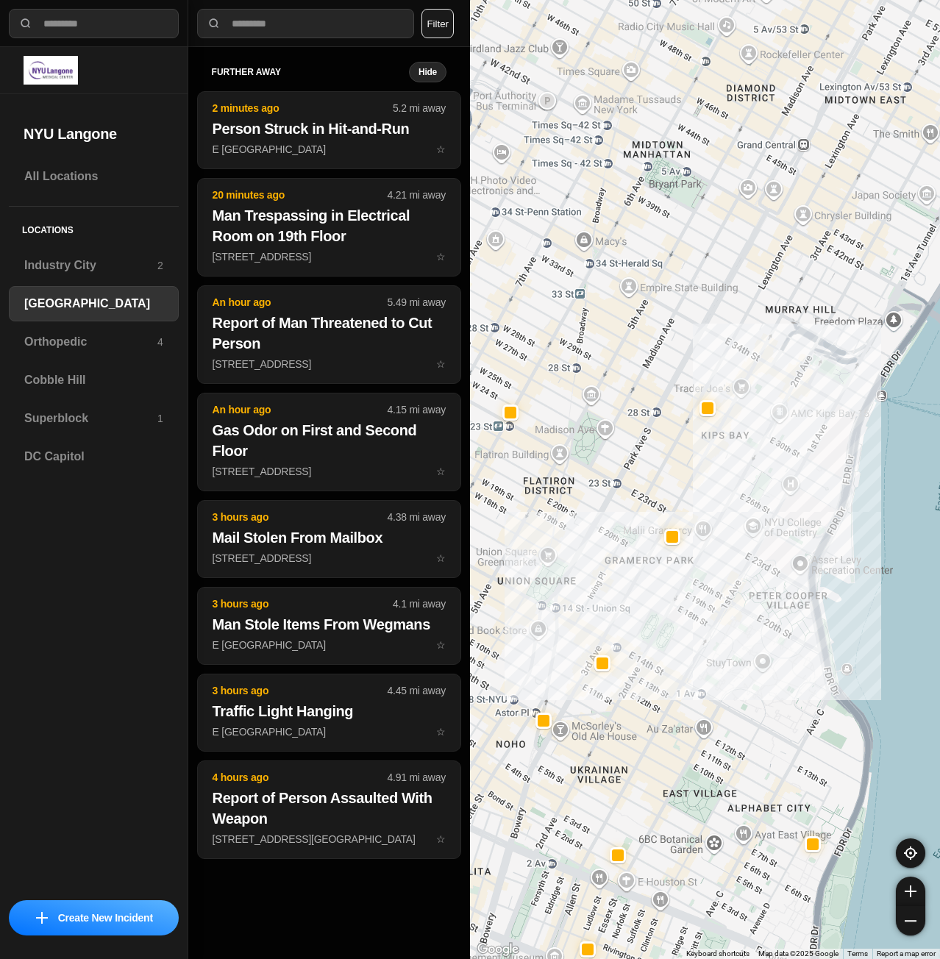
drag, startPoint x: 850, startPoint y: 549, endPoint x: 872, endPoint y: 636, distance: 89.7
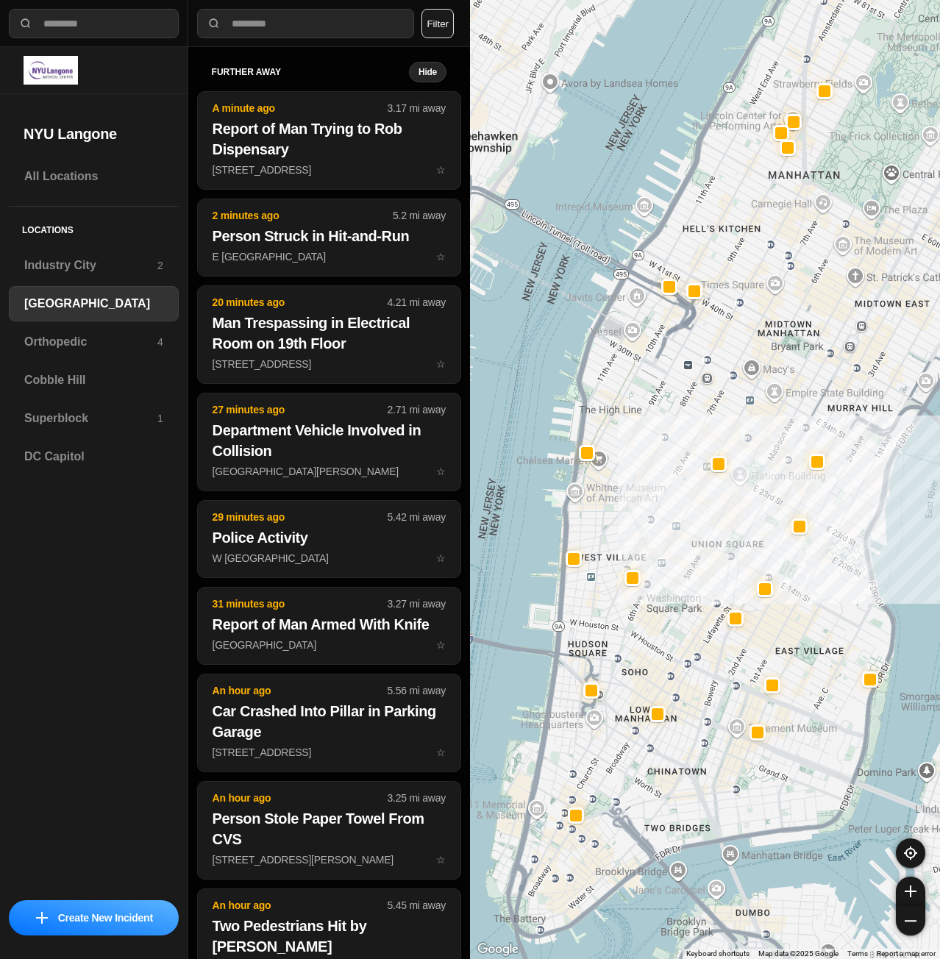
drag, startPoint x: 813, startPoint y: 899, endPoint x: 850, endPoint y: 642, distance: 259.4
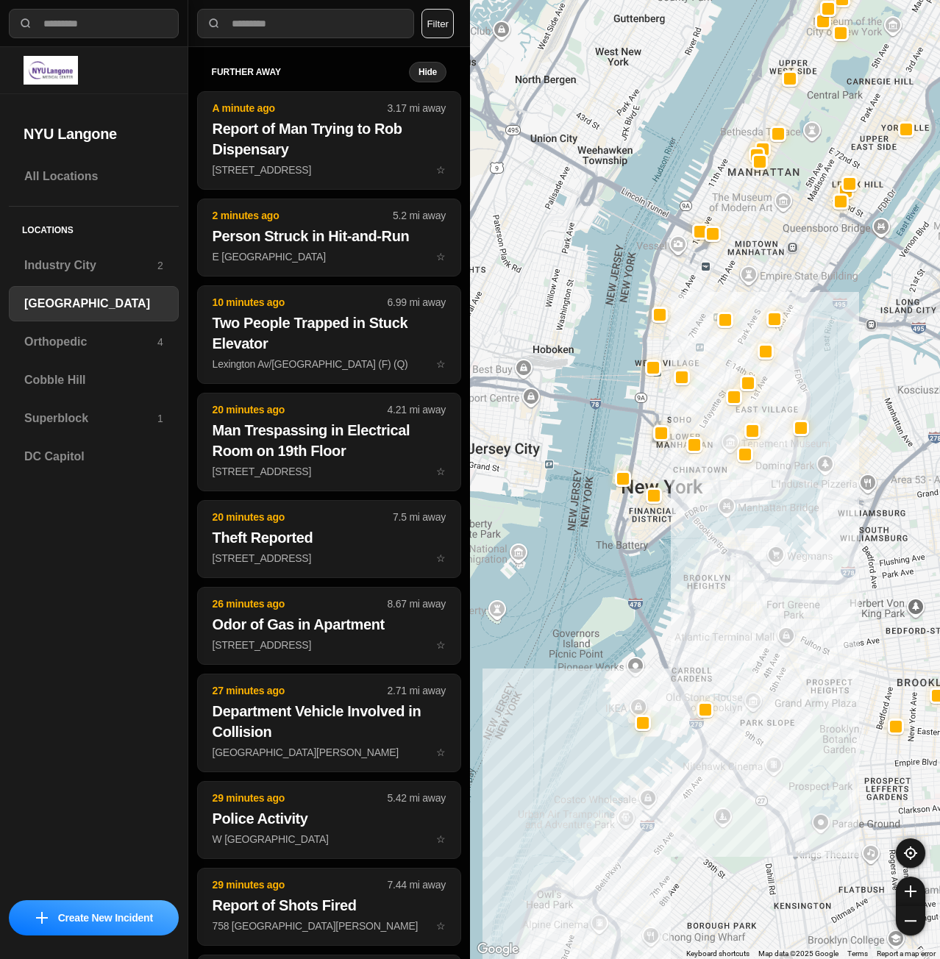
drag, startPoint x: 735, startPoint y: 851, endPoint x: 729, endPoint y: 596, distance: 255.3
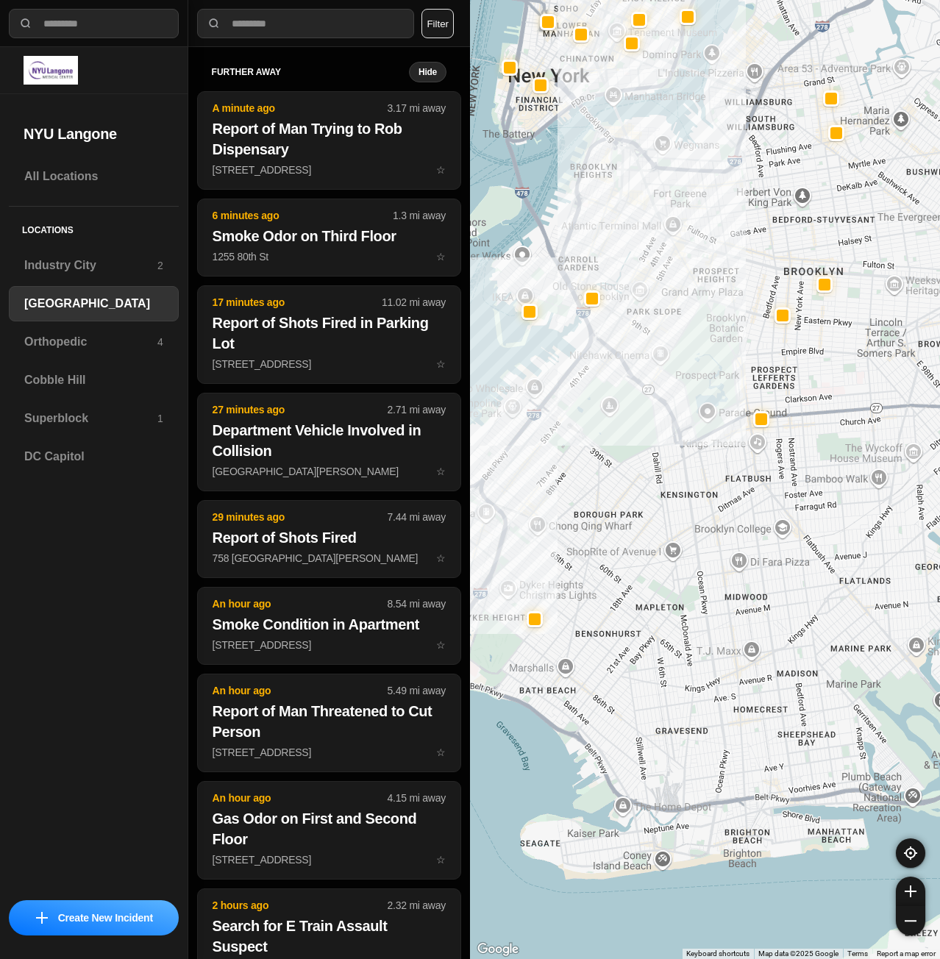
drag, startPoint x: 782, startPoint y: 784, endPoint x: 670, endPoint y: 541, distance: 267.2
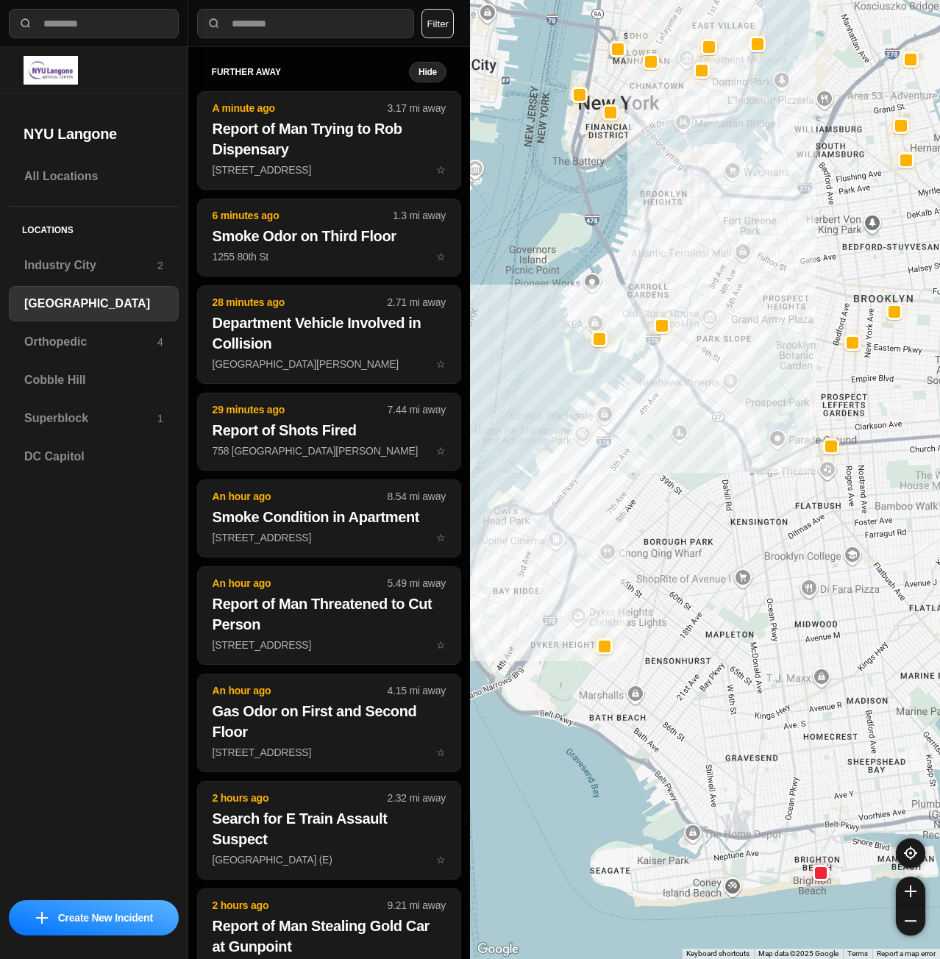
drag, startPoint x: 691, startPoint y: 574, endPoint x: 754, endPoint y: 622, distance: 79.3
click at [751, 619] on div at bounding box center [705, 479] width 470 height 959
click at [60, 402] on div "Superblock 1" at bounding box center [94, 418] width 170 height 35
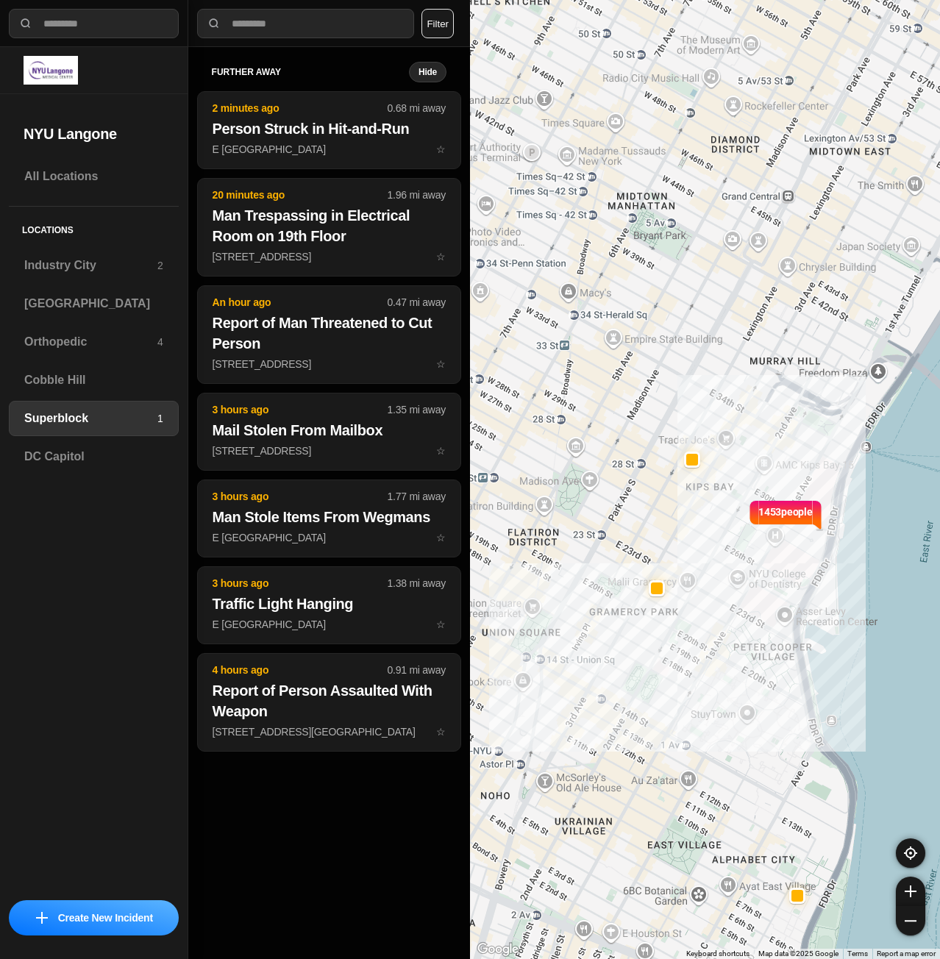
drag, startPoint x: 679, startPoint y: 602, endPoint x: 822, endPoint y: 587, distance: 143.5
click at [822, 587] on div "1453 people" at bounding box center [705, 479] width 470 height 959
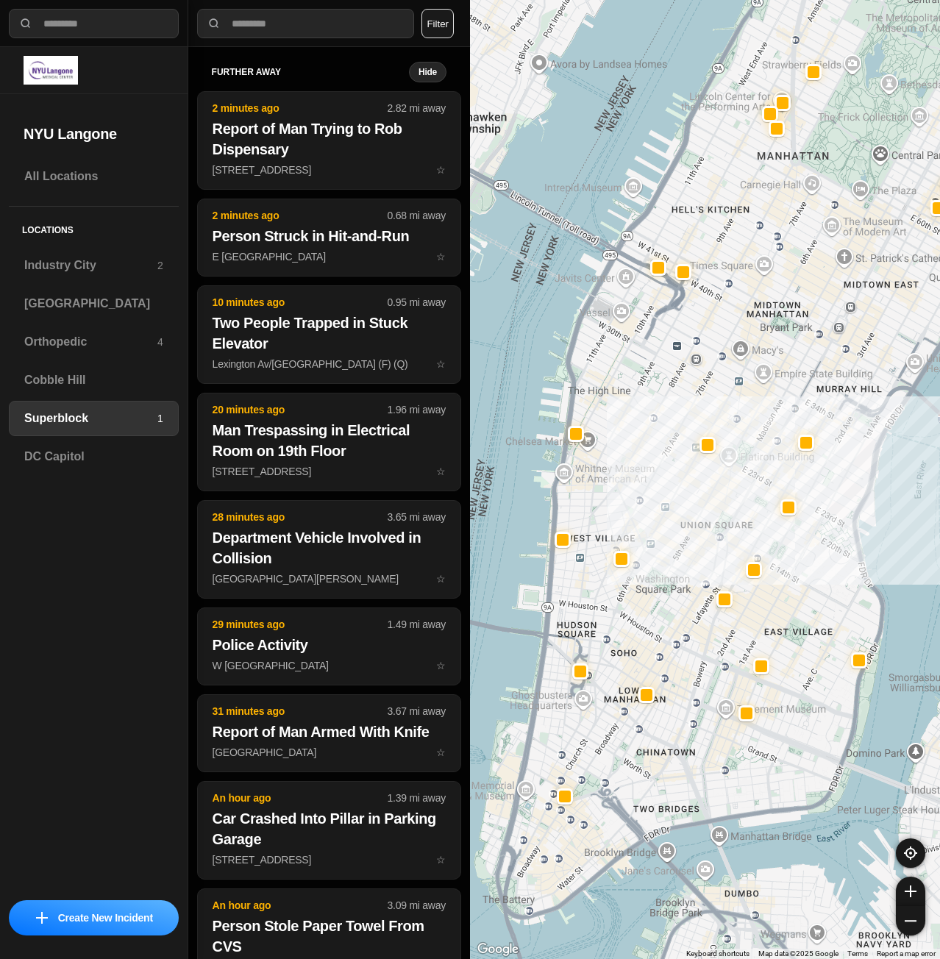
drag, startPoint x: 848, startPoint y: 776, endPoint x: 893, endPoint y: 686, distance: 100.3
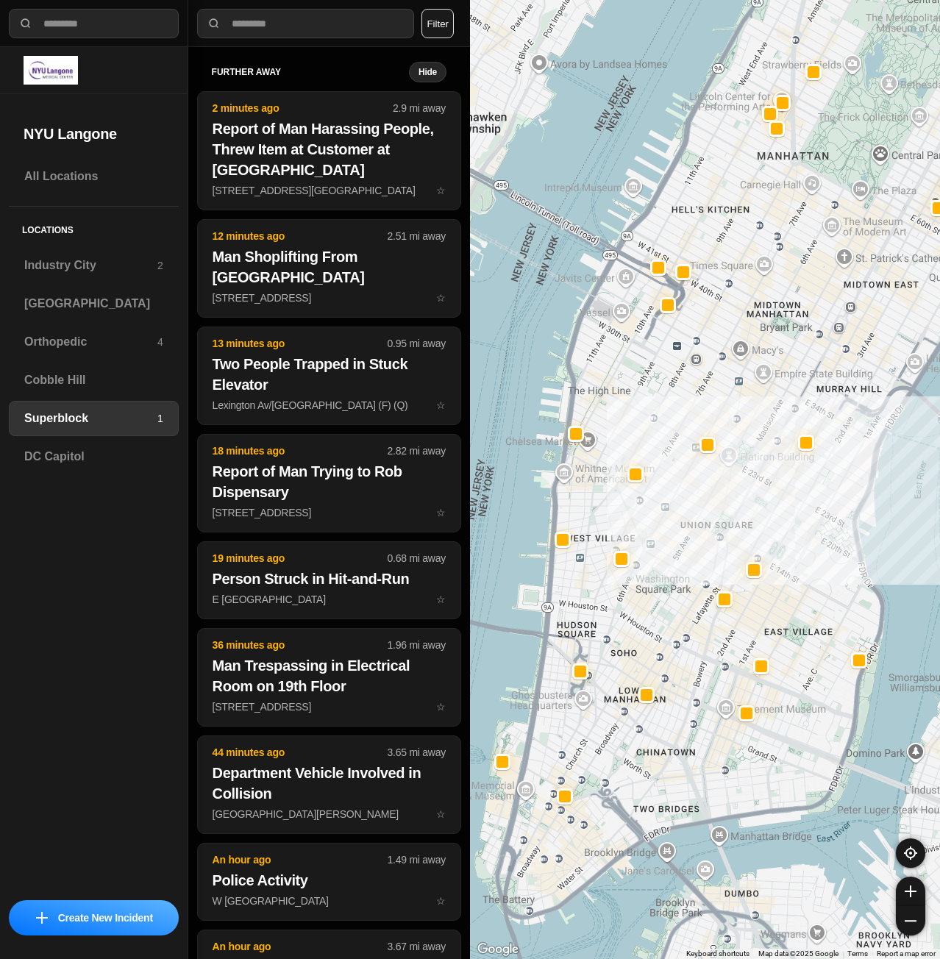
select select "*"
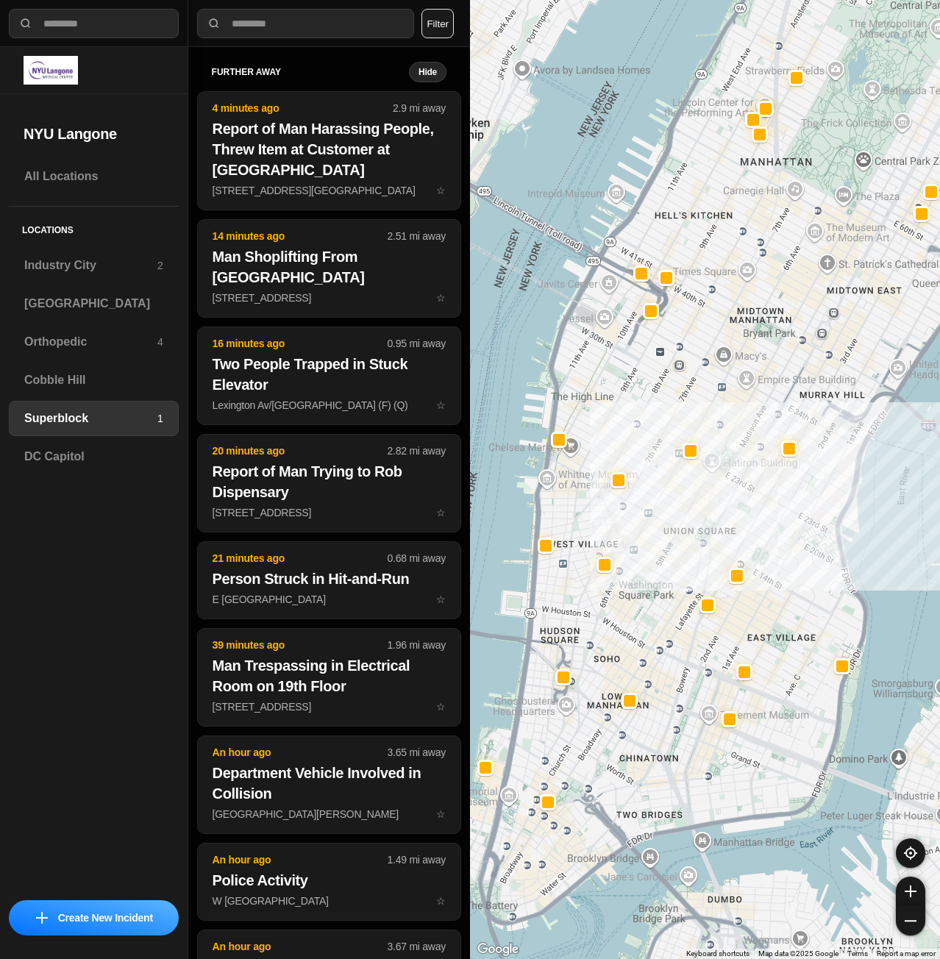
drag, startPoint x: 873, startPoint y: 473, endPoint x: 859, endPoint y: 501, distance: 31.2
click at [859, 501] on div at bounding box center [705, 479] width 470 height 959
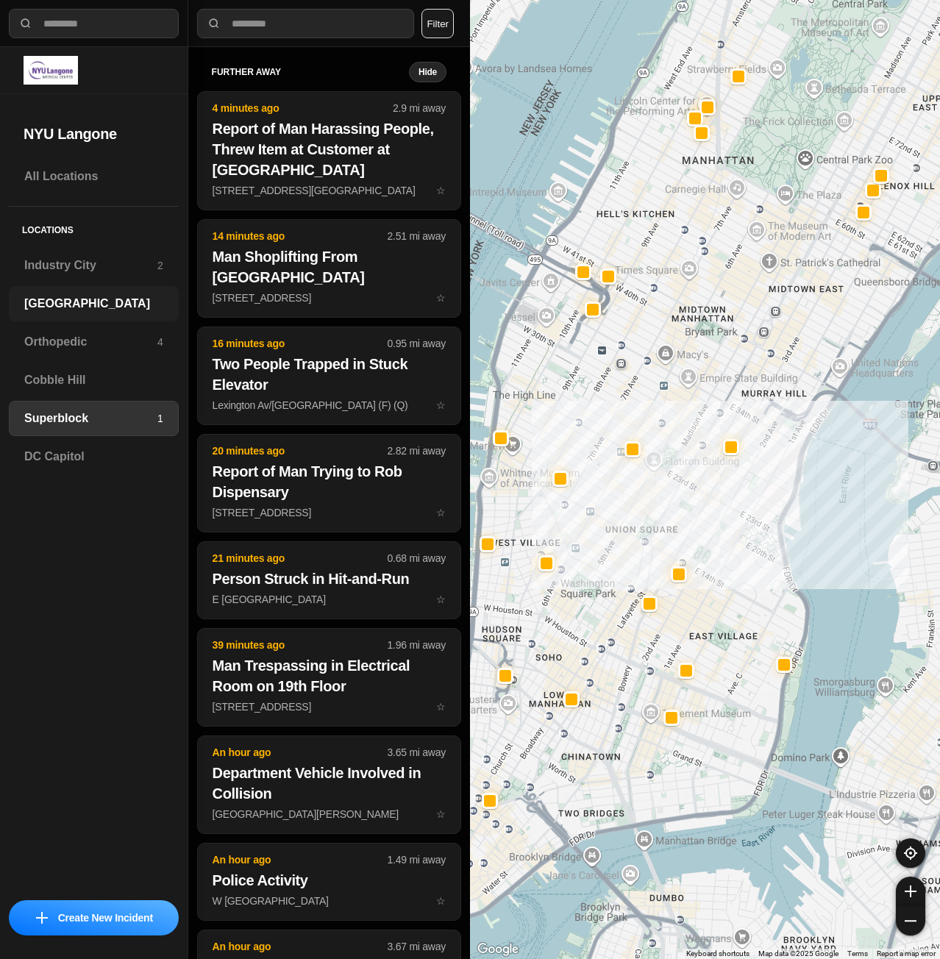
click at [52, 302] on h3 "[GEOGRAPHIC_DATA]" at bounding box center [93, 304] width 139 height 18
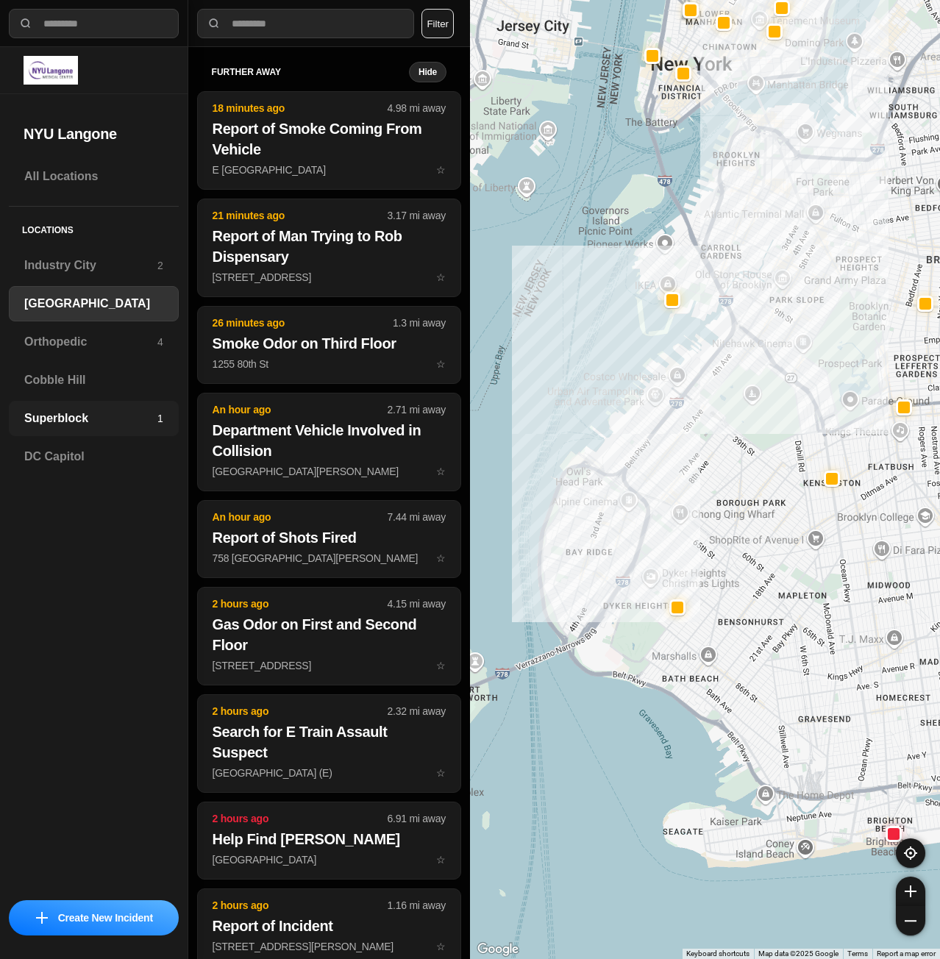
click at [71, 418] on h3 "Superblock" at bounding box center [90, 419] width 133 height 18
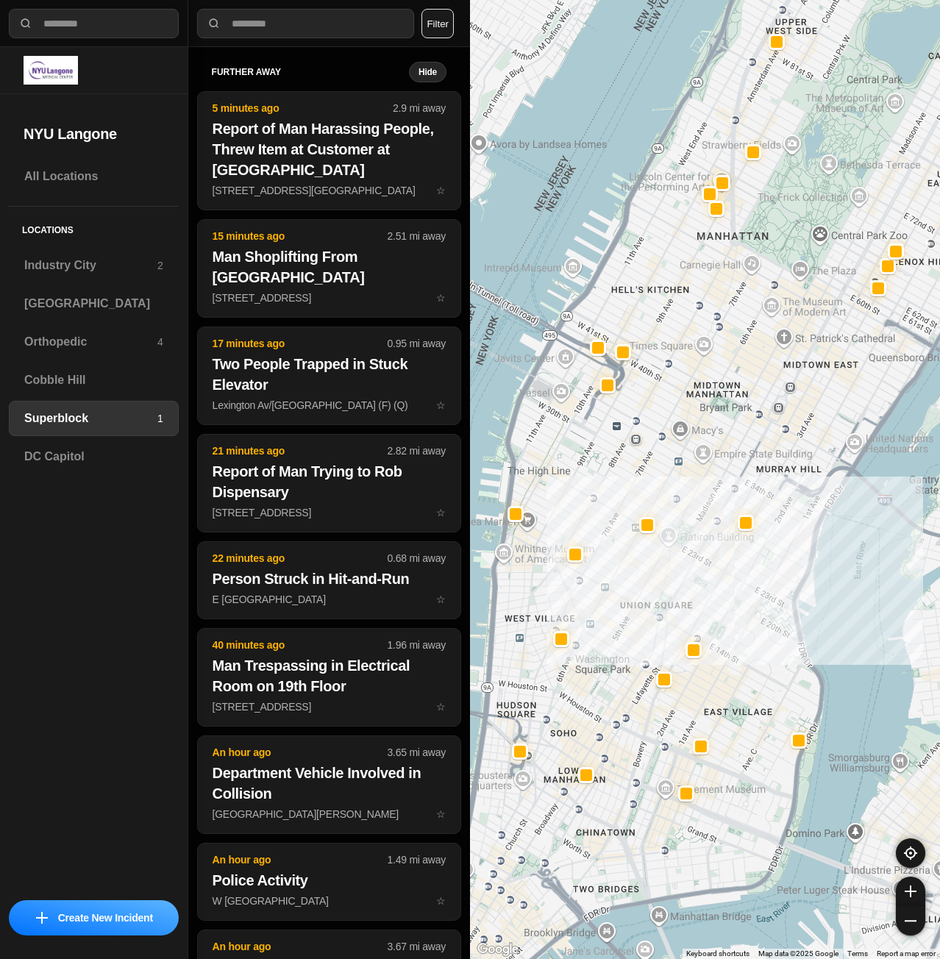
drag, startPoint x: 806, startPoint y: 673, endPoint x: 835, endPoint y: 626, distance: 55.1
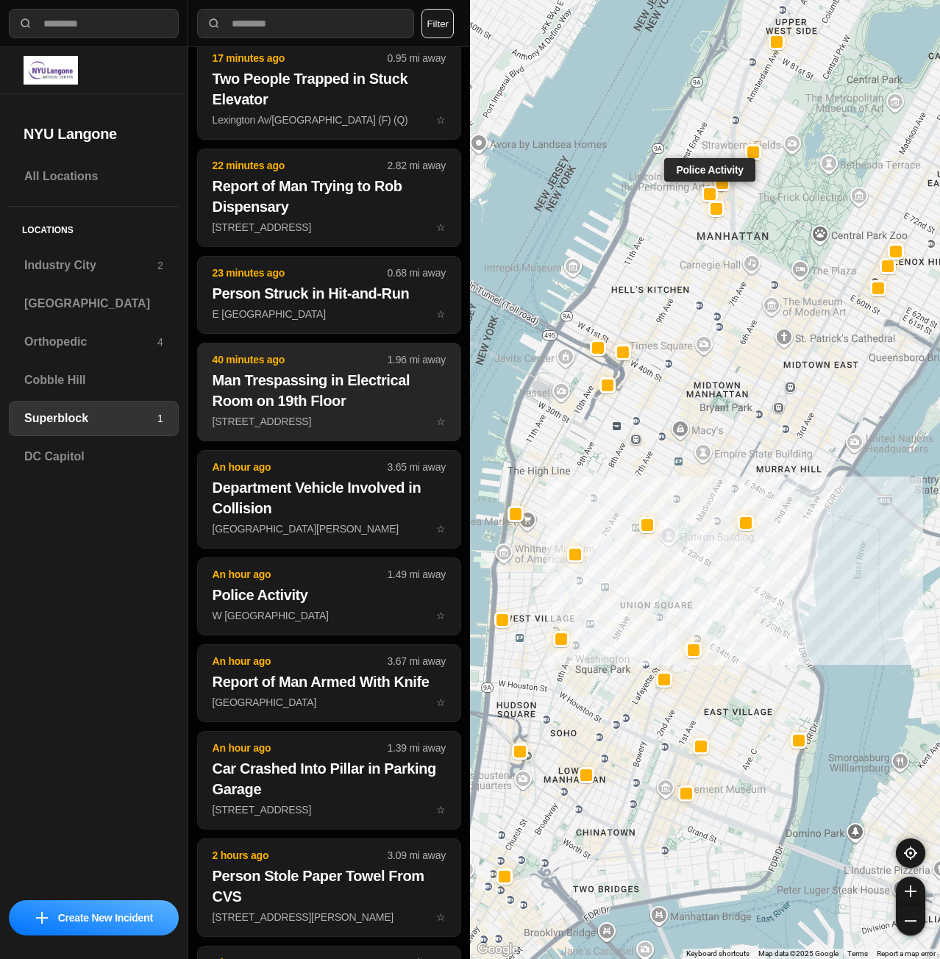
scroll to position [294, 0]
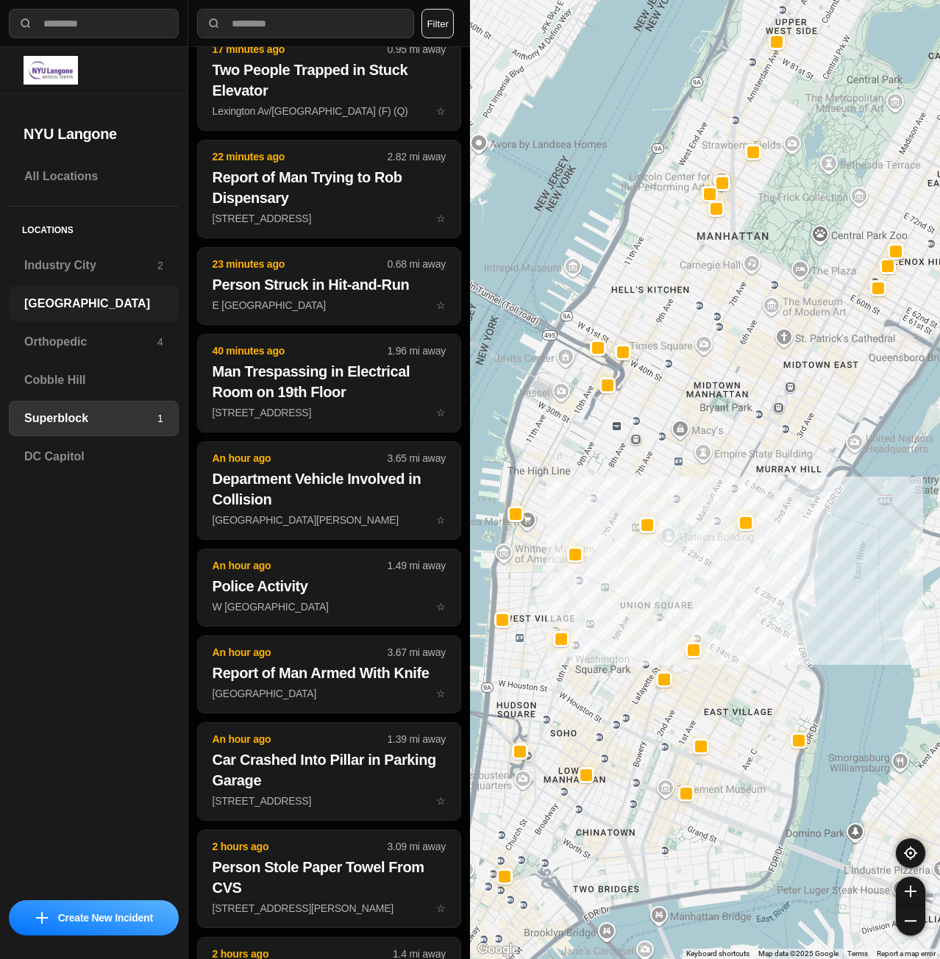
click at [61, 307] on h3 "[GEOGRAPHIC_DATA]" at bounding box center [93, 304] width 139 height 18
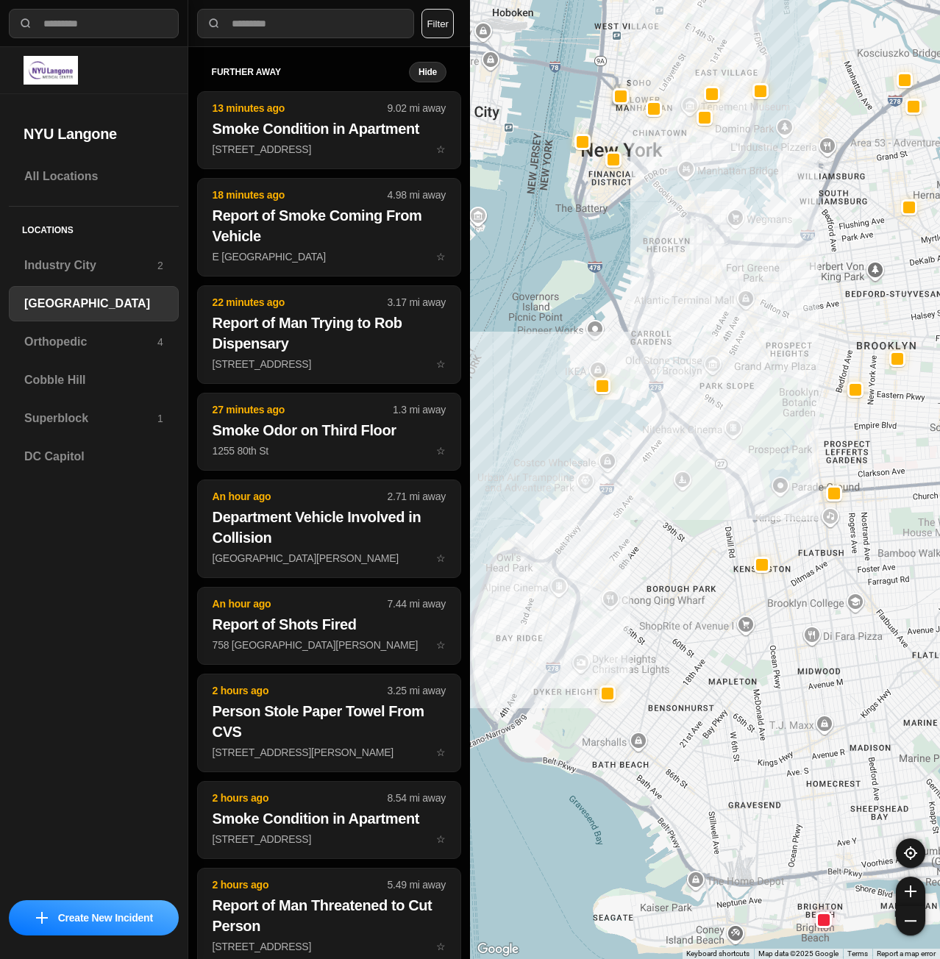
drag, startPoint x: 716, startPoint y: 627, endPoint x: 725, endPoint y: 714, distance: 87.9
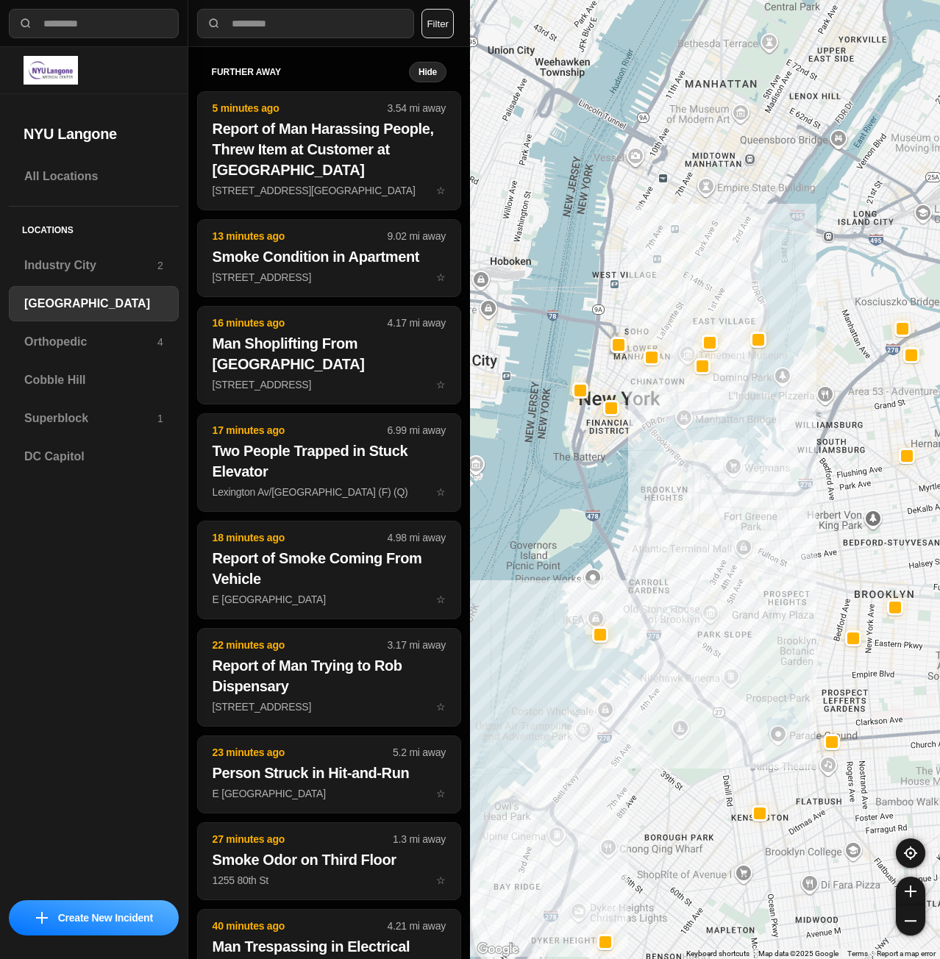
drag, startPoint x: 618, startPoint y: 305, endPoint x: 641, endPoint y: 440, distance: 136.6
click at [608, 547] on div at bounding box center [705, 479] width 470 height 959
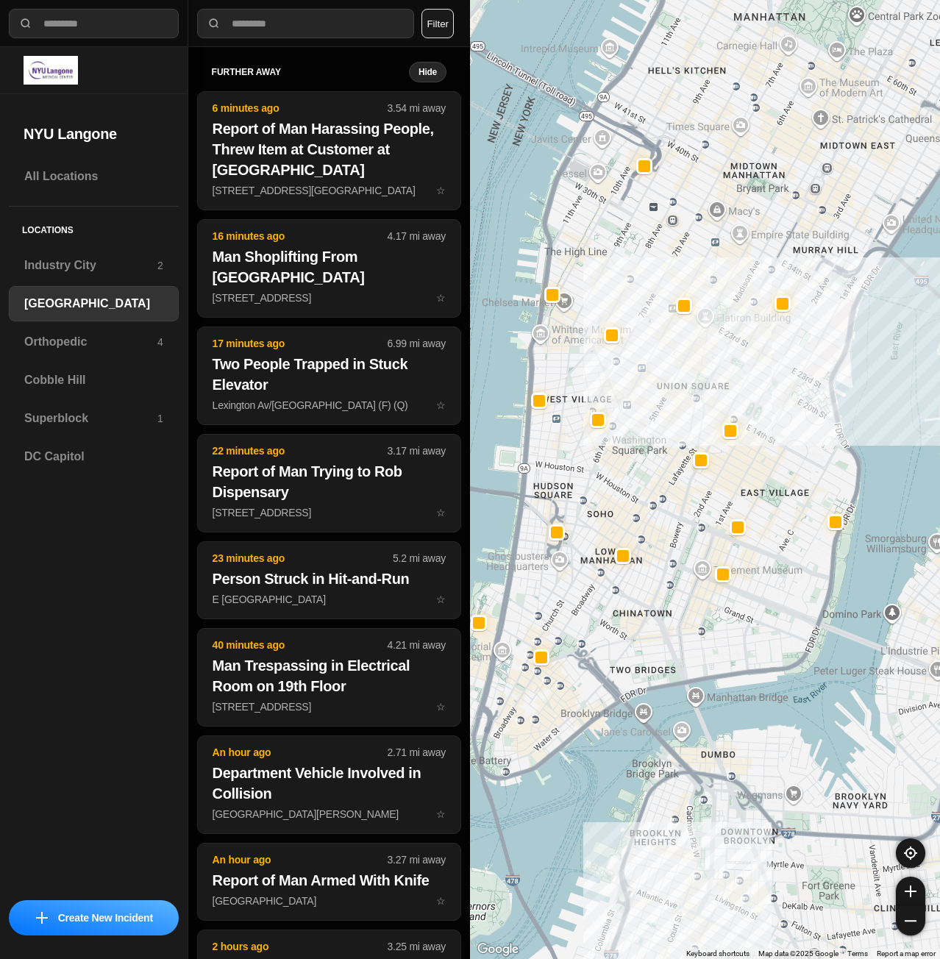
drag, startPoint x: 660, startPoint y: 290, endPoint x: 627, endPoint y: 460, distance: 173.0
click at [627, 460] on div "421 people" at bounding box center [705, 479] width 470 height 959
click at [81, 409] on div "Superblock 1" at bounding box center [94, 418] width 170 height 35
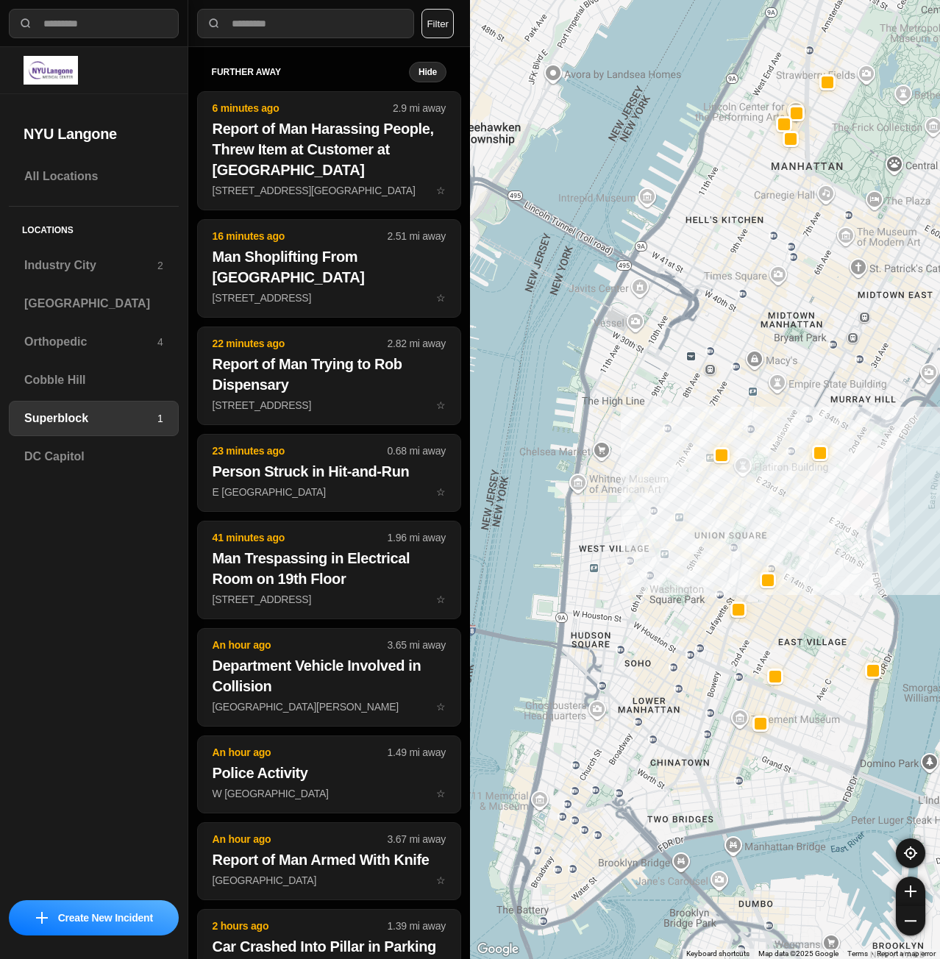
drag, startPoint x: 567, startPoint y: 817, endPoint x: 802, endPoint y: 689, distance: 267.3
click at [802, 689] on div at bounding box center [705, 479] width 470 height 959
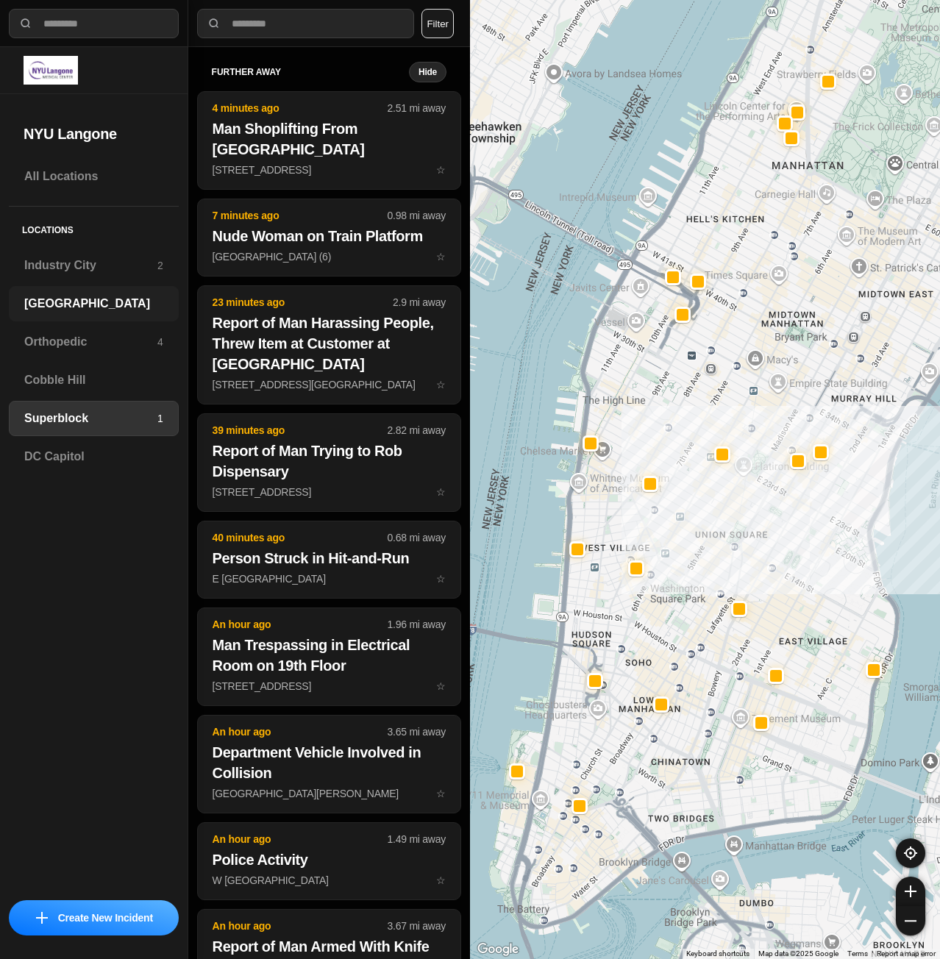
click at [123, 308] on h3 "[GEOGRAPHIC_DATA]" at bounding box center [93, 304] width 139 height 18
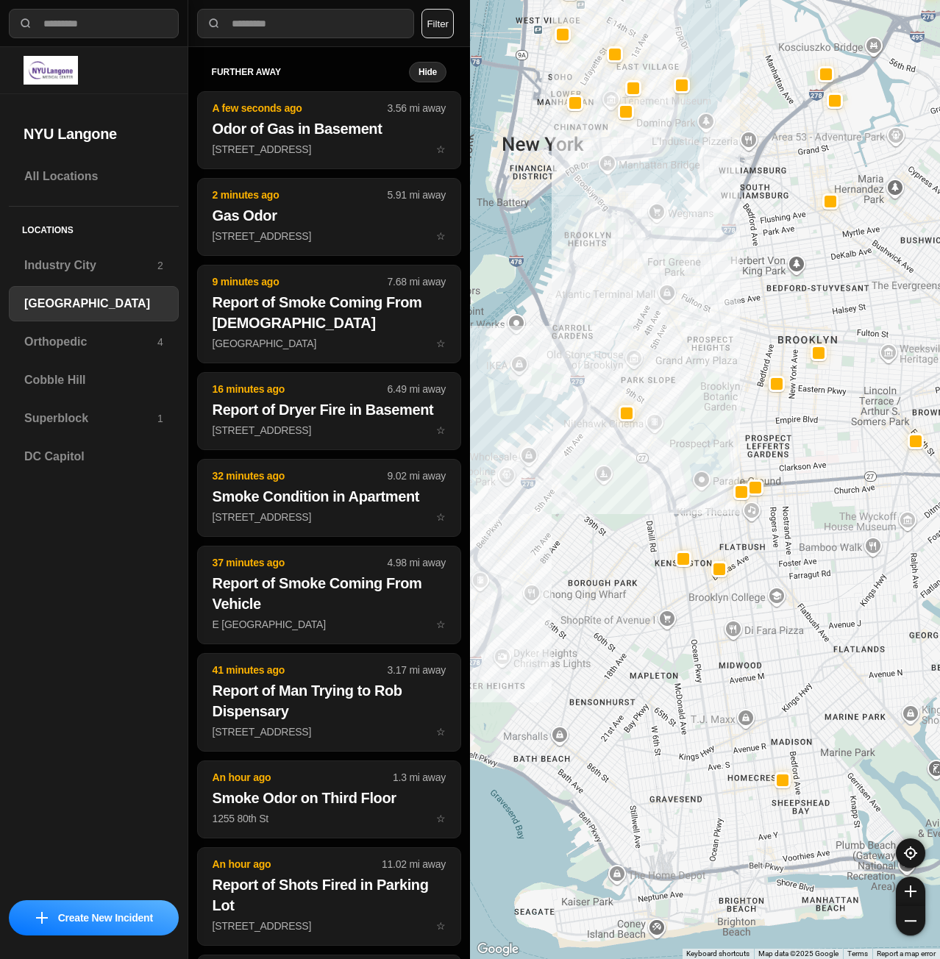
drag, startPoint x: 711, startPoint y: 467, endPoint x: 791, endPoint y: 305, distance: 180.9
click at [791, 305] on div at bounding box center [705, 479] width 470 height 959
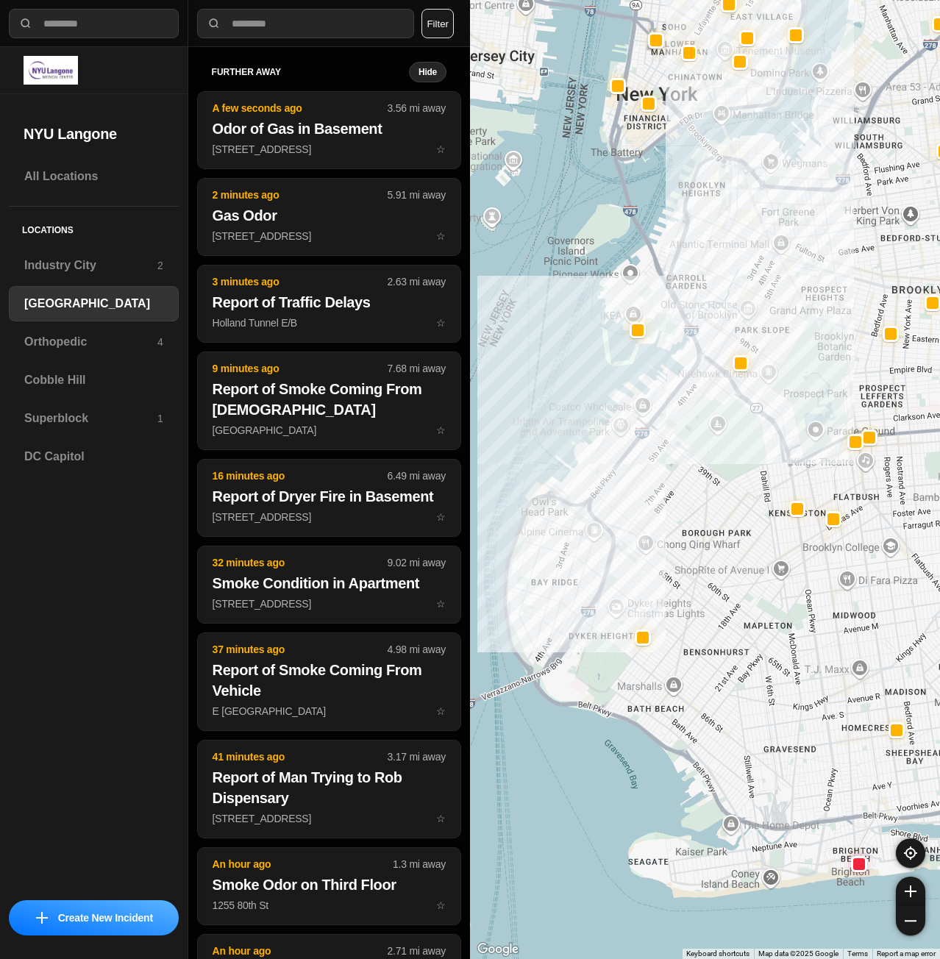
drag, startPoint x: 665, startPoint y: 362, endPoint x: 761, endPoint y: 282, distance: 124.3
click at [761, 282] on div at bounding box center [705, 479] width 470 height 959
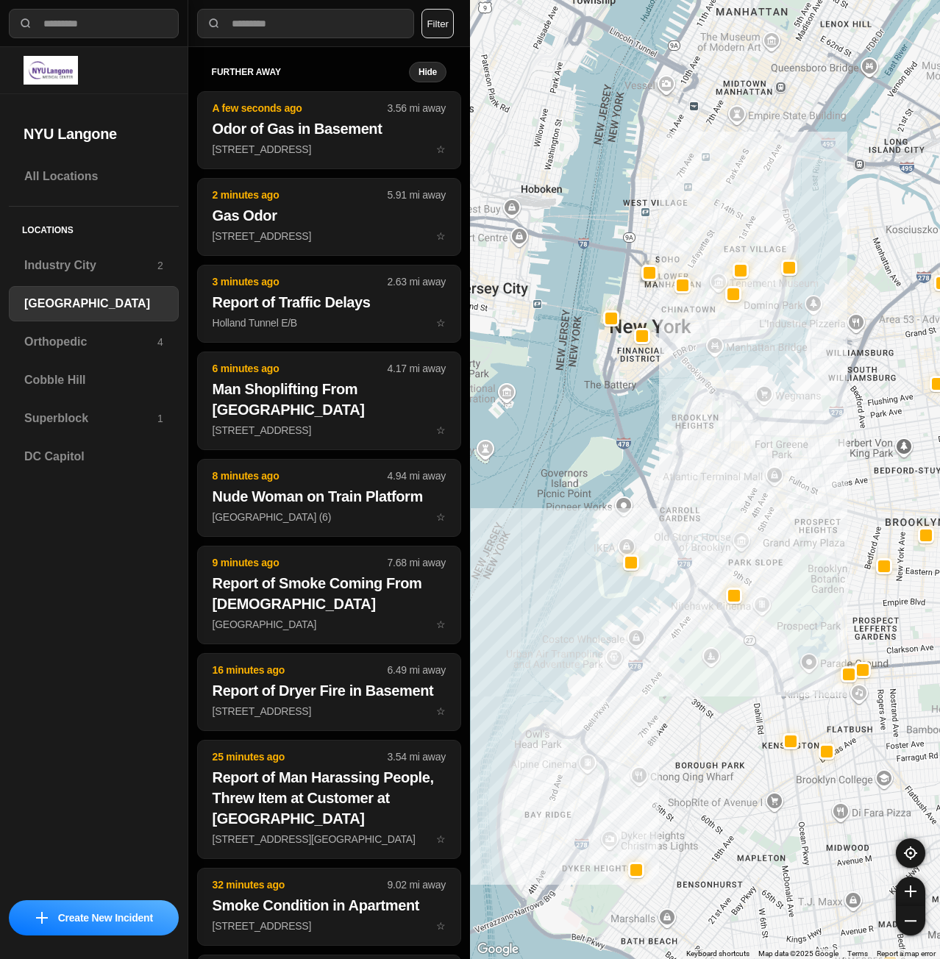
drag, startPoint x: 711, startPoint y: 221, endPoint x: 702, endPoint y: 437, distance: 215.7
click at [702, 437] on div at bounding box center [705, 479] width 470 height 959
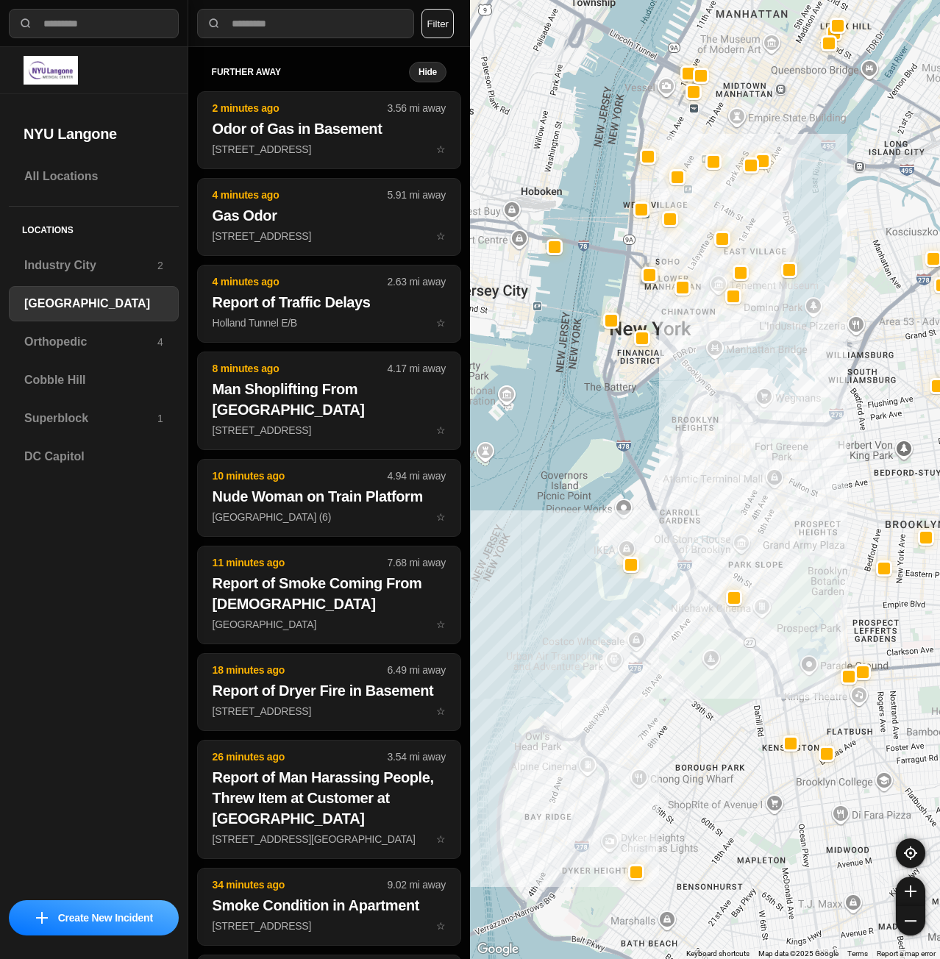
click at [852, 681] on div at bounding box center [849, 677] width 12 height 12
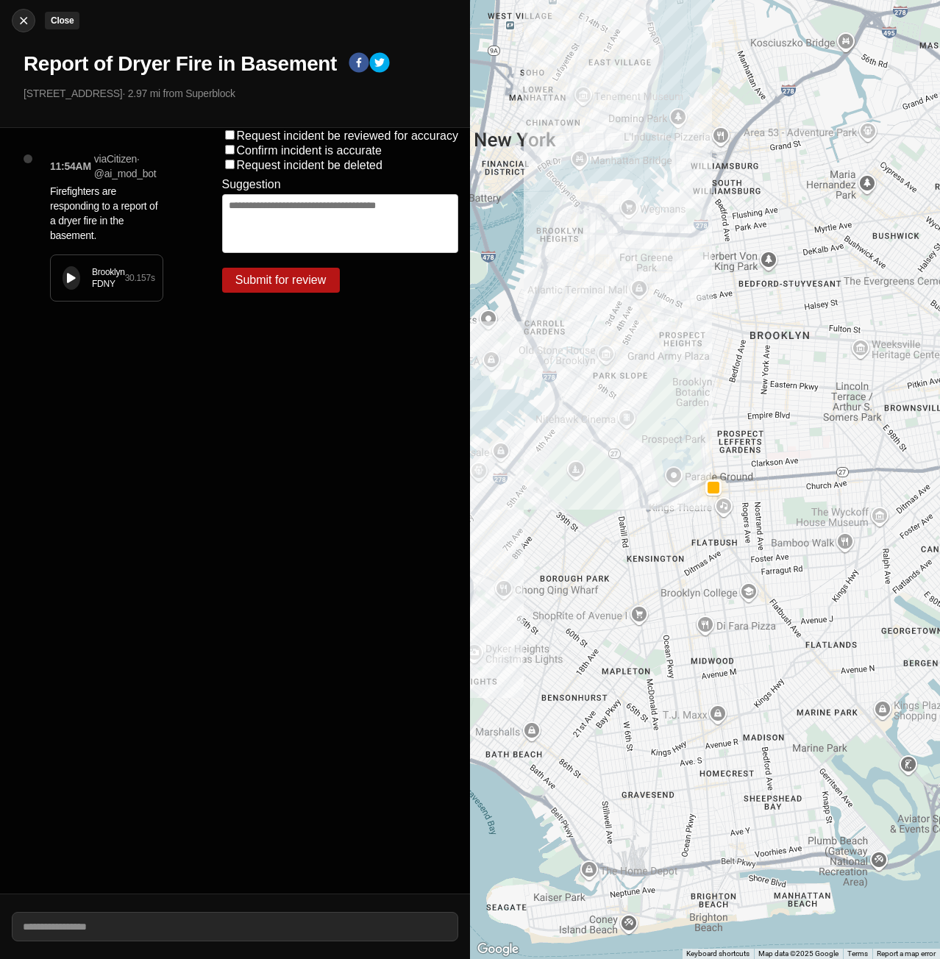
click at [23, 22] on img at bounding box center [23, 20] width 15 height 15
select select "*"
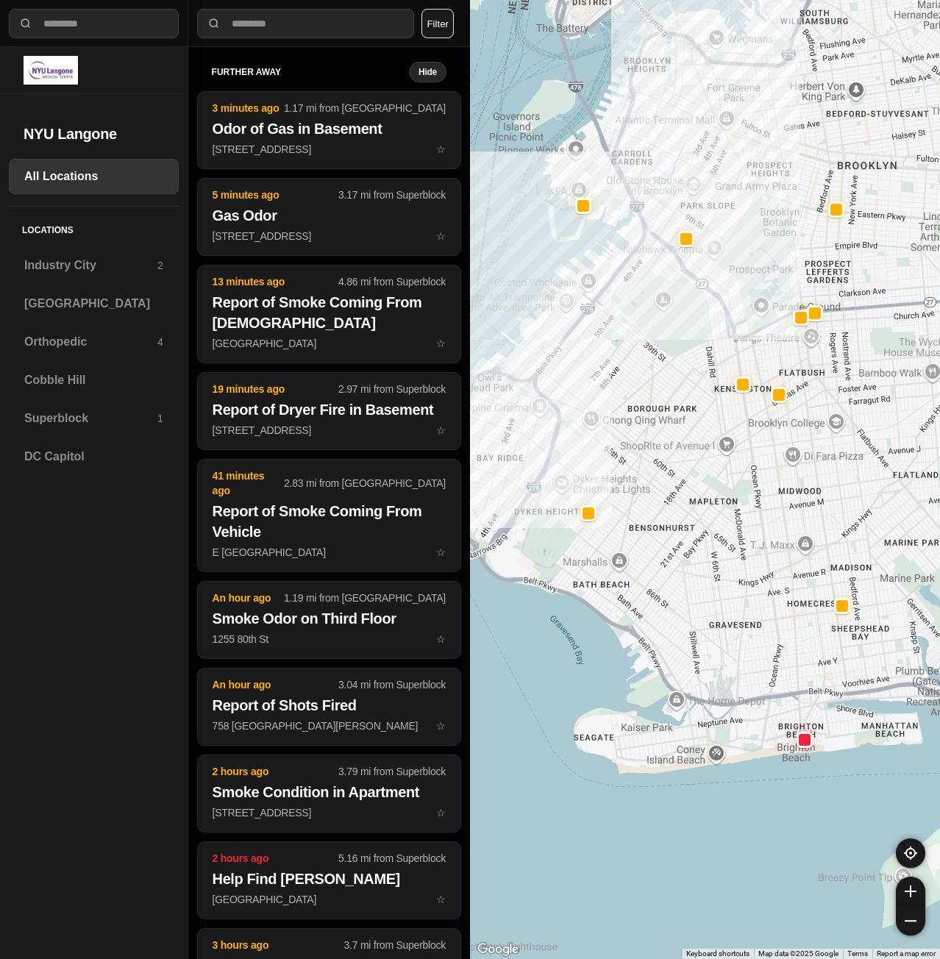
drag, startPoint x: 856, startPoint y: 282, endPoint x: 769, endPoint y: 205, distance: 116.7
click at [769, 205] on div at bounding box center [705, 479] width 470 height 959
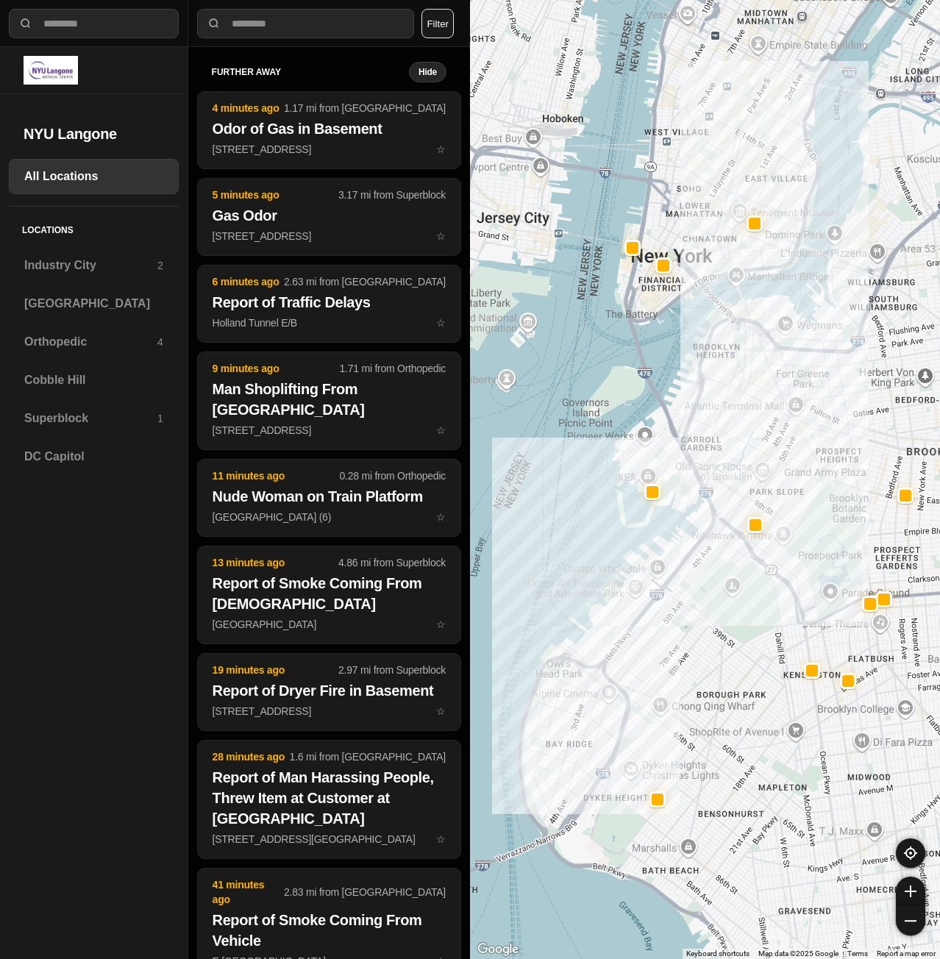
drag, startPoint x: 758, startPoint y: 141, endPoint x: 825, endPoint y: 436, distance: 302.5
click at [826, 435] on div at bounding box center [705, 479] width 470 height 959
